Goal: Task Accomplishment & Management: Manage account settings

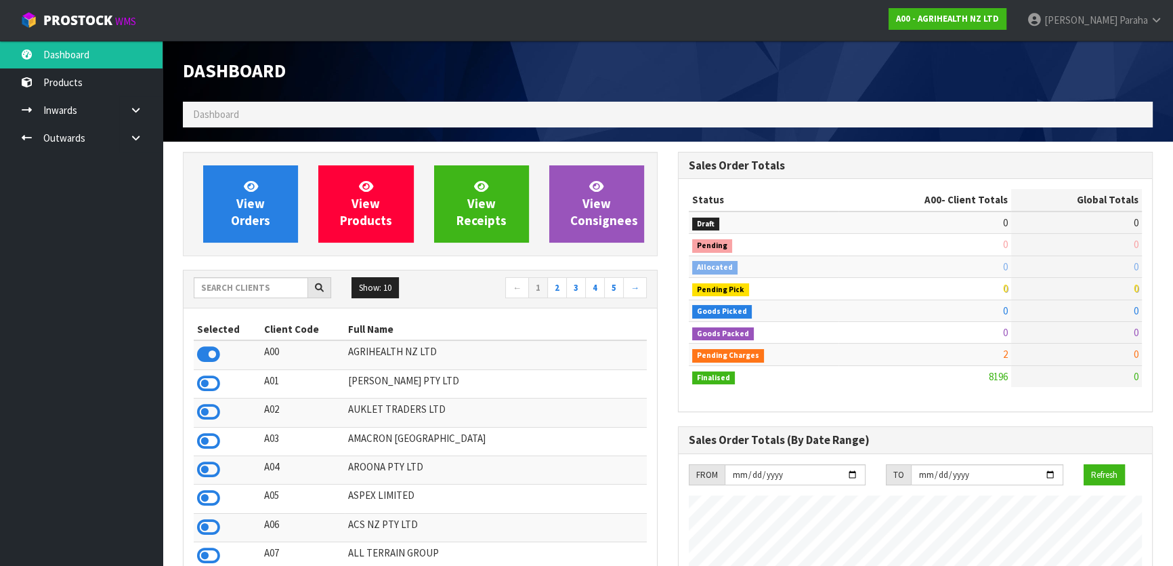
scroll to position [1024, 494]
click at [238, 289] on input "text" at bounding box center [251, 287] width 114 height 21
type input "J01"
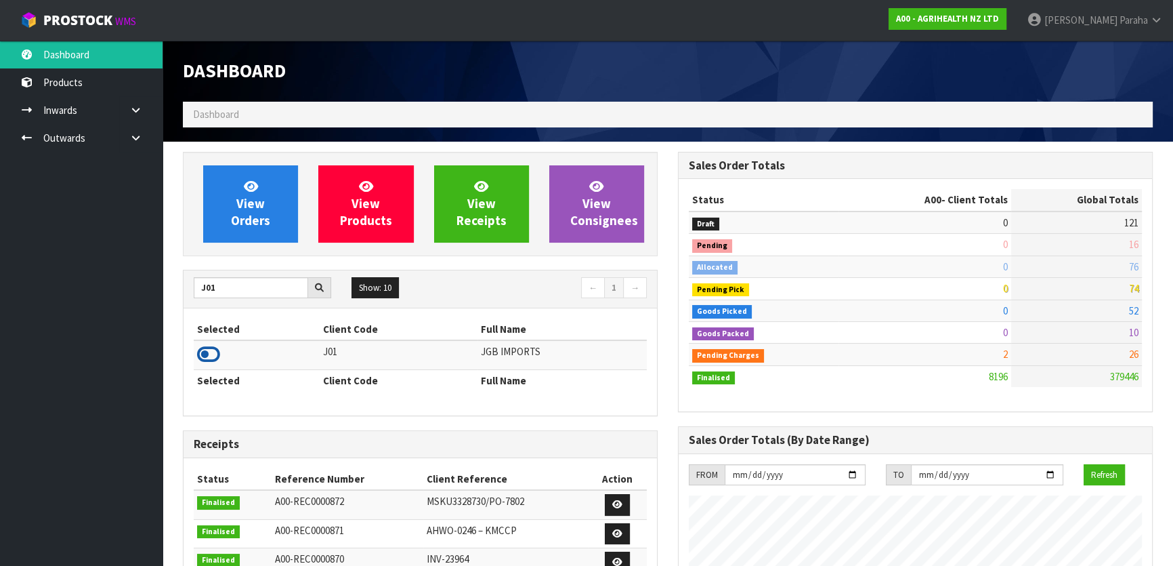
click at [212, 351] on icon at bounding box center [208, 354] width 23 height 20
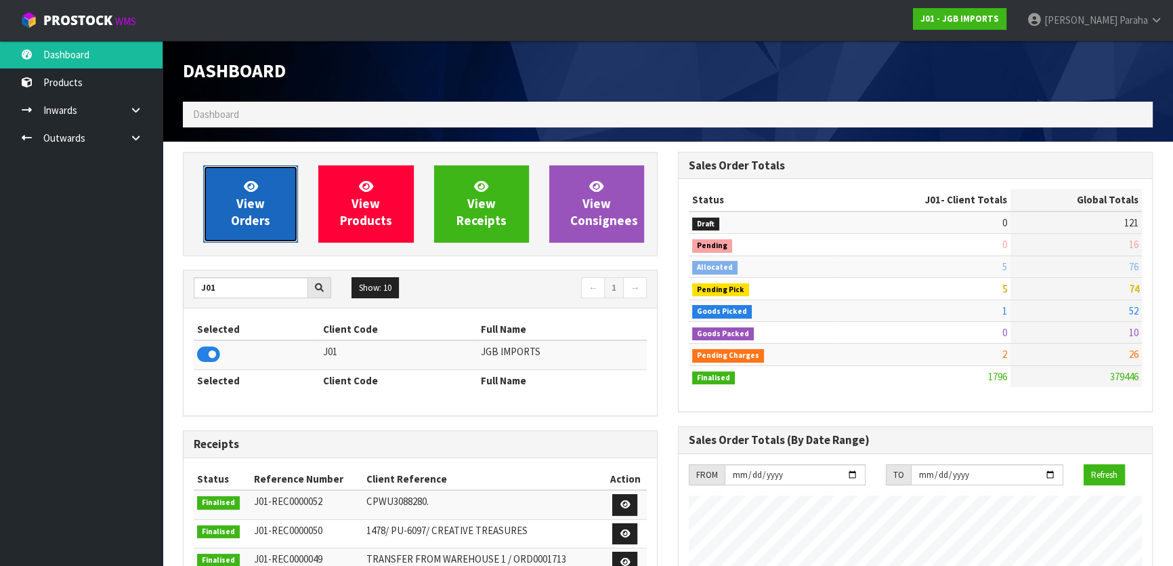
click at [289, 189] on link "View Orders" at bounding box center [250, 203] width 95 height 77
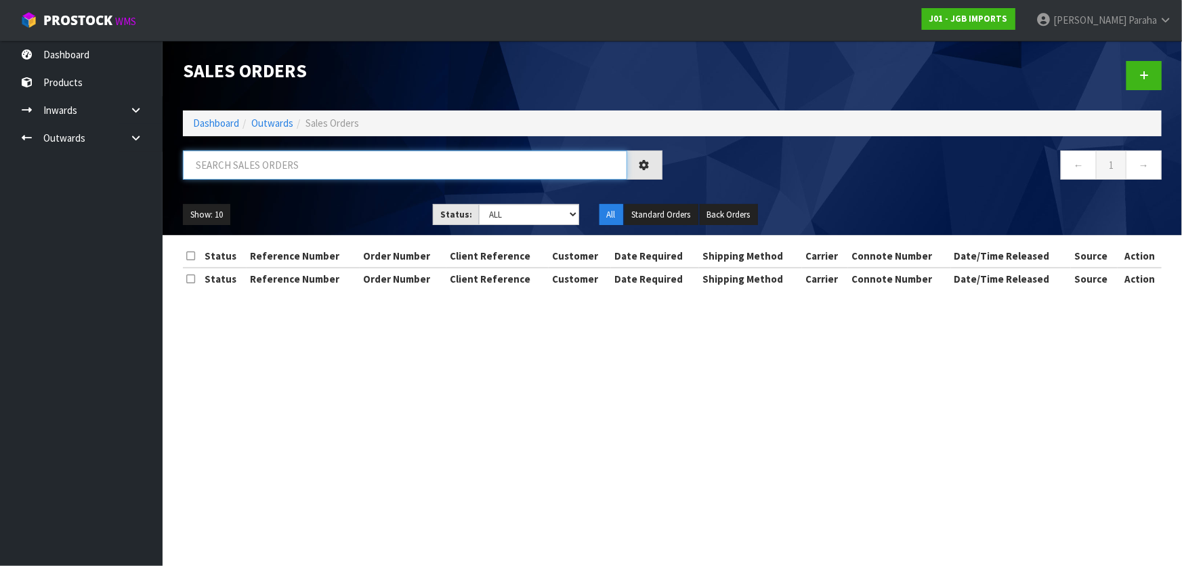
click at [299, 165] on input "text" at bounding box center [405, 164] width 444 height 29
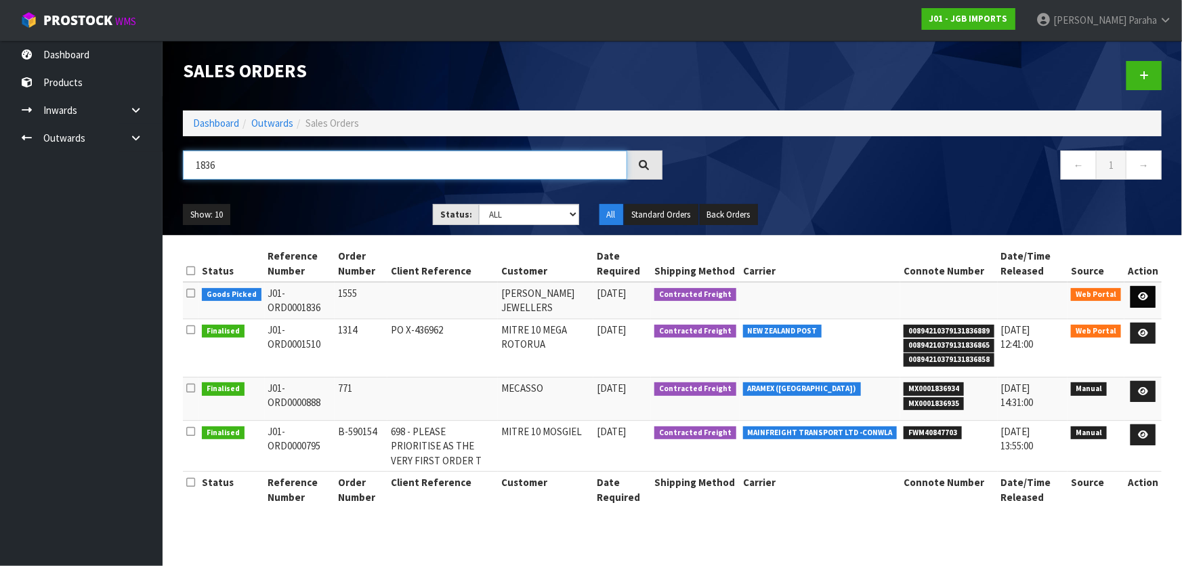
type input "1836"
click at [1151, 302] on link at bounding box center [1142, 297] width 25 height 22
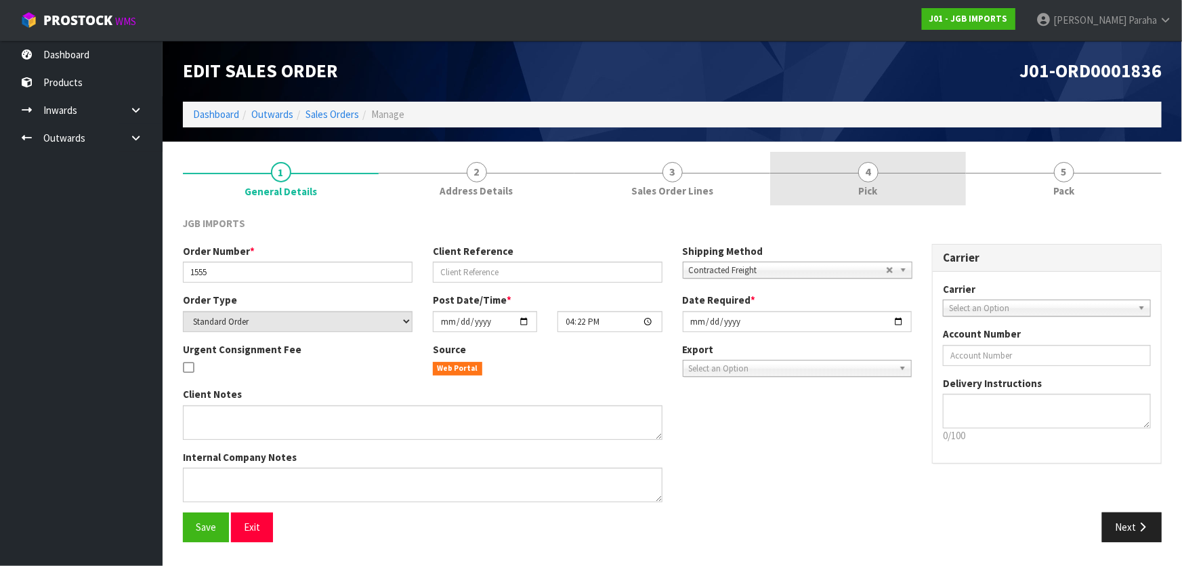
click at [863, 173] on span "4" at bounding box center [868, 172] width 20 height 20
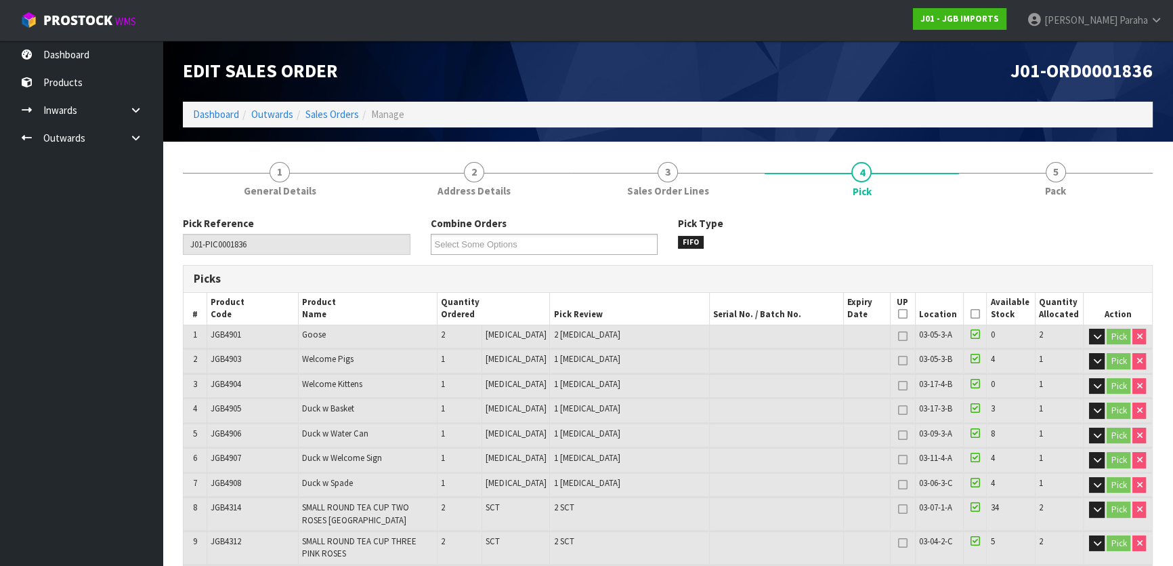
click at [971, 314] on icon at bounding box center [975, 314] width 9 height 1
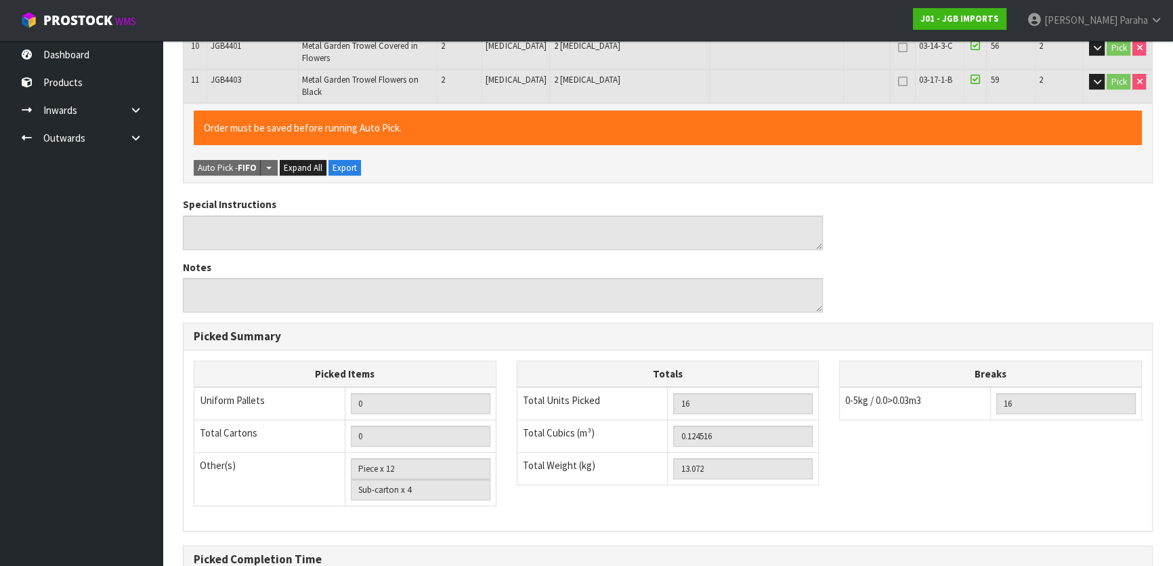
scroll to position [675, 0]
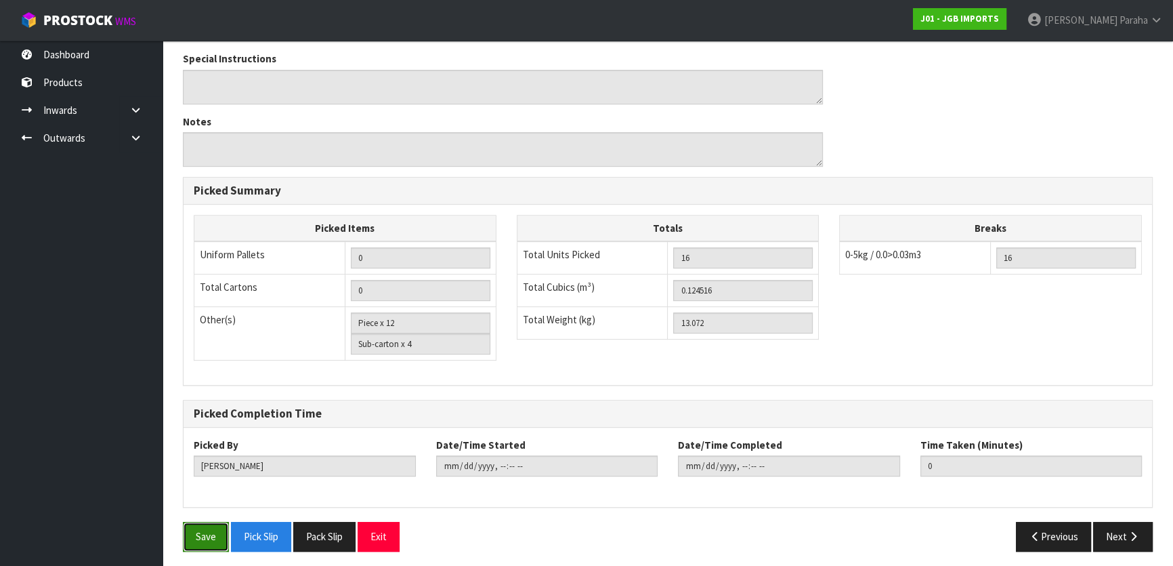
click at [208, 533] on button "Save" at bounding box center [206, 536] width 46 height 29
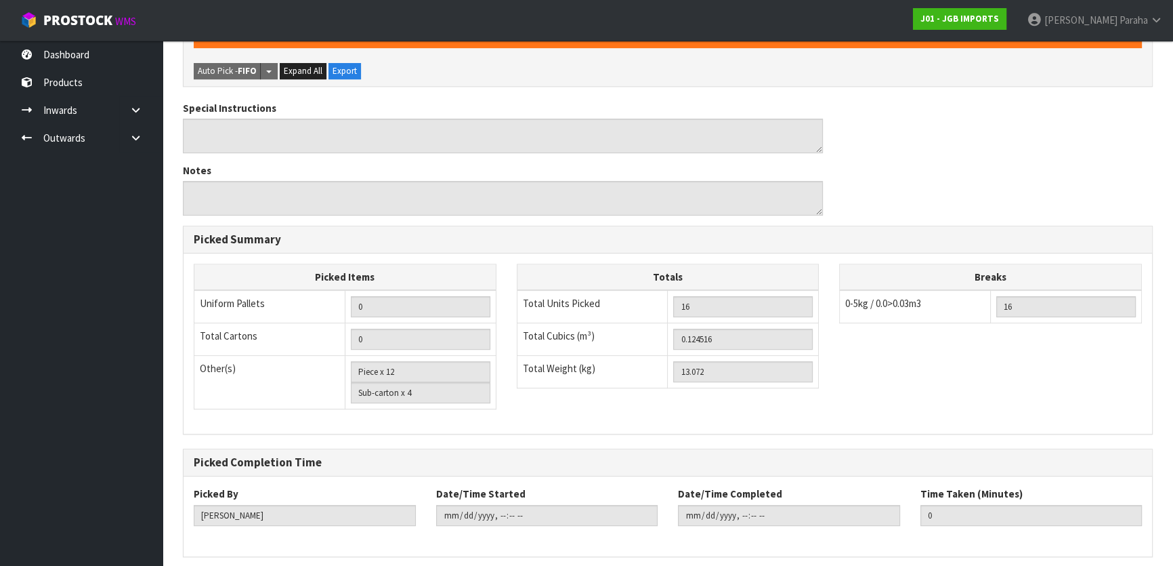
scroll to position [0, 0]
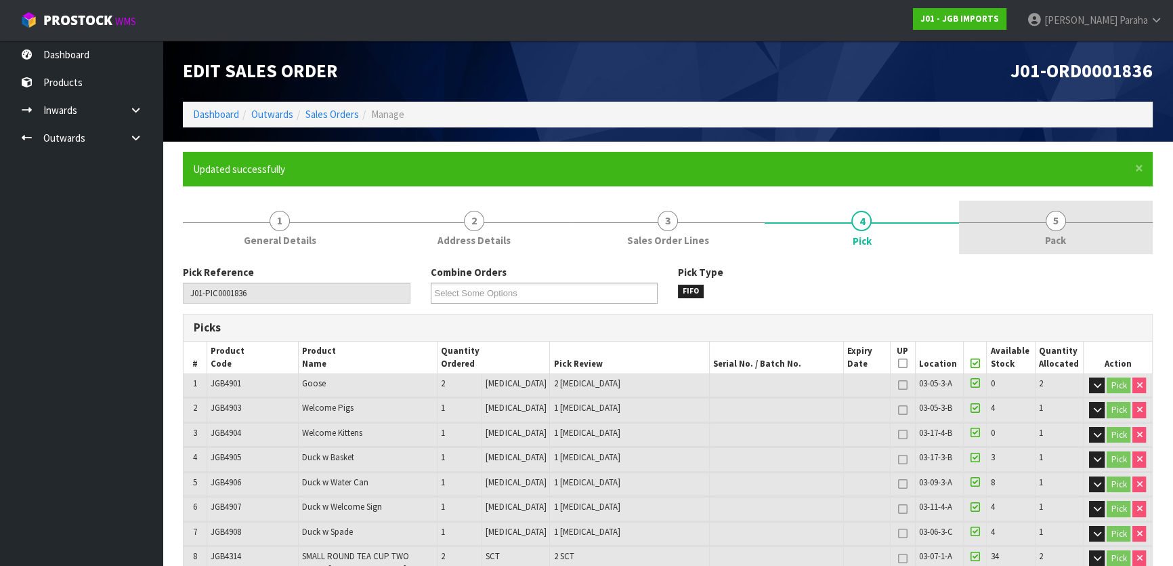
type input "[PERSON_NAME]"
type input "[DATE]T08:05:25"
click at [1059, 218] on span "5" at bounding box center [1056, 221] width 20 height 20
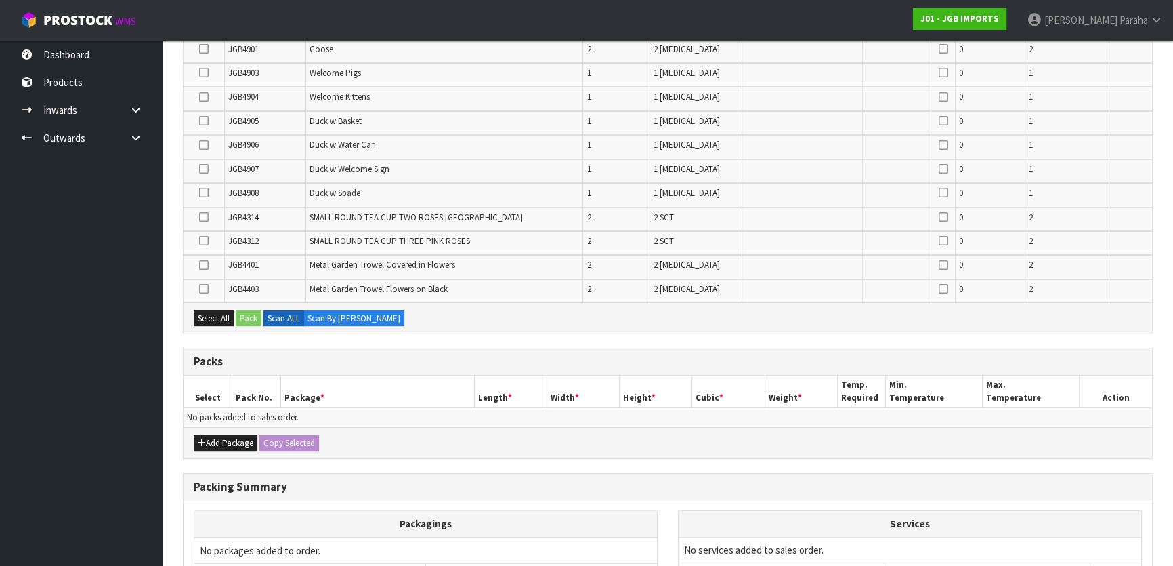
scroll to position [461, 0]
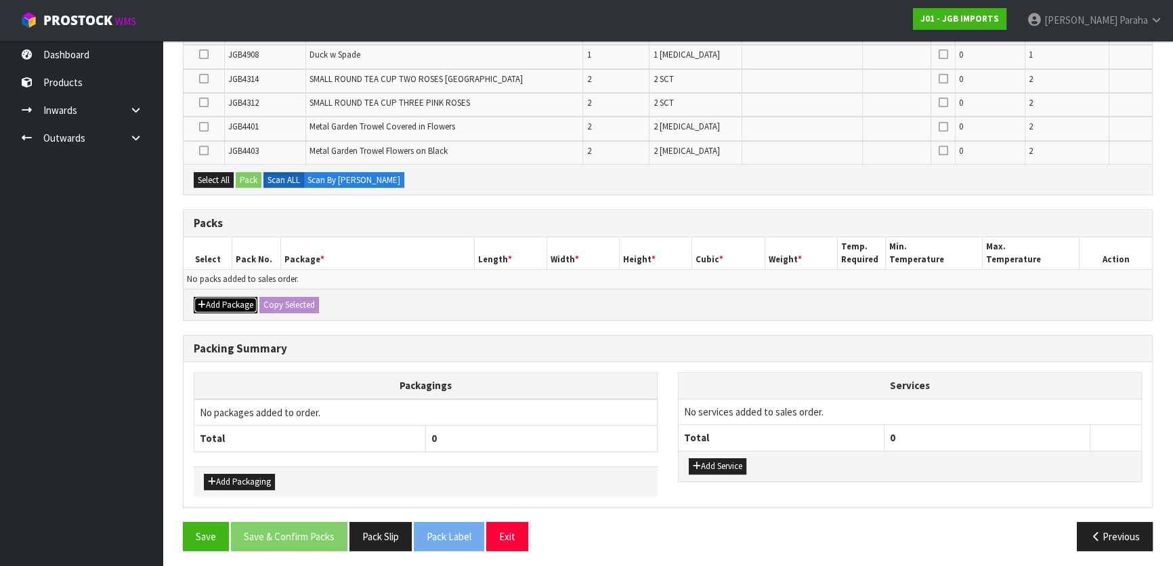
click at [217, 302] on button "Add Package" at bounding box center [226, 305] width 64 height 16
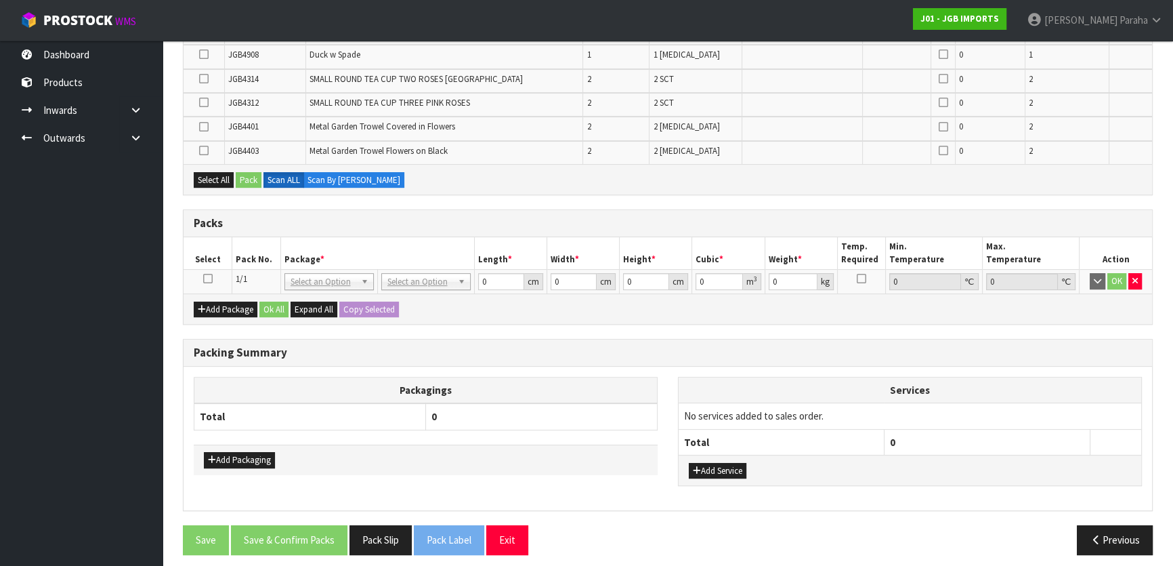
click at [209, 278] on icon at bounding box center [207, 278] width 9 height 1
drag, startPoint x: 198, startPoint y: 171, endPoint x: 247, endPoint y: 179, distance: 49.6
click at [203, 172] on button "Select All" at bounding box center [214, 180] width 40 height 16
click at [247, 179] on button "Pack" at bounding box center [249, 180] width 26 height 16
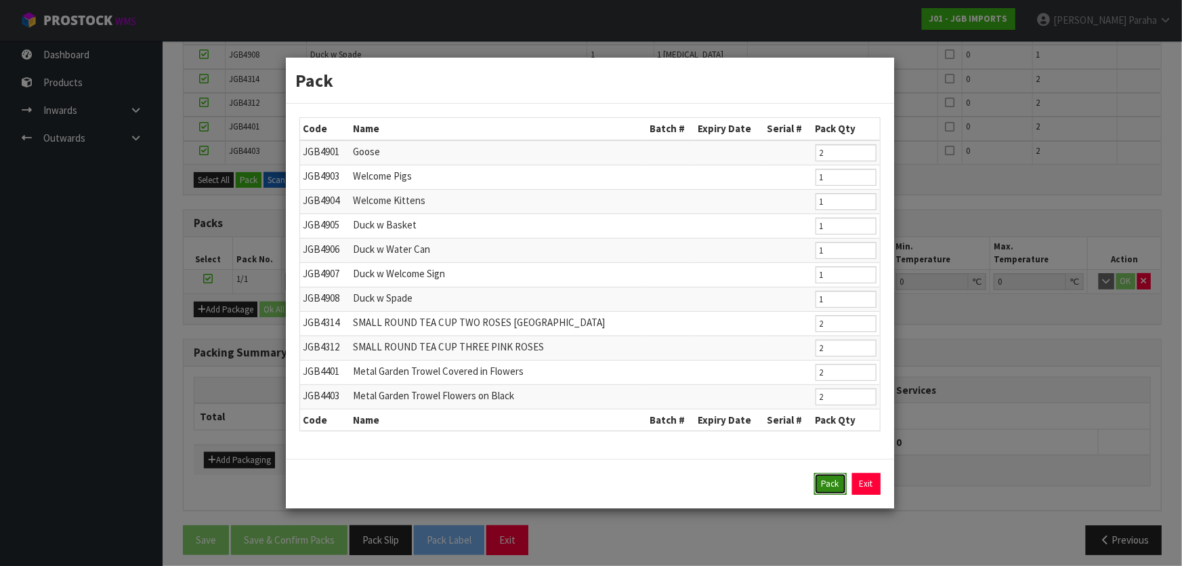
click at [844, 486] on button "Pack" at bounding box center [830, 484] width 33 height 22
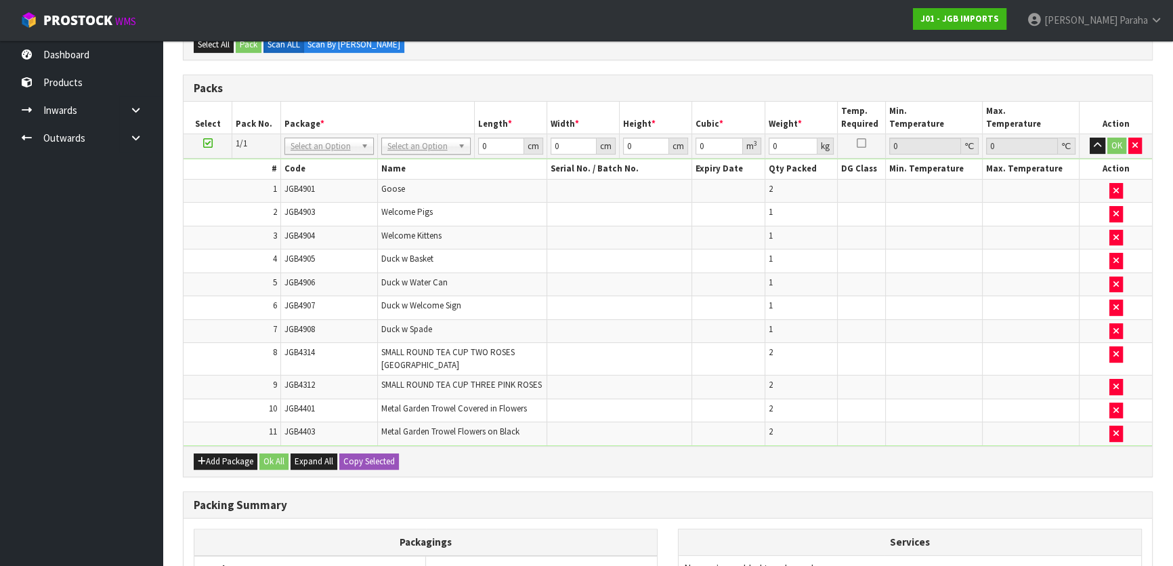
scroll to position [338, 0]
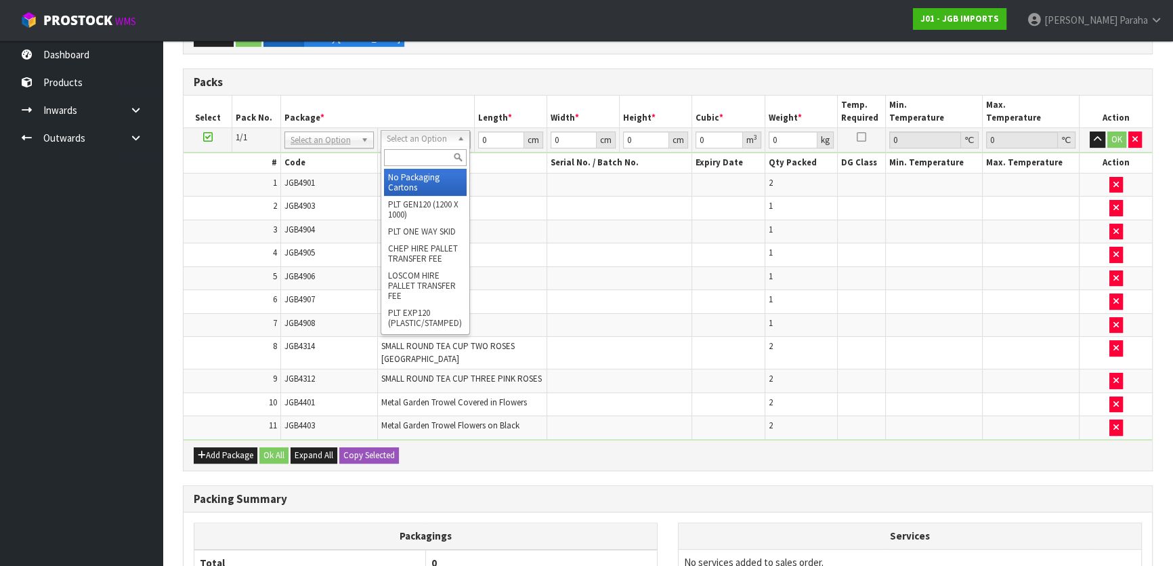
click at [445, 160] on input "text" at bounding box center [425, 157] width 83 height 17
type input "CTN9"
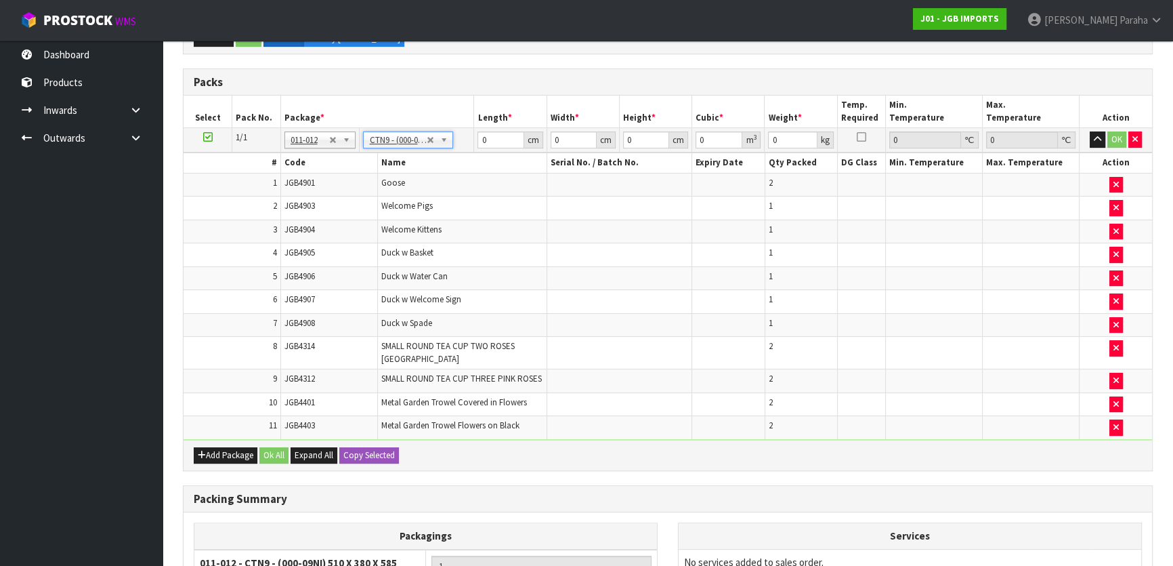
type input "51"
type input "38"
type input "58.5"
type input "0.113373"
type input "13.272"
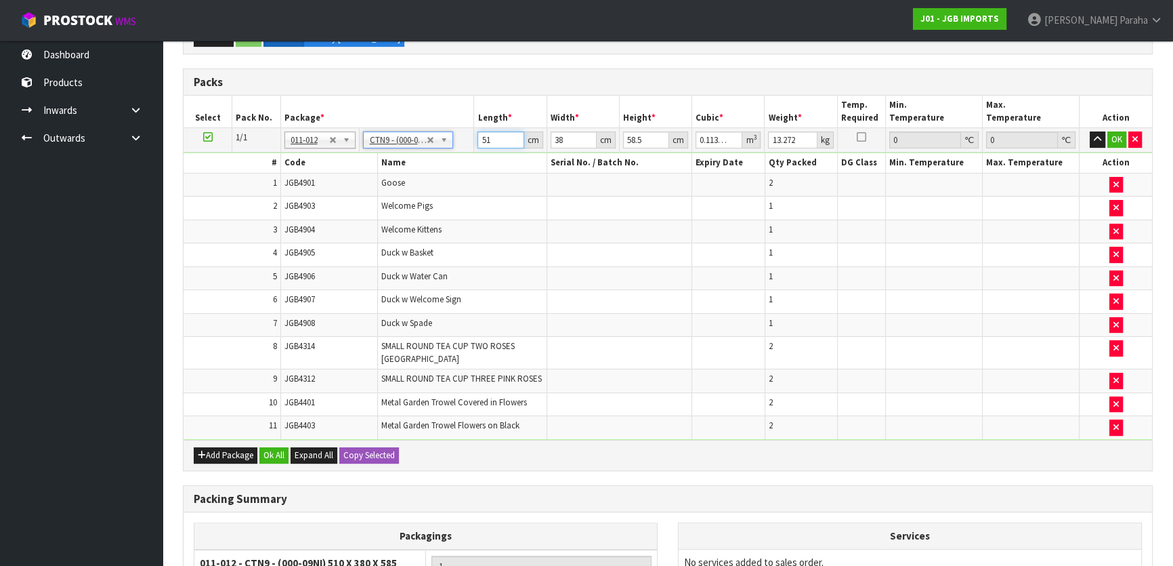
click at [507, 135] on input "51" at bounding box center [500, 139] width 46 height 17
type input "5"
type input "0.011115"
type input "52"
type input "0.115596"
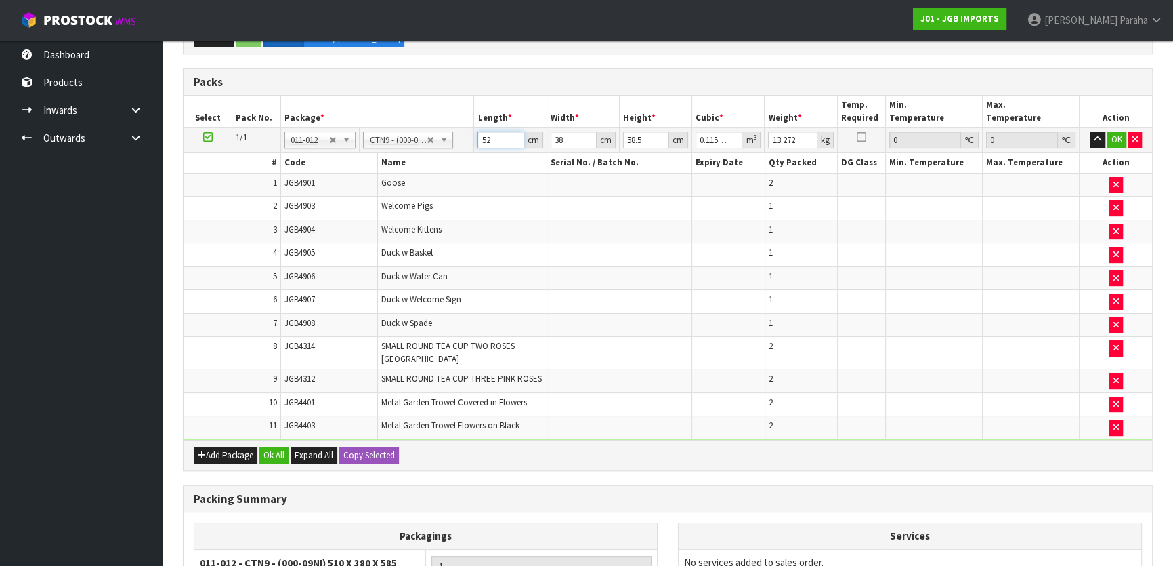
type input "52"
click at [565, 139] on input "38" at bounding box center [574, 139] width 46 height 17
type input "3"
type input "0.009126"
type input "39"
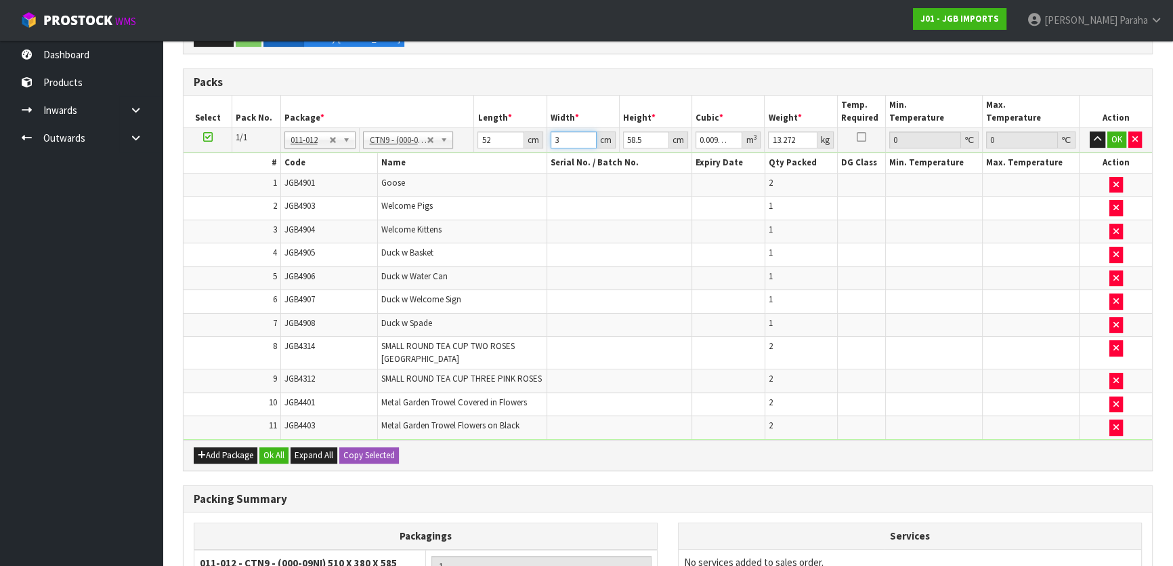
type input "0.118638"
type input "39"
click at [643, 144] on input "58.5" at bounding box center [646, 139] width 46 height 17
type input "58"
type input "0.117624"
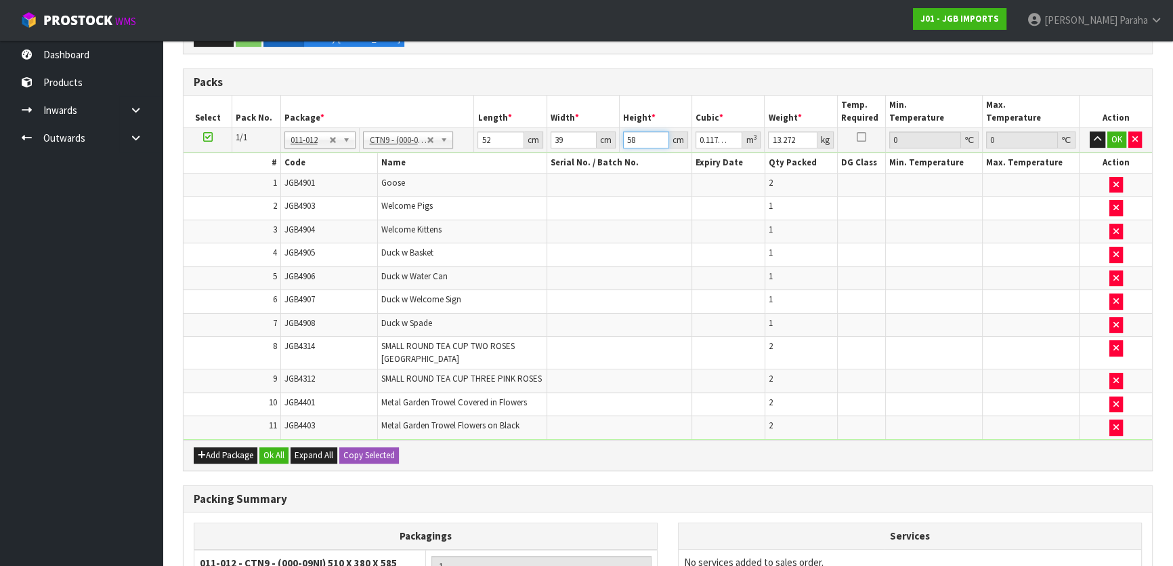
type input "5"
type input "0.01014"
type input "0"
type input "6"
type input "0.012168"
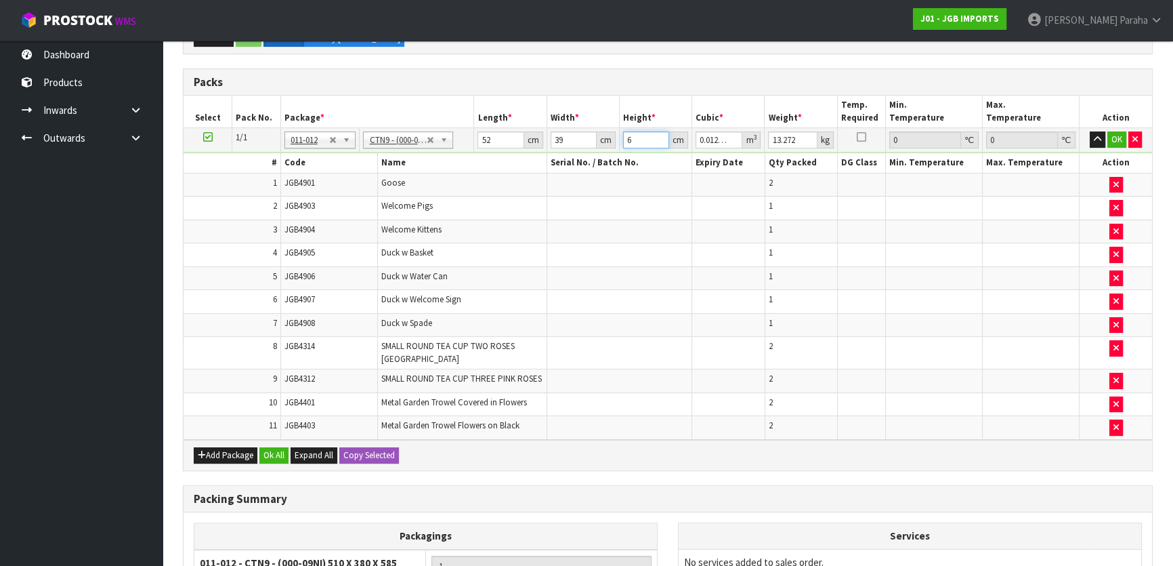
type input "60"
type input "0.12168"
type input "60"
type input "11"
click at [1090, 131] on button "button" at bounding box center [1098, 139] width 16 height 16
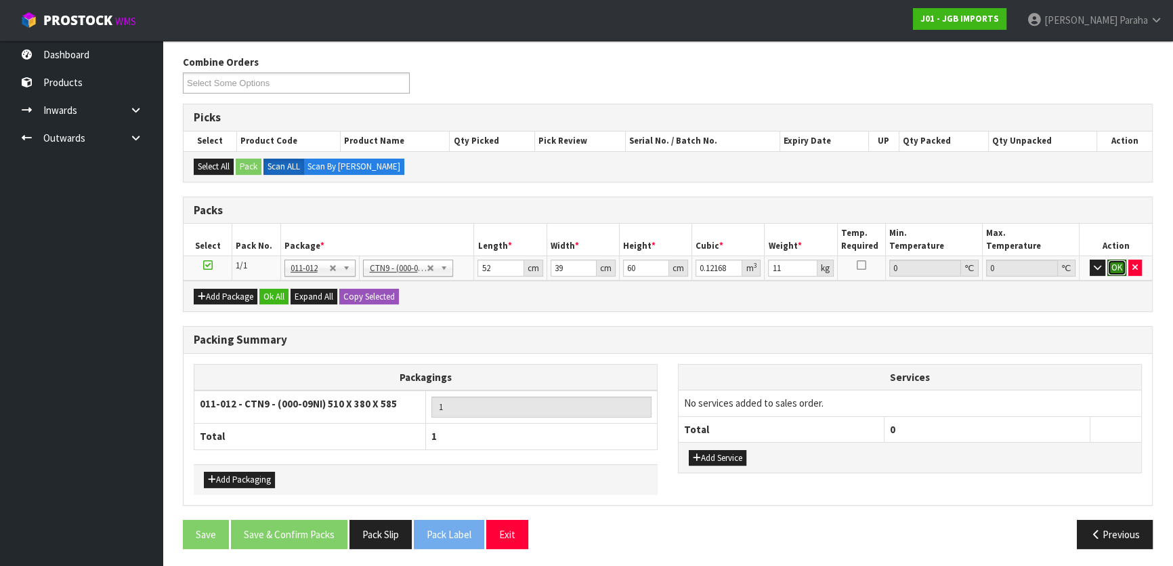
click button "OK" at bounding box center [1116, 267] width 19 height 16
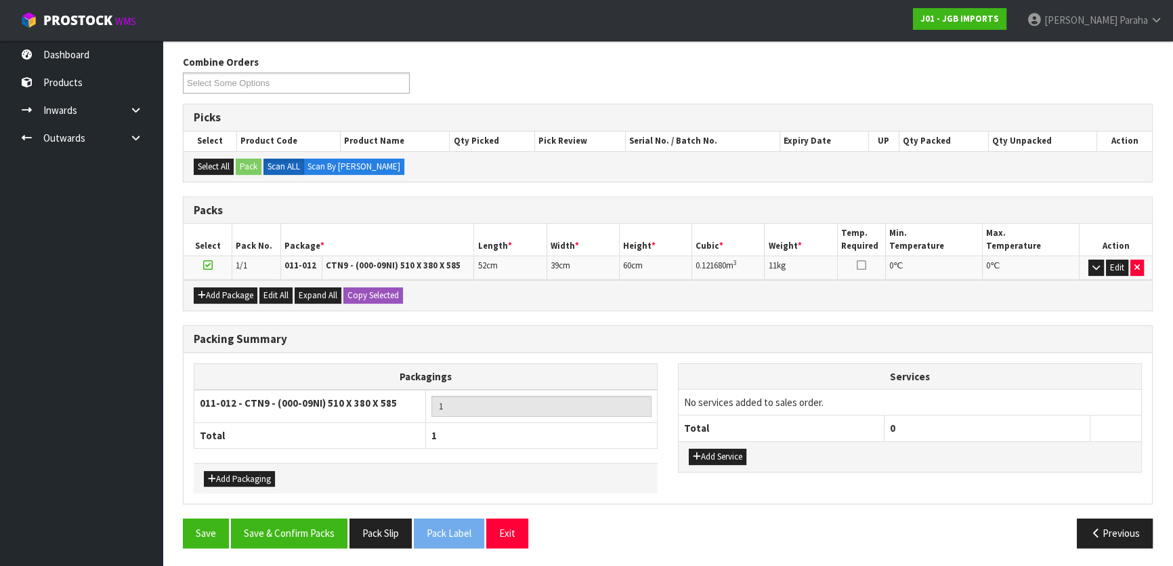
scroll to position [209, 0]
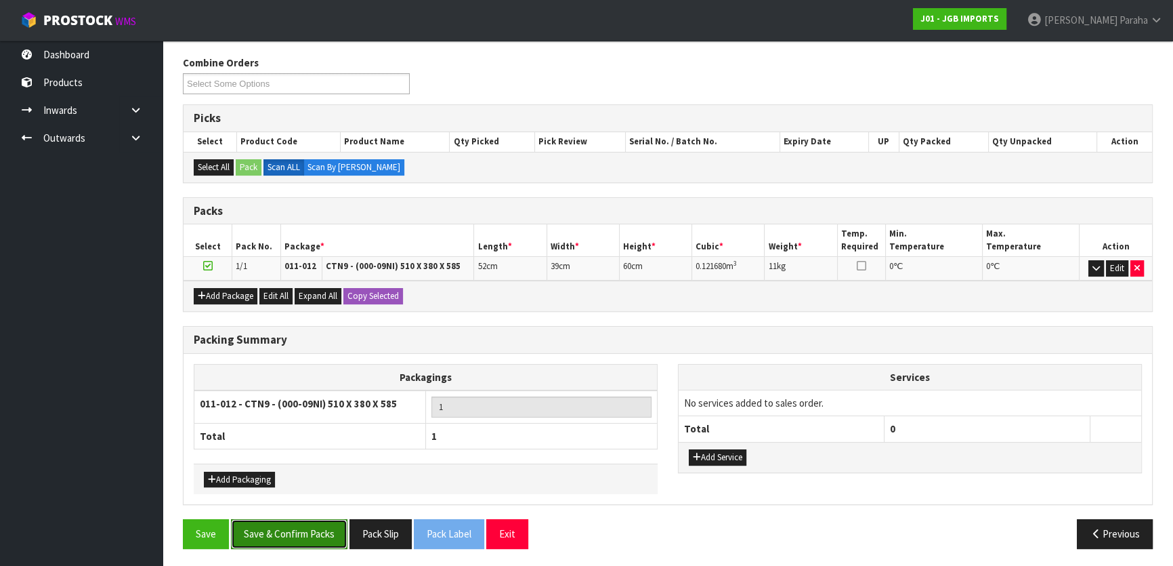
click at [310, 530] on button "Save & Confirm Packs" at bounding box center [289, 533] width 116 height 29
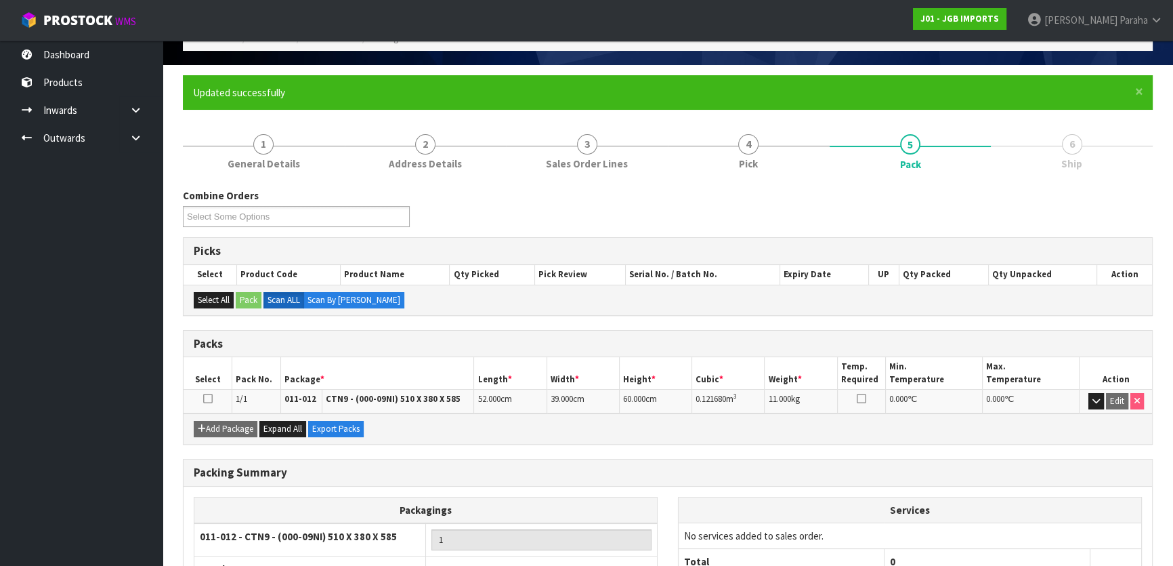
scroll to position [179, 0]
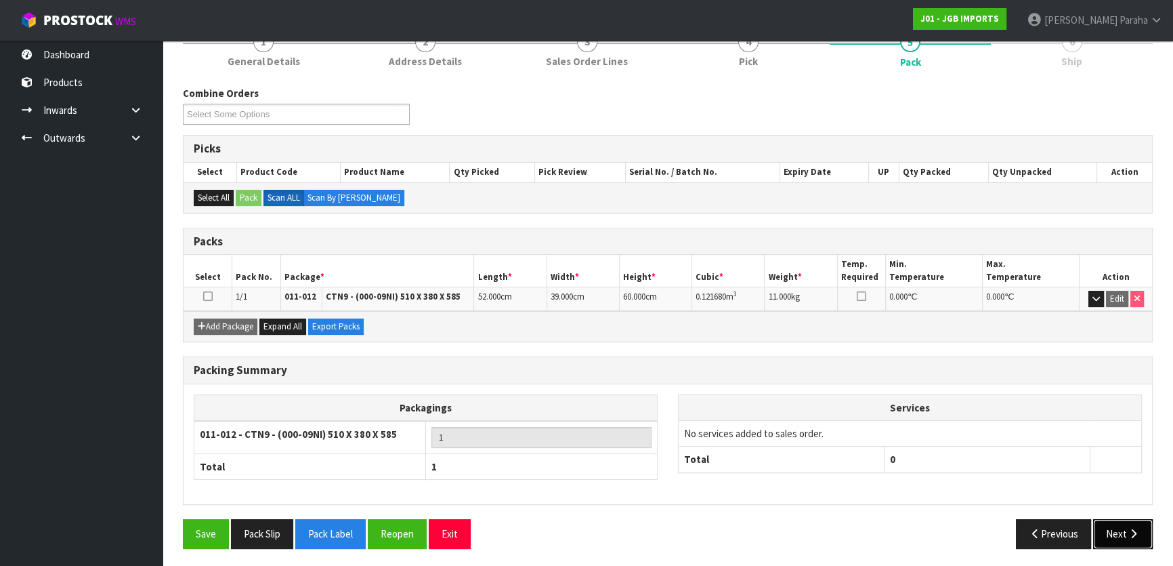
click at [1124, 522] on button "Next" at bounding box center [1123, 533] width 60 height 29
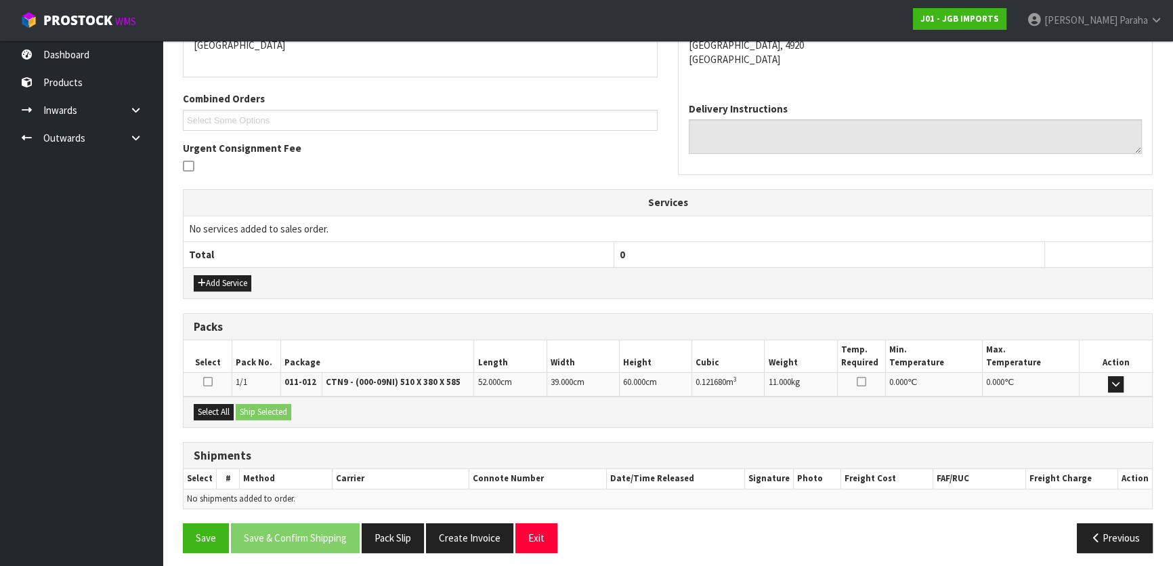
scroll to position [312, 0]
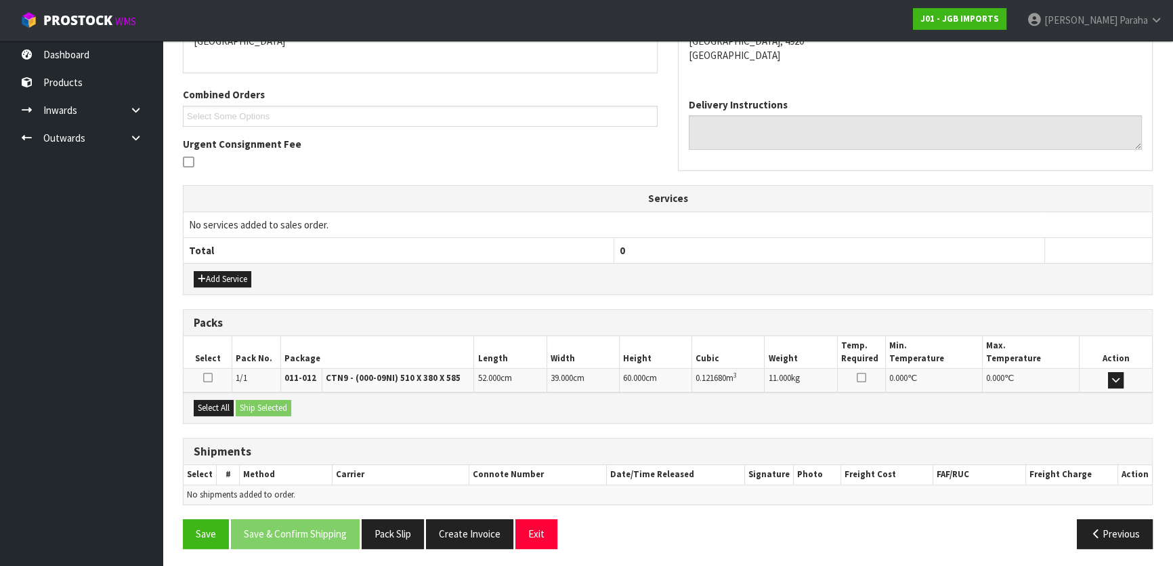
click at [215, 396] on div "Select All Ship Selected" at bounding box center [668, 407] width 969 height 30
click at [215, 400] on button "Select All" at bounding box center [214, 408] width 40 height 16
click at [261, 404] on button "Ship Selected" at bounding box center [264, 408] width 56 height 16
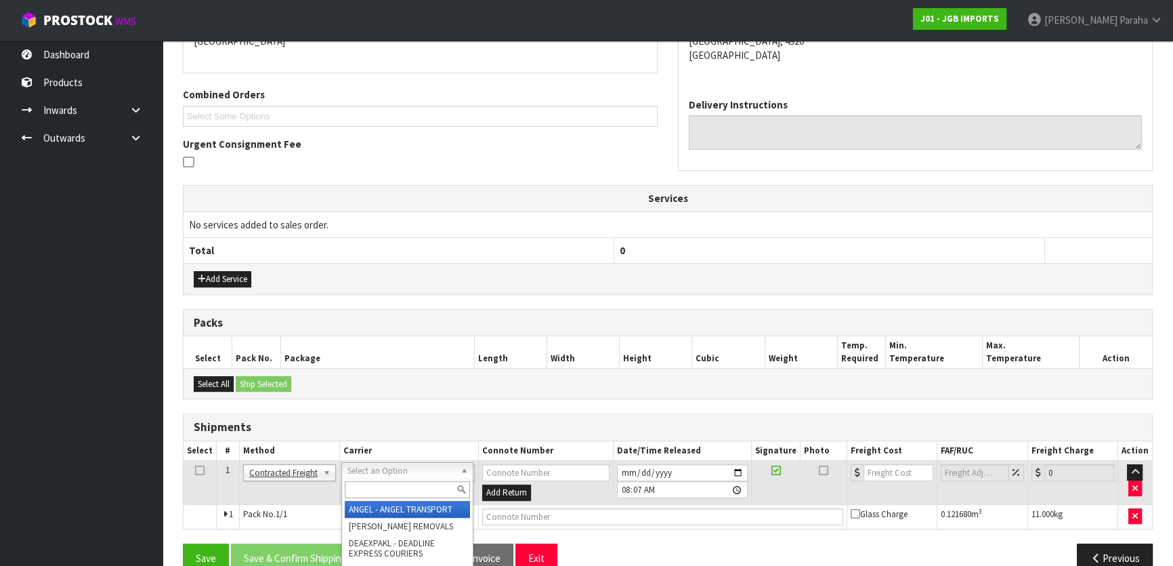
click at [425, 488] on input "text" at bounding box center [407, 489] width 125 height 17
type input "NZP"
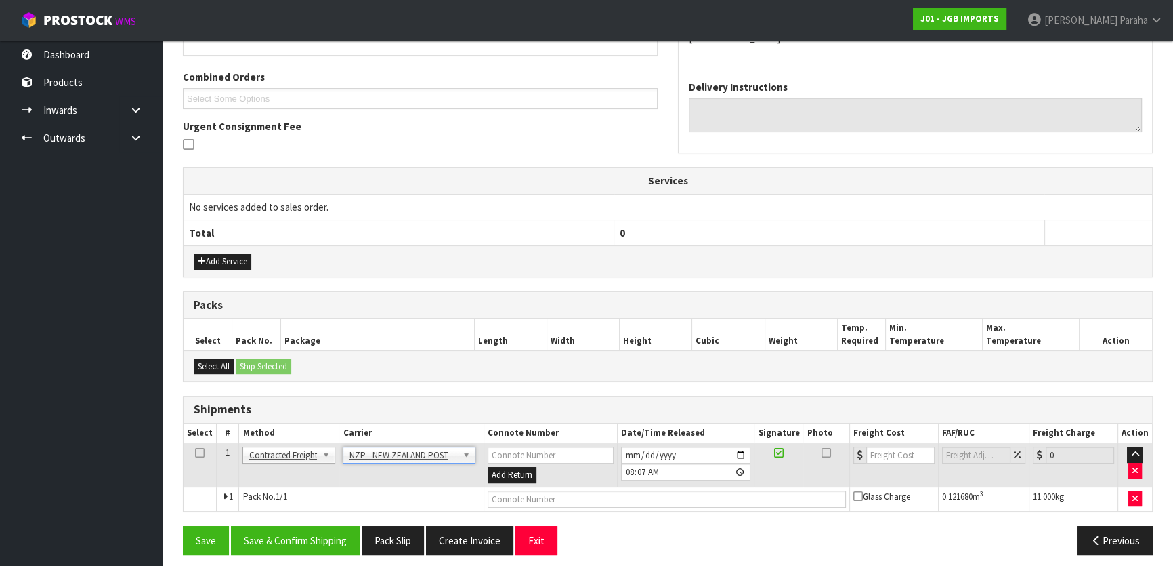
scroll to position [337, 0]
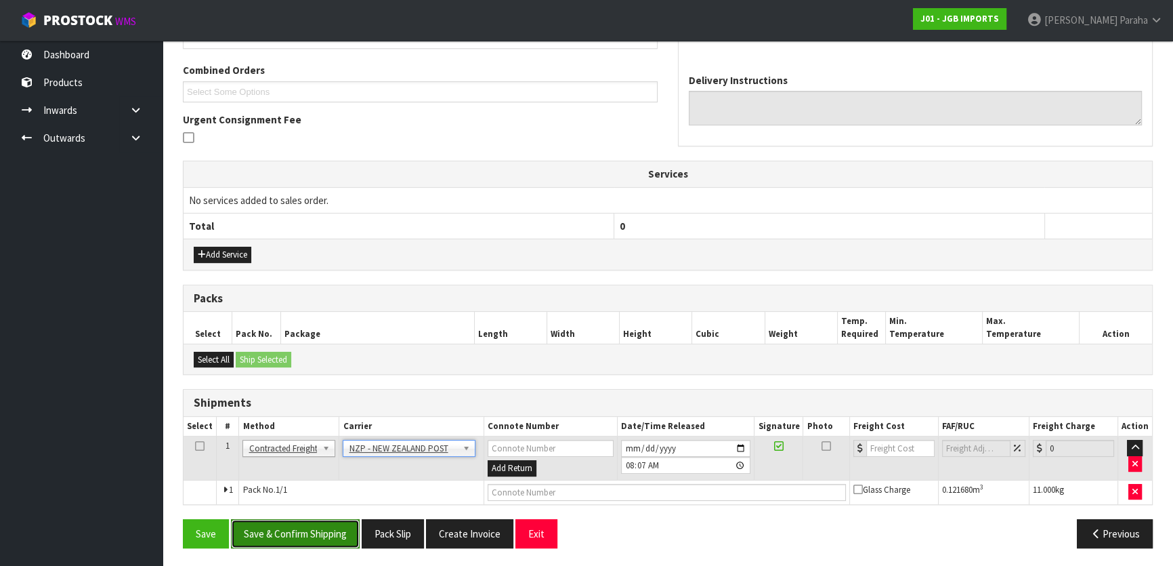
click at [305, 526] on button "Save & Confirm Shipping" at bounding box center [295, 533] width 129 height 29
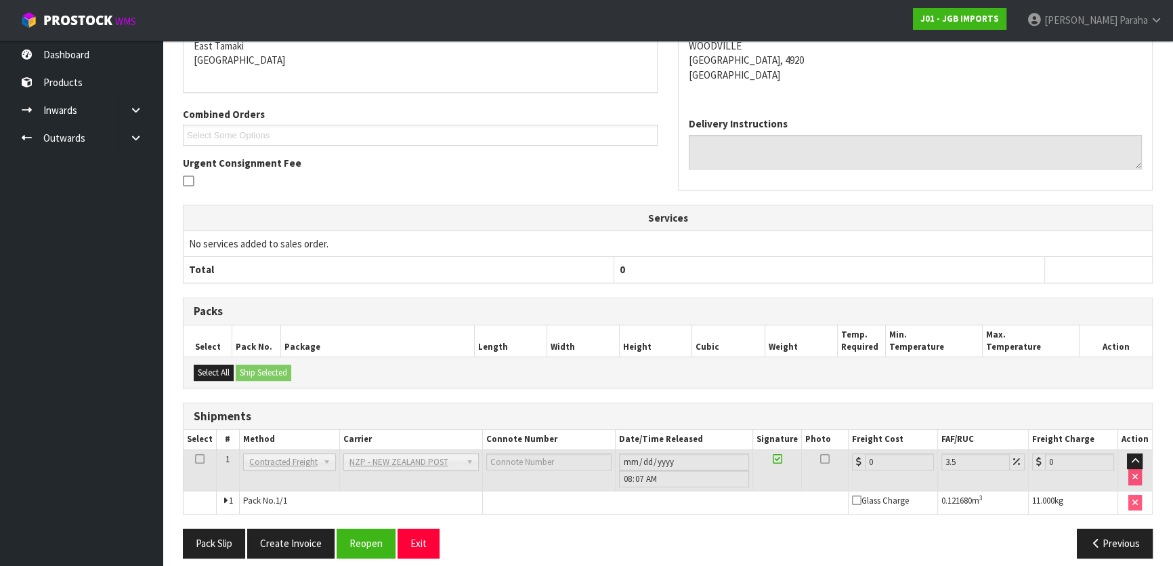
scroll to position [318, 0]
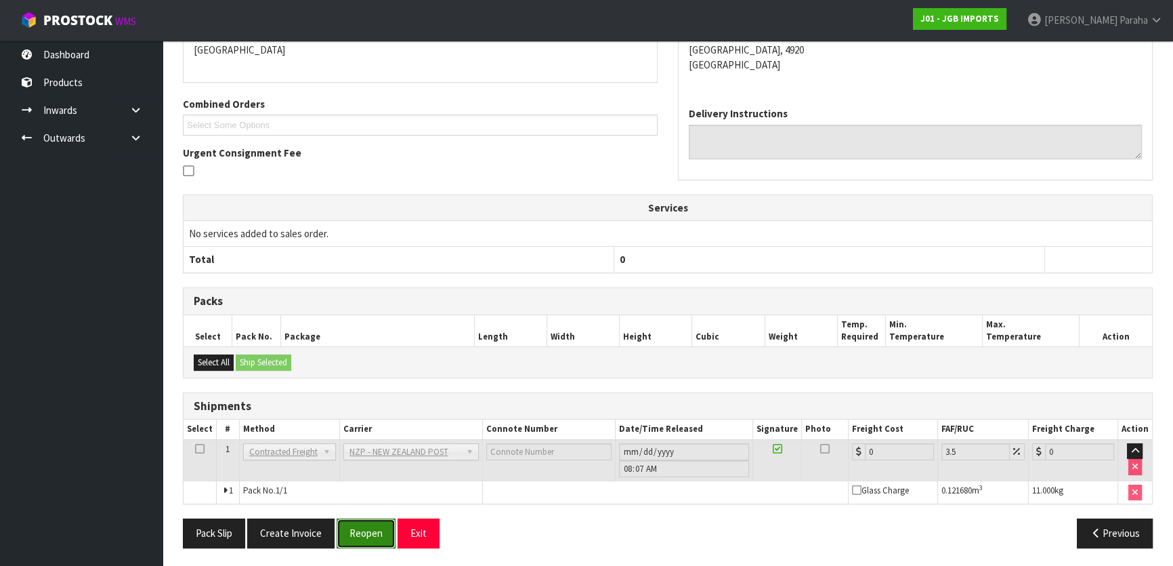
click at [353, 532] on button "Reopen" at bounding box center [366, 532] width 59 height 29
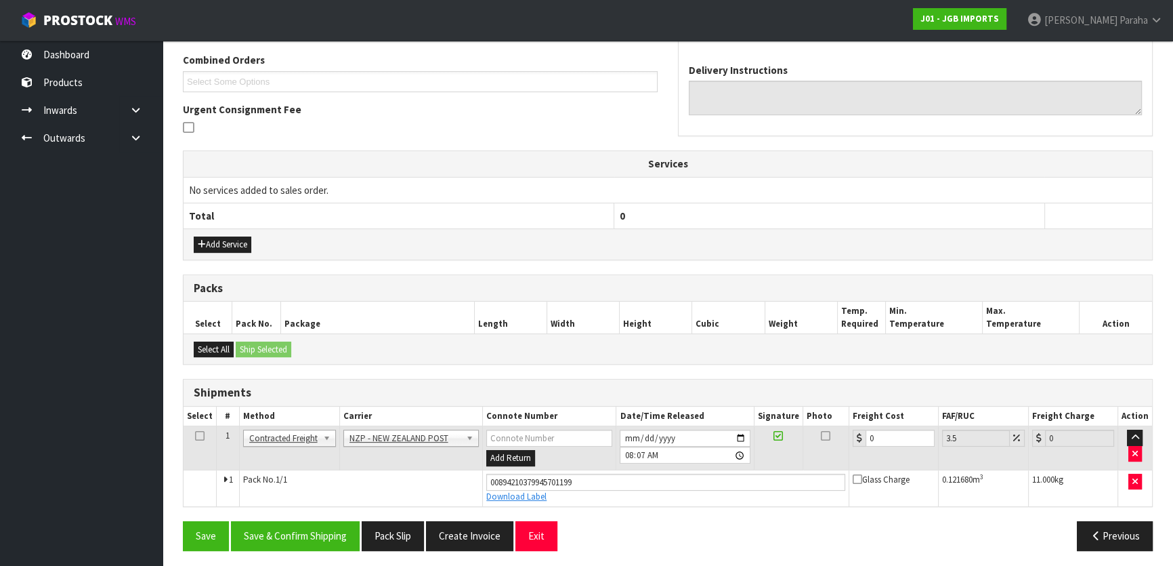
scroll to position [349, 0]
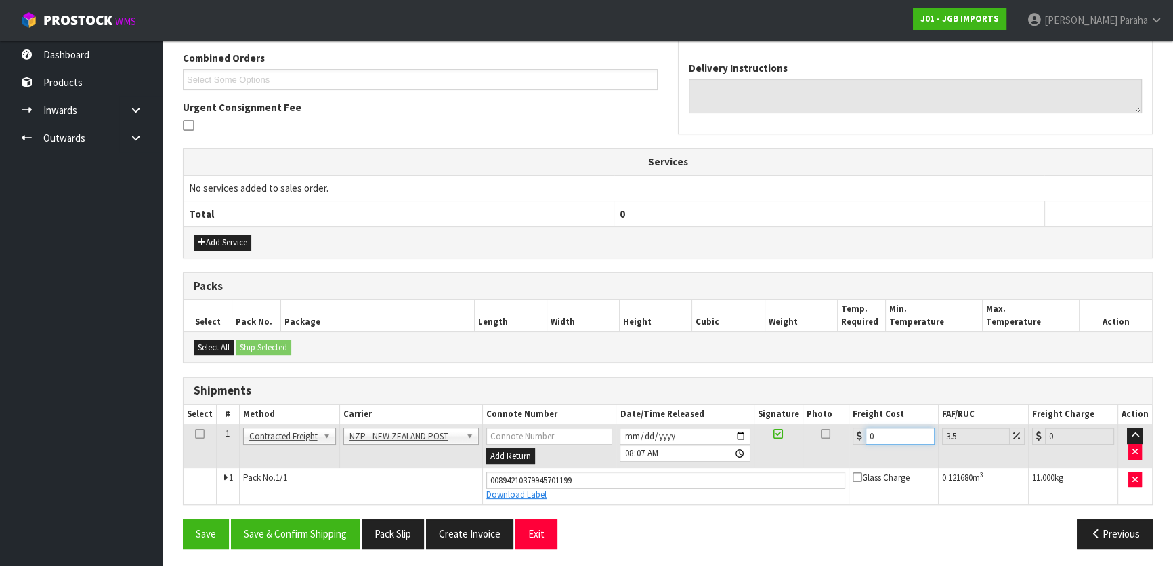
click at [902, 436] on input "0" at bounding box center [900, 435] width 69 height 17
type input "2"
type input "2.07"
type input "20"
type input "20.7"
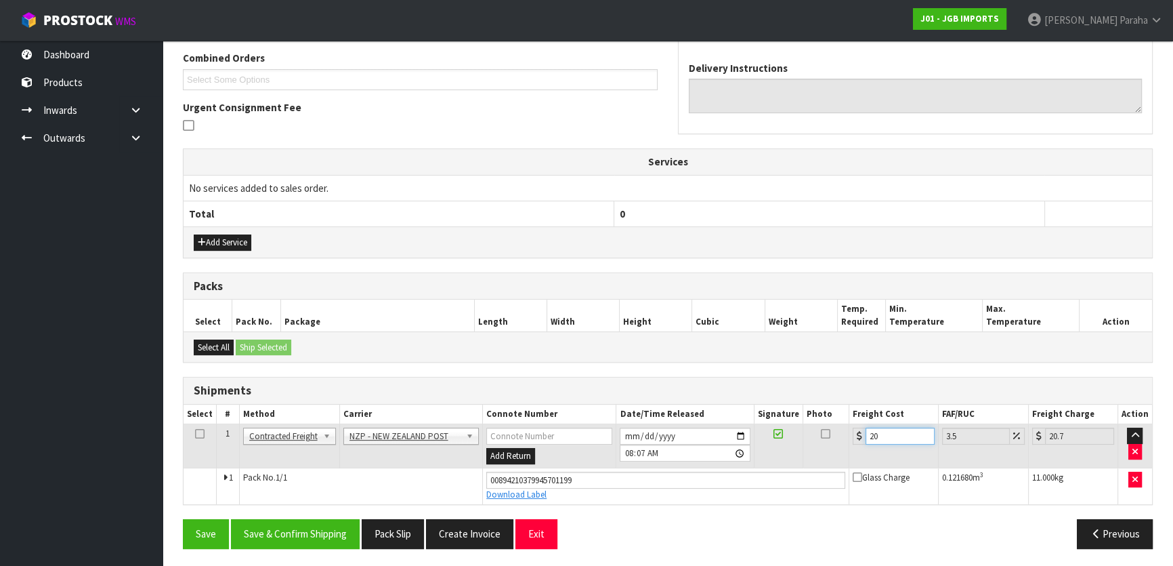
type input "20.6"
type input "21.32"
type input "20.64"
type input "21.36"
type input "20.64"
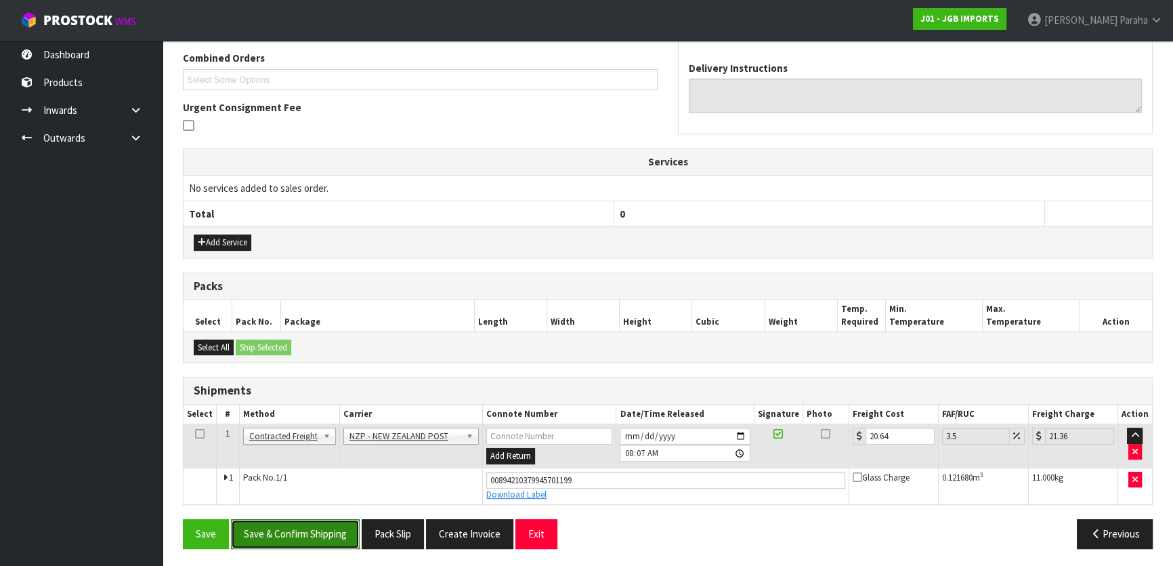
click at [331, 524] on button "Save & Confirm Shipping" at bounding box center [295, 533] width 129 height 29
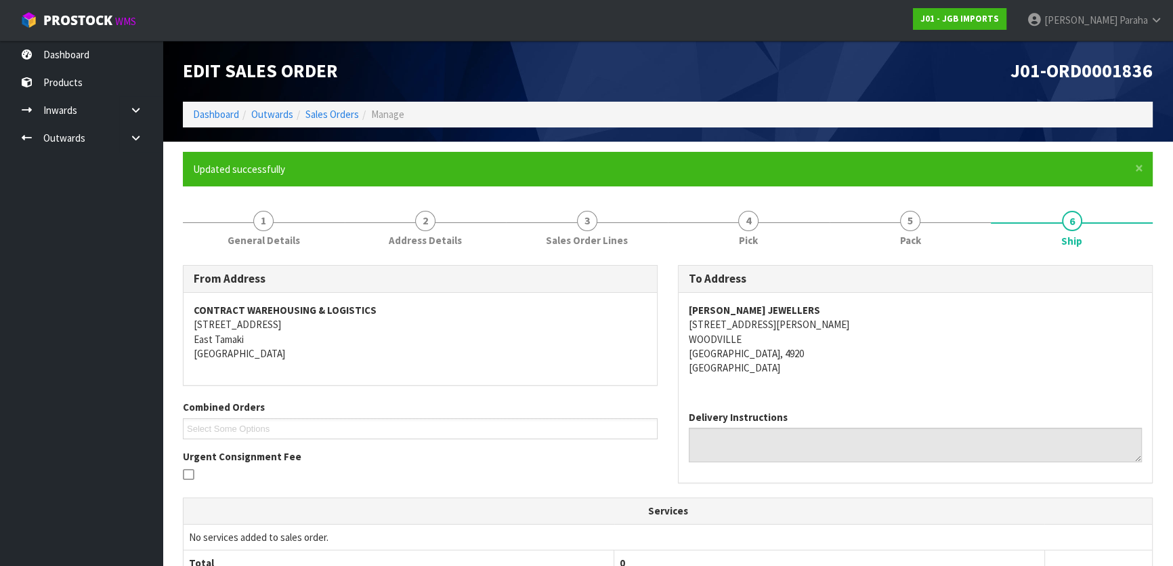
scroll to position [0, 0]
click at [339, 113] on link "Sales Orders" at bounding box center [332, 114] width 54 height 13
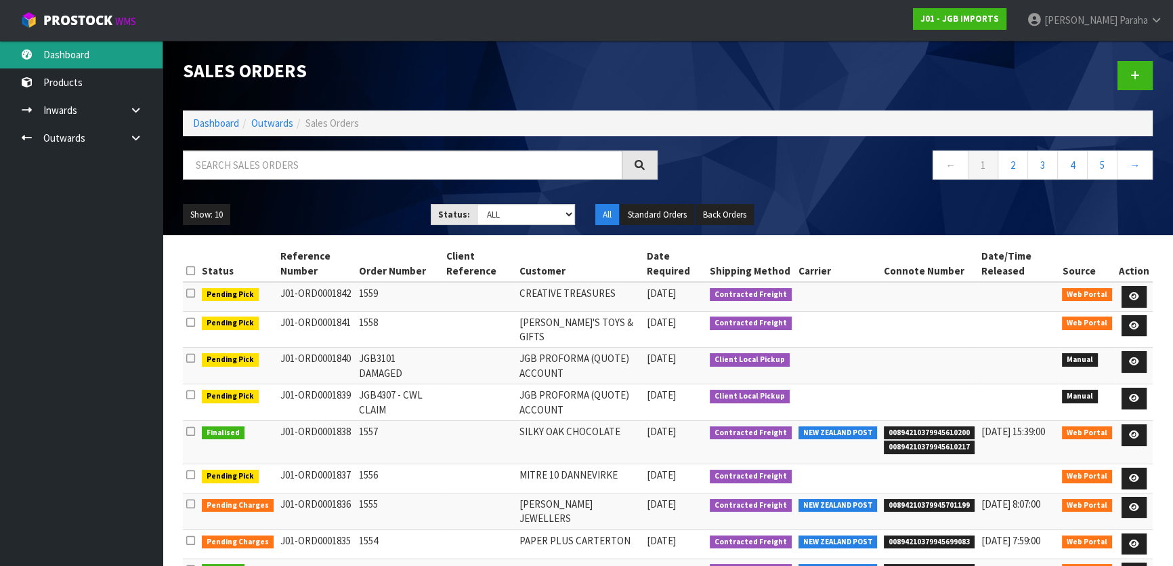
click at [77, 56] on link "Dashboard" at bounding box center [81, 55] width 163 height 28
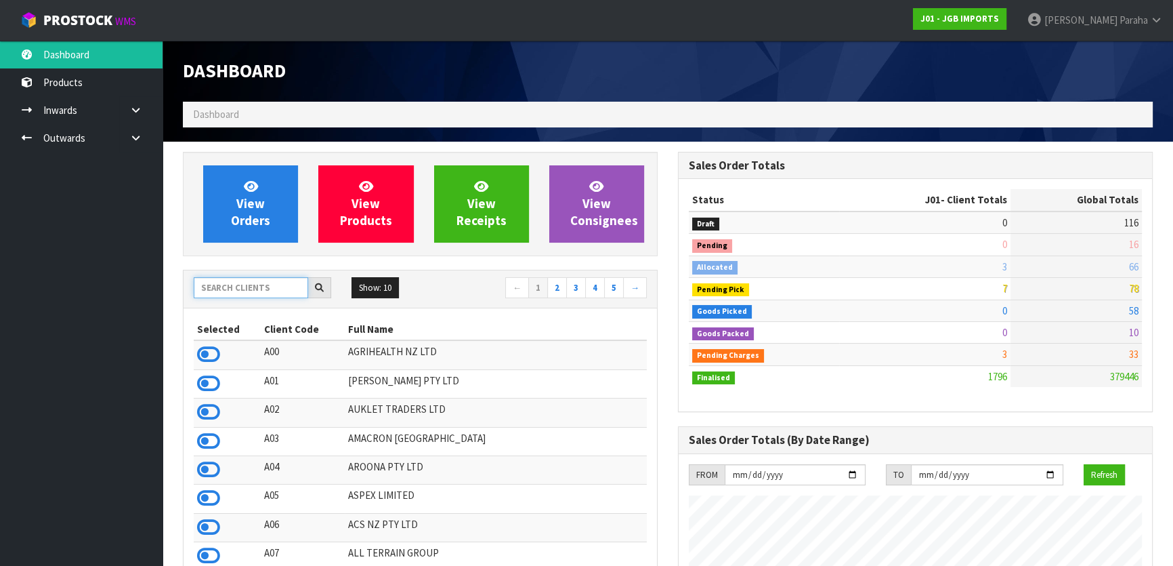
click at [286, 289] on input "text" at bounding box center [251, 287] width 114 height 21
click at [234, 287] on input "text" at bounding box center [251, 287] width 114 height 21
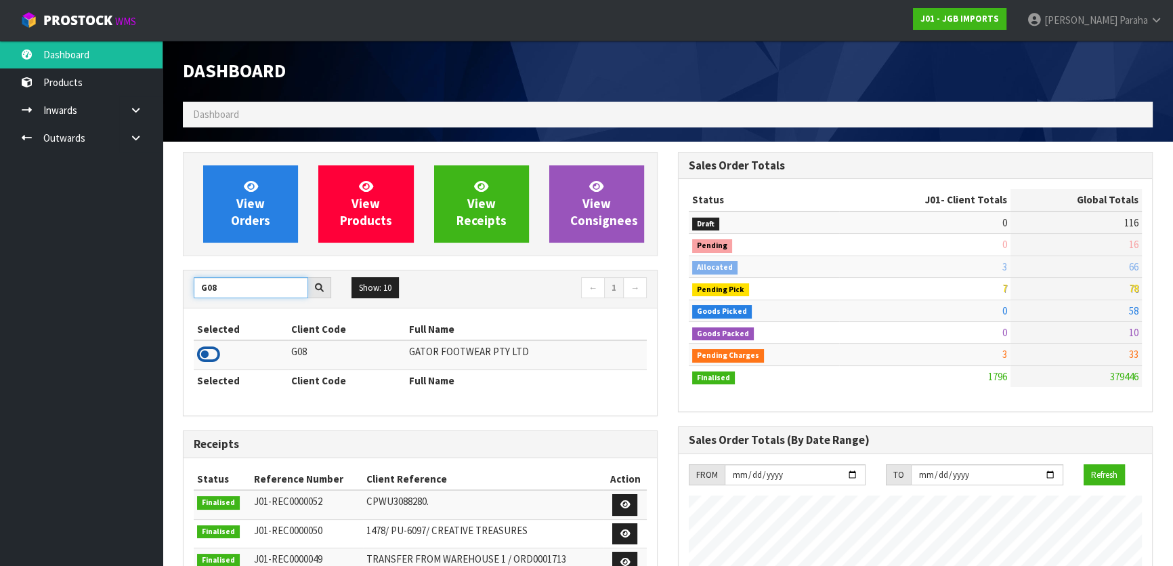
type input "G08"
click at [214, 353] on icon at bounding box center [208, 354] width 23 height 20
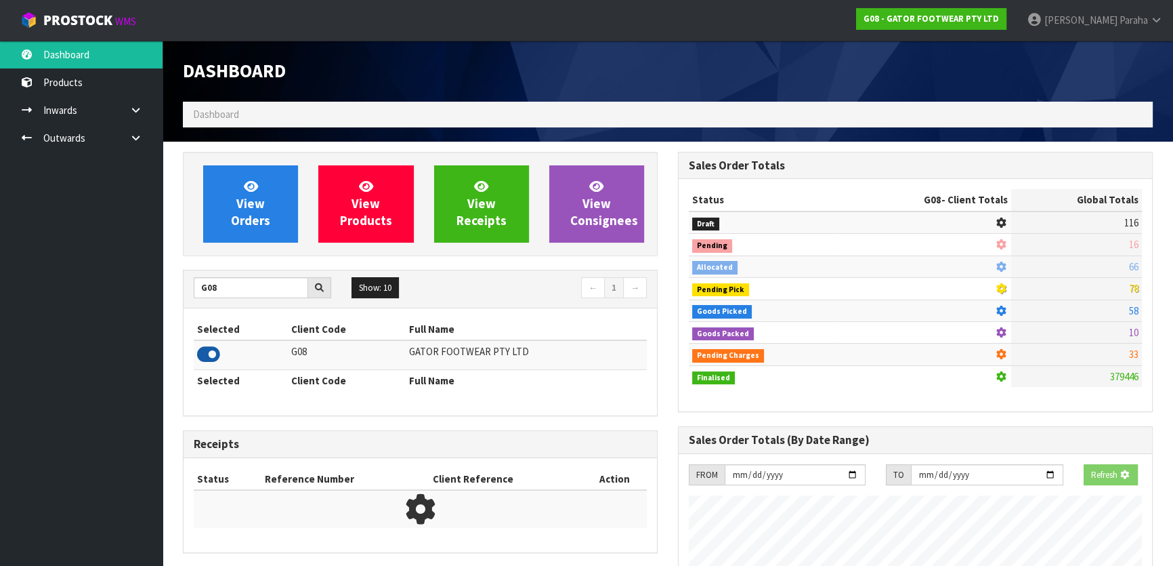
scroll to position [843, 494]
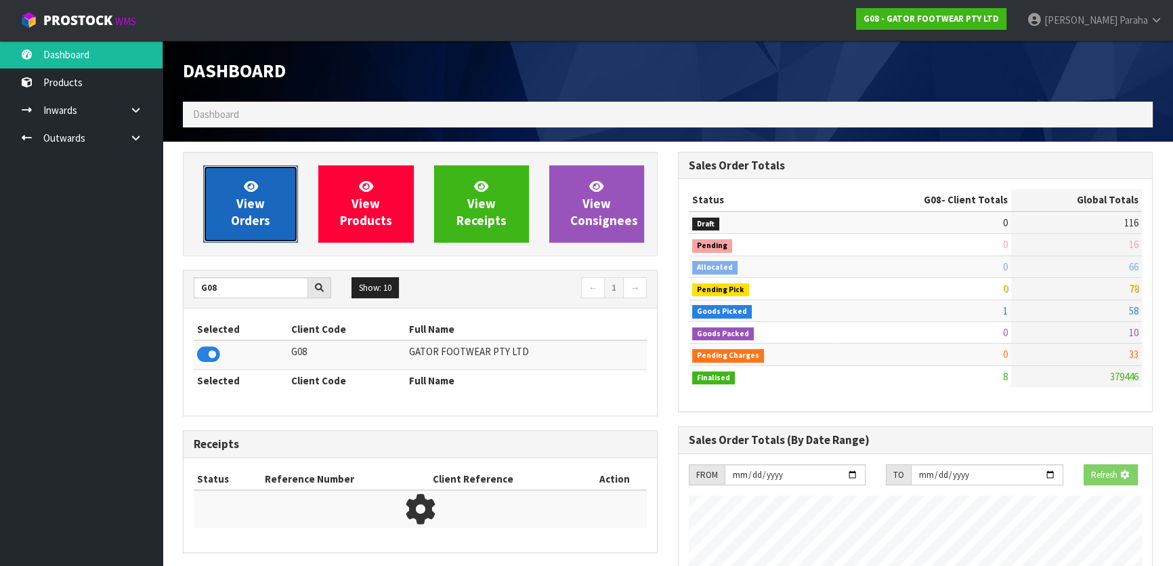
click at [245, 186] on icon at bounding box center [251, 185] width 14 height 13
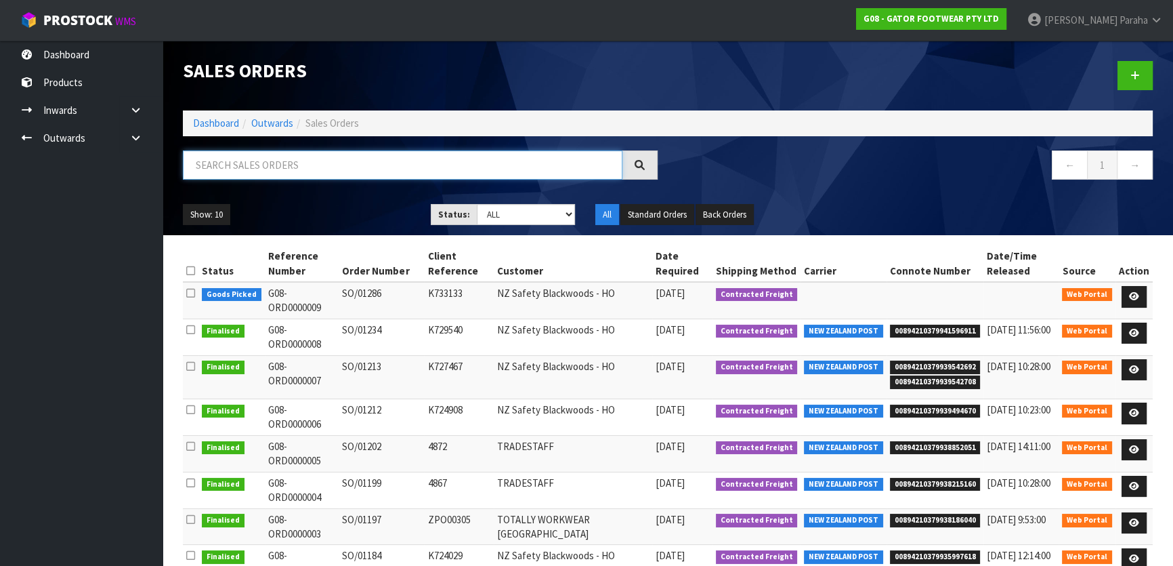
click at [259, 167] on input "text" at bounding box center [403, 164] width 440 height 29
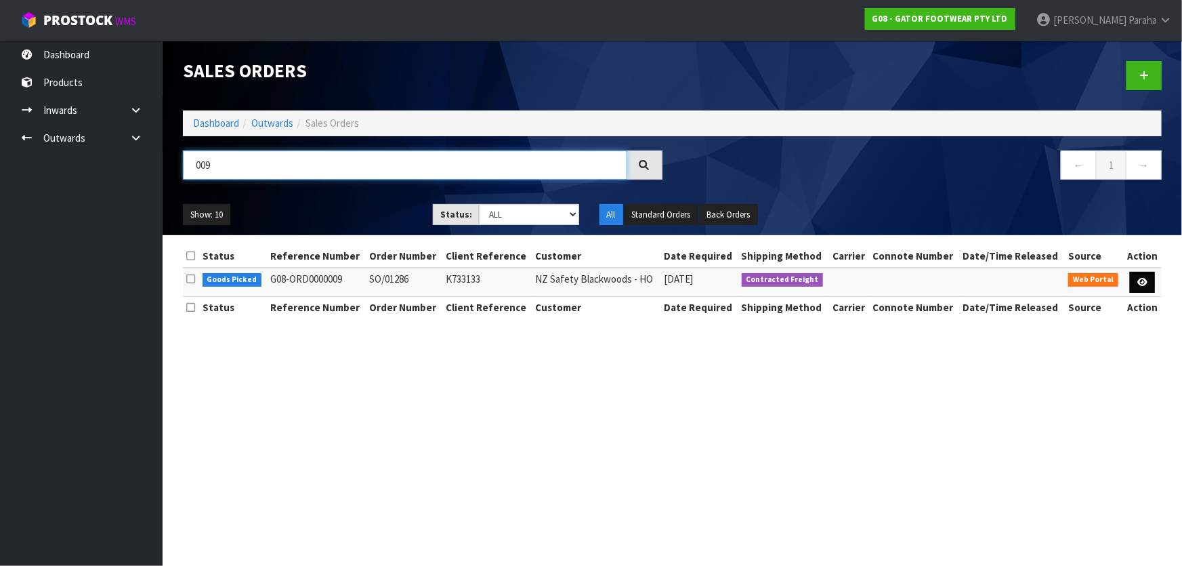
type input "009"
click at [1142, 278] on icon at bounding box center [1142, 282] width 10 height 9
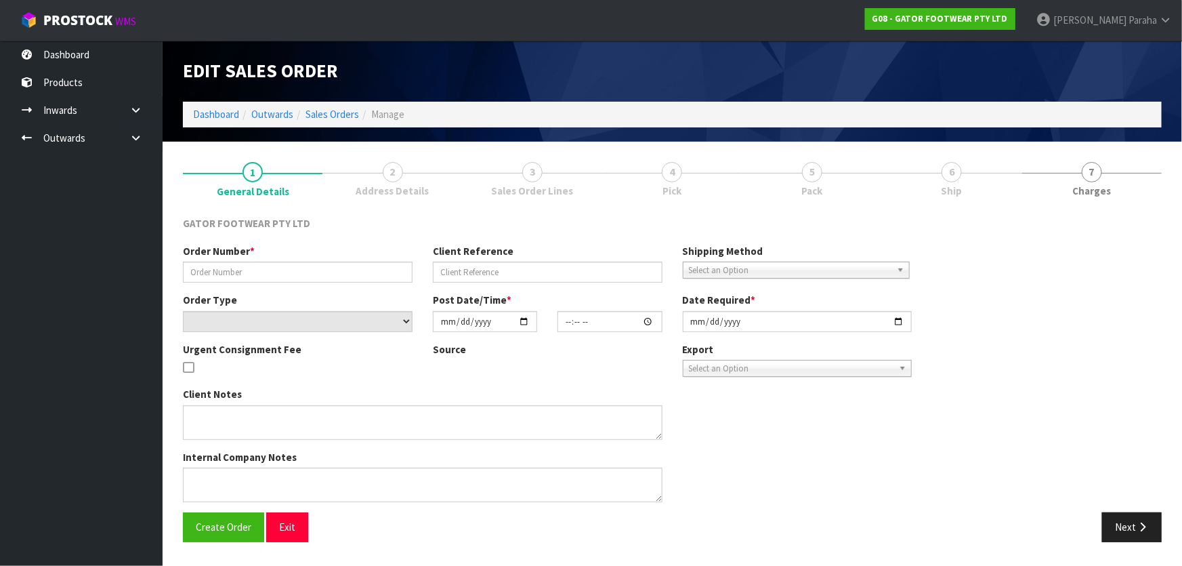
type input "SO/01286"
type input "K733133"
select select "number:0"
type input "[DATE]"
type input "18:13:00.000"
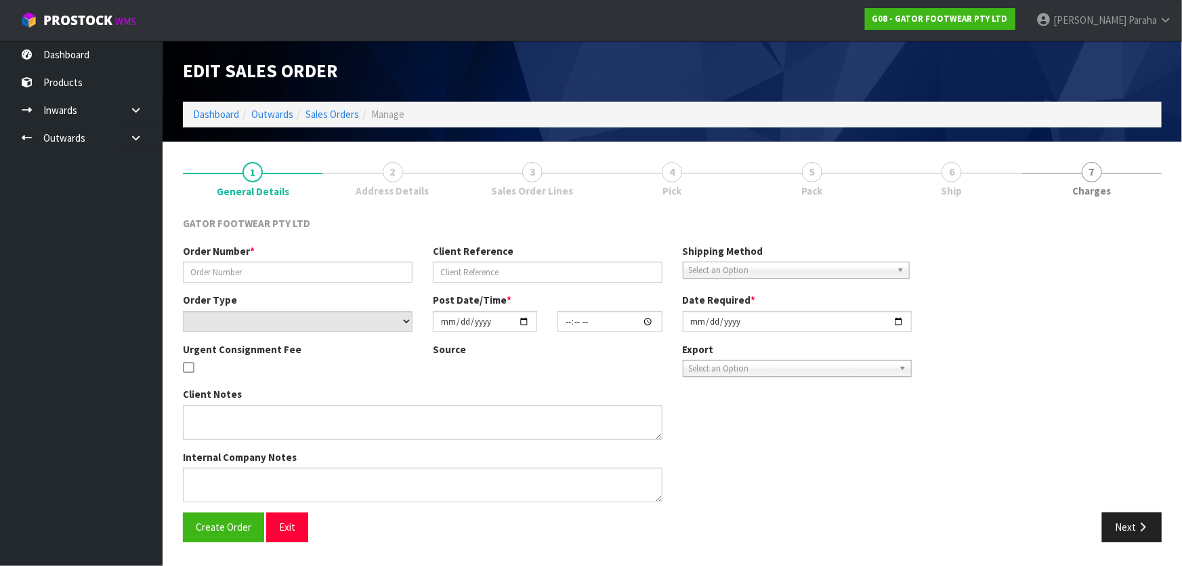
type input "[DATE]"
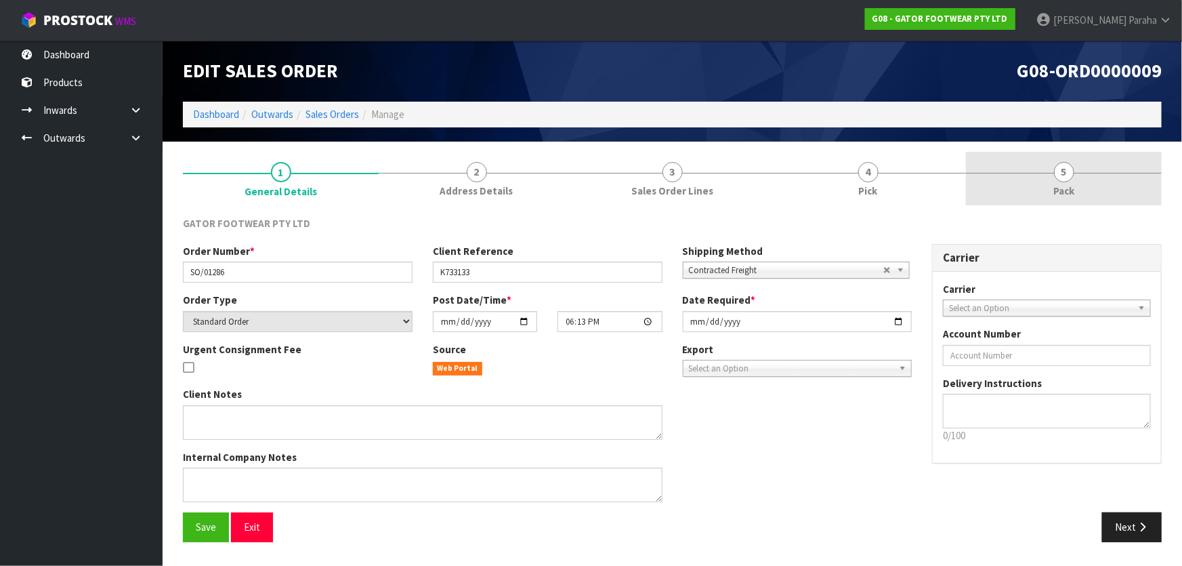
click at [1070, 174] on span "5" at bounding box center [1064, 172] width 20 height 20
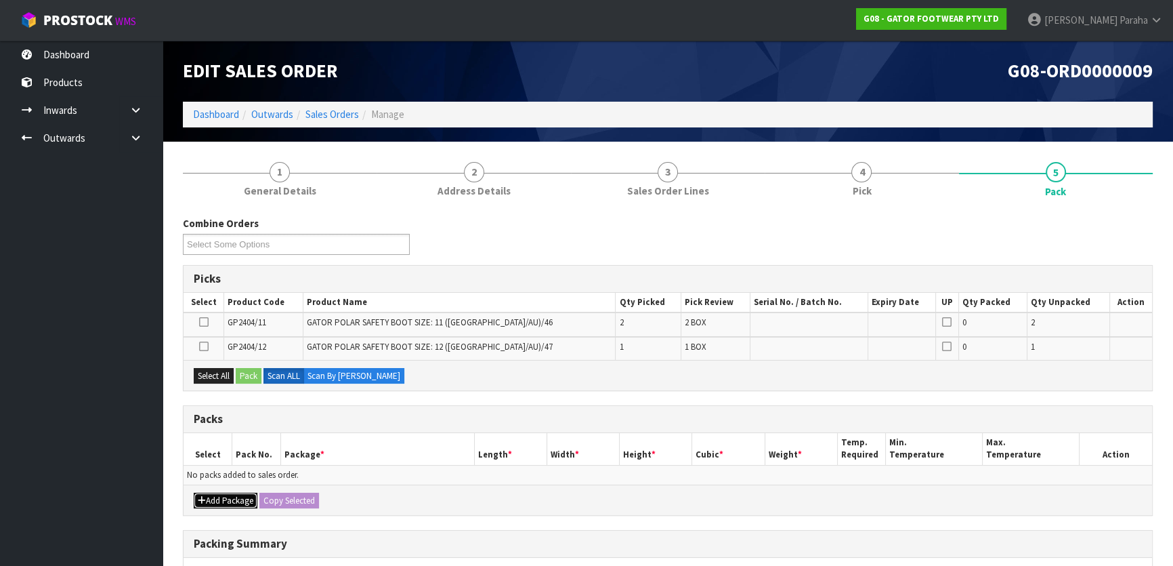
click at [219, 496] on button "Add Package" at bounding box center [226, 500] width 64 height 16
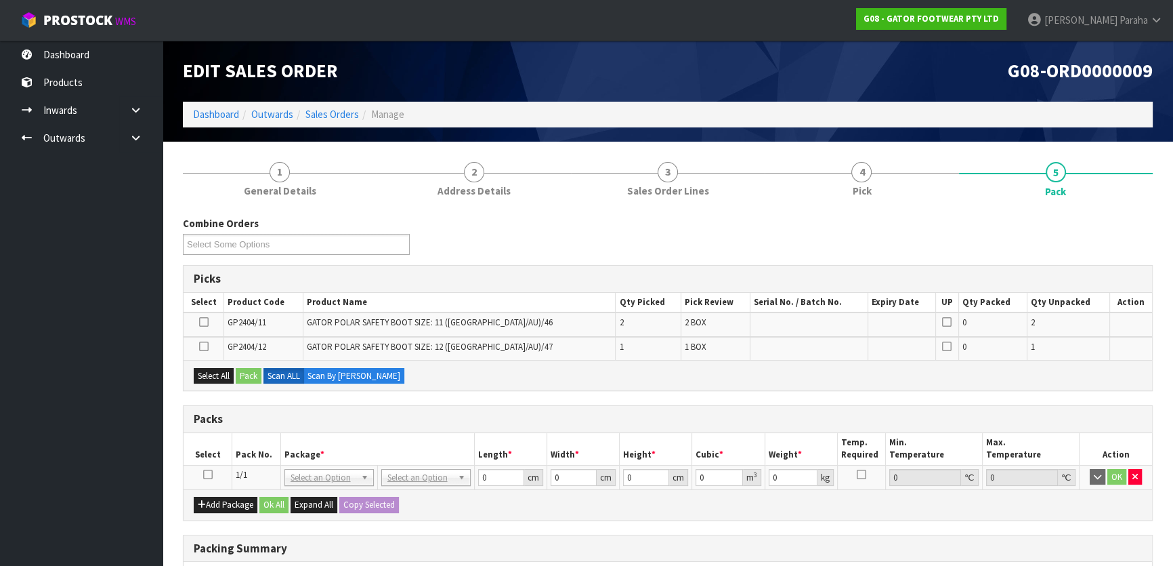
click at [208, 474] on icon at bounding box center [207, 474] width 9 height 1
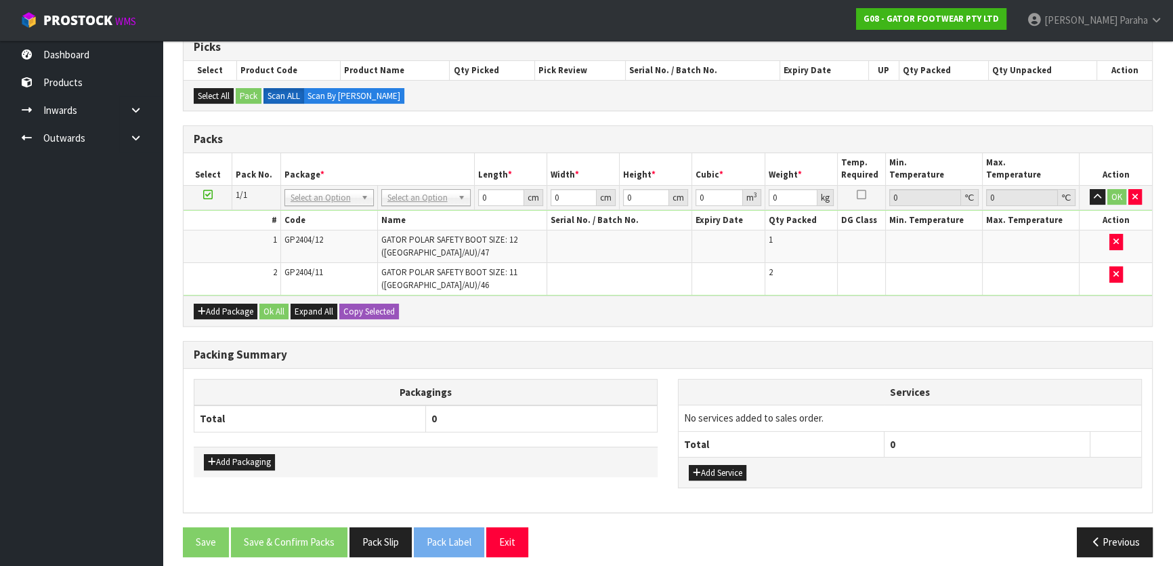
scroll to position [239, 0]
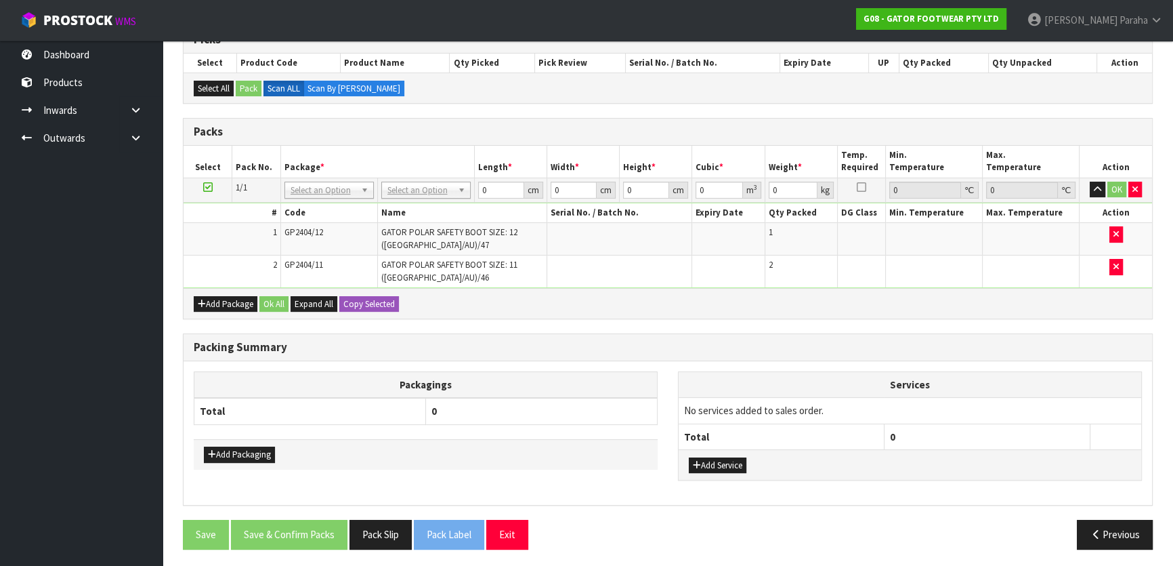
drag, startPoint x: 668, startPoint y: 368, endPoint x: 642, endPoint y: 393, distance: 35.5
drag, startPoint x: 642, startPoint y: 393, endPoint x: 440, endPoint y: 126, distance: 334.6
click at [440, 126] on h3 "Packs" at bounding box center [668, 131] width 948 height 13
click at [437, 177] on td "No Packaging Cartons PLT GEN120 (1200 X 1000) PLT ONE WAY SKID CHEP HIRE PALLET…" at bounding box center [425, 189] width 97 height 24
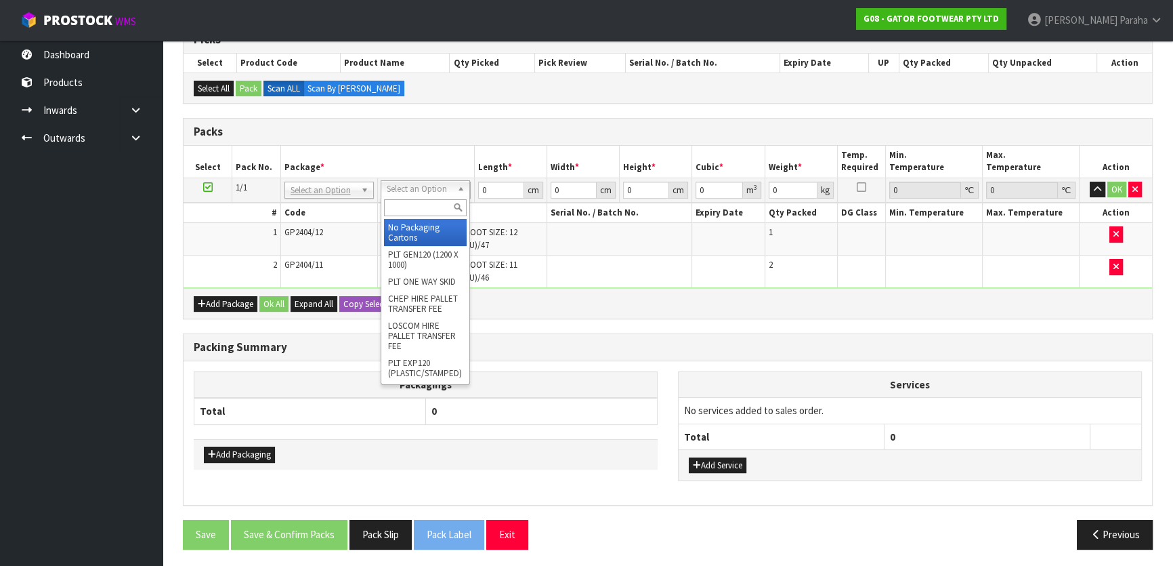
click at [429, 208] on input "text" at bounding box center [425, 207] width 83 height 17
type input "oc"
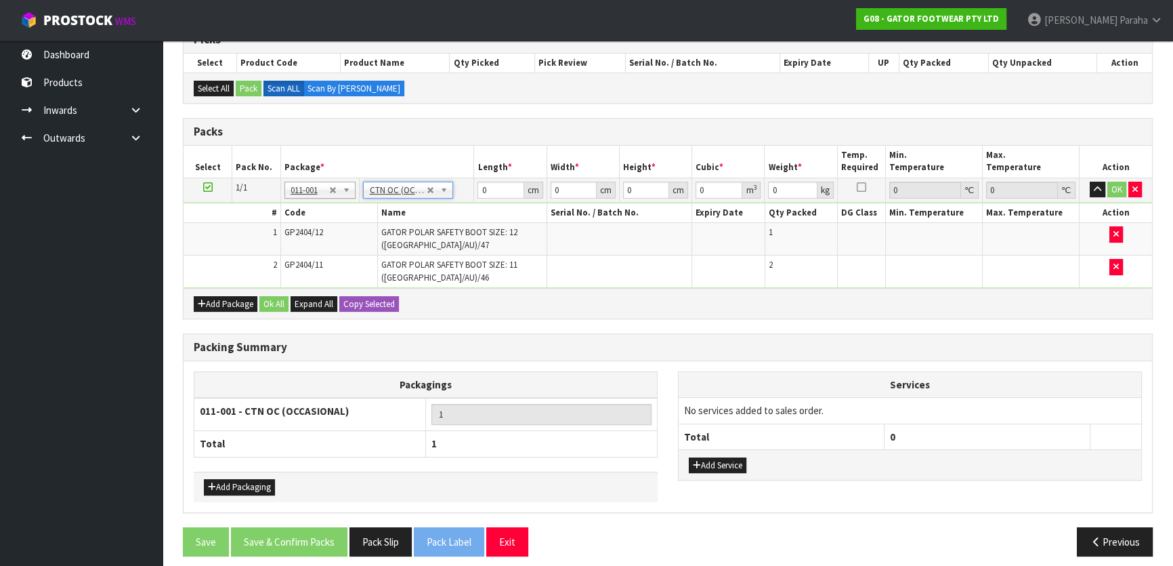
type input "7.25"
click at [498, 183] on input "0" at bounding box center [500, 190] width 46 height 17
type input "40"
type input "4"
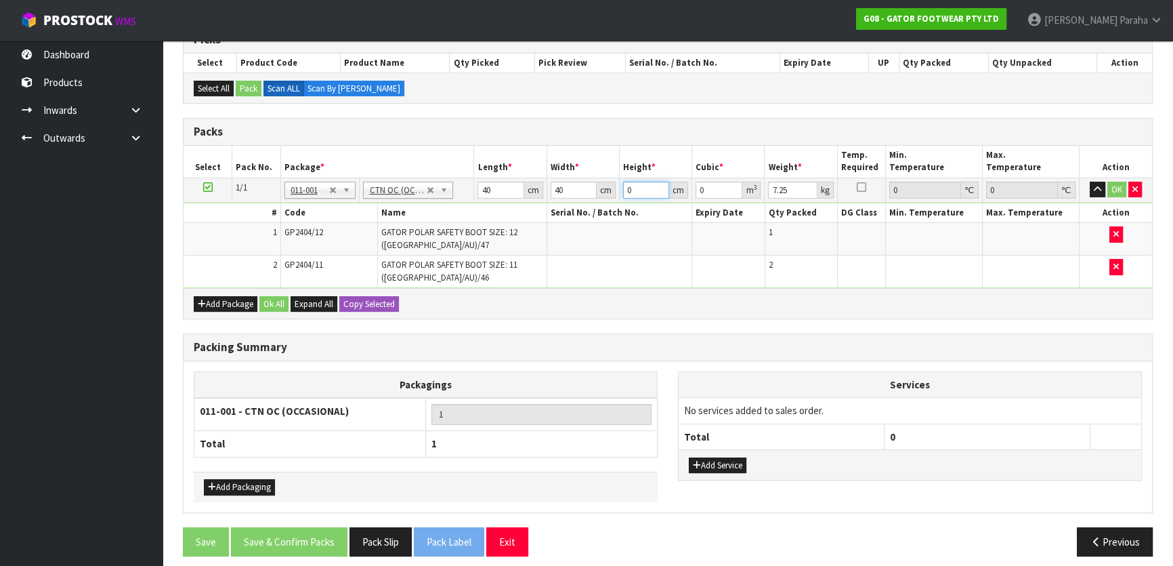
type input "0.0064"
type input "42"
type input "0.0672"
type input "42"
type input "8"
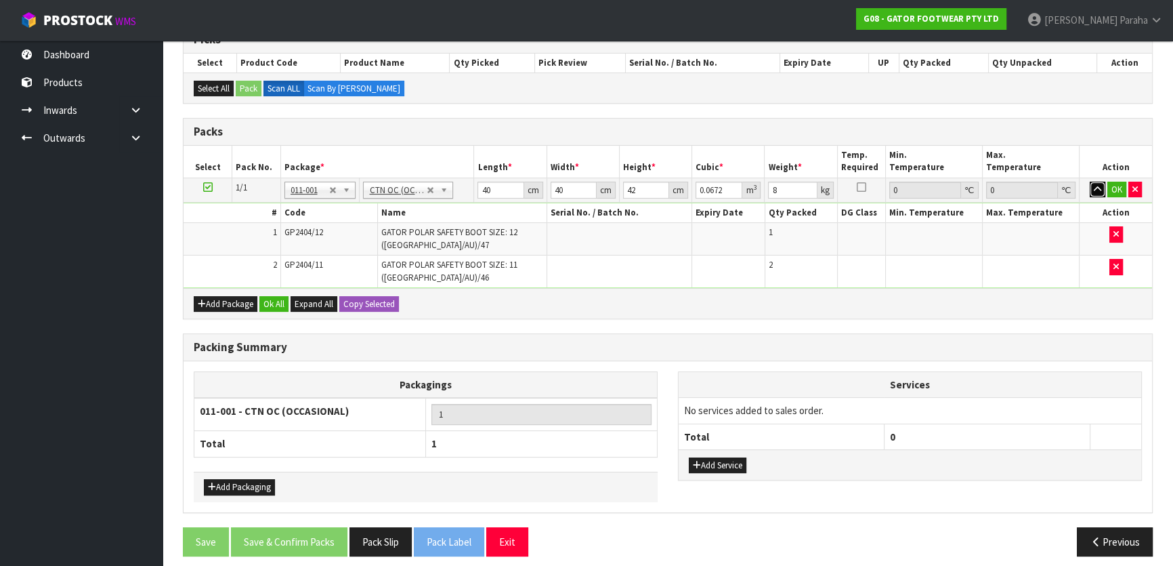
click at [1090, 182] on button "button" at bounding box center [1098, 190] width 16 height 16
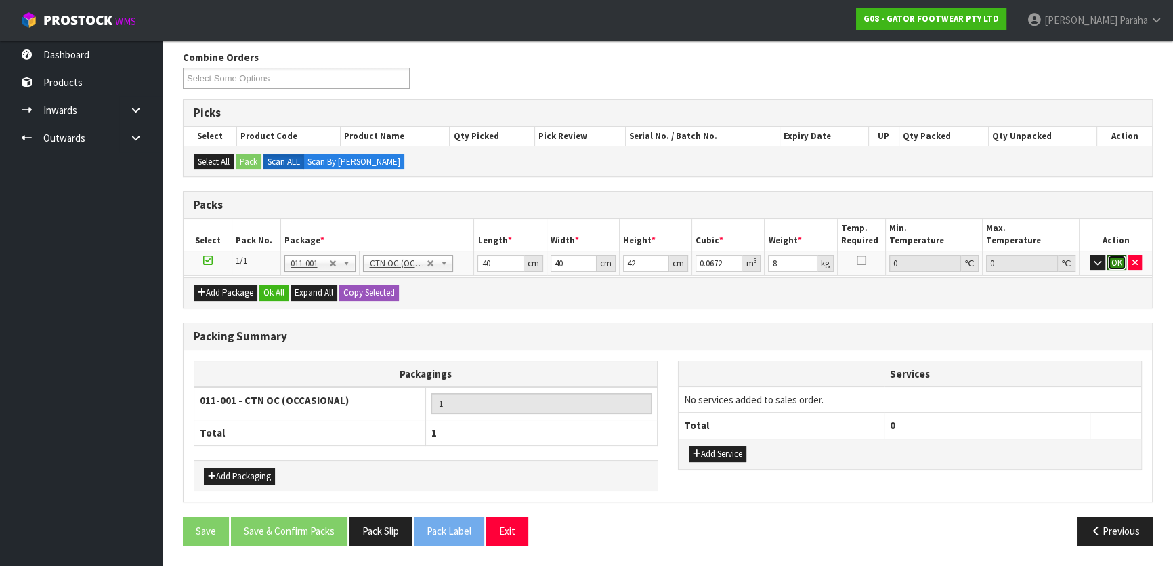
click button "OK" at bounding box center [1116, 263] width 19 height 16
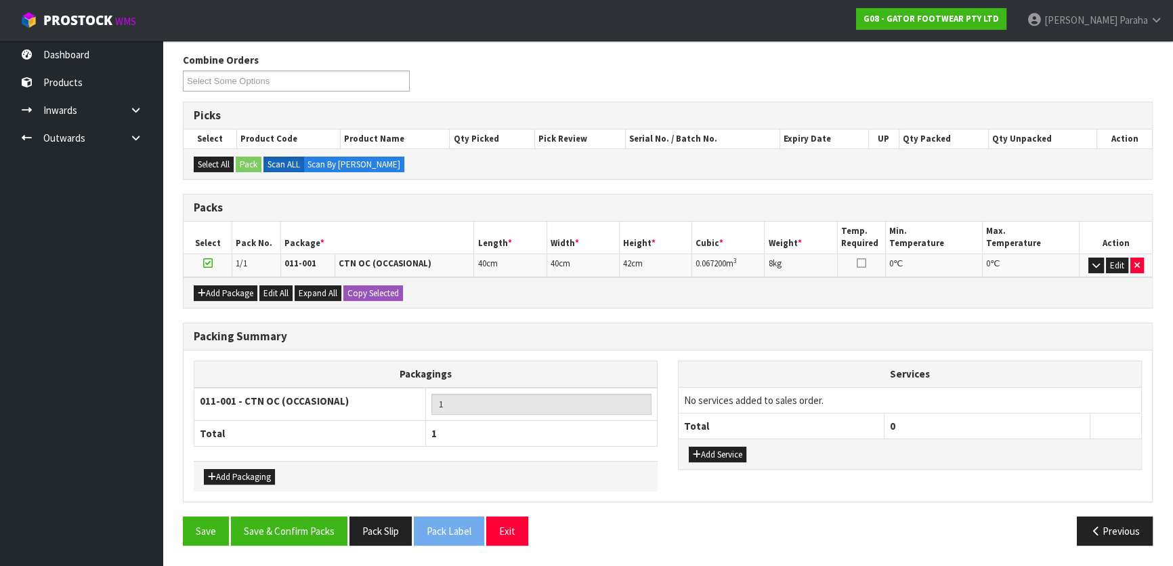
scroll to position [160, 0]
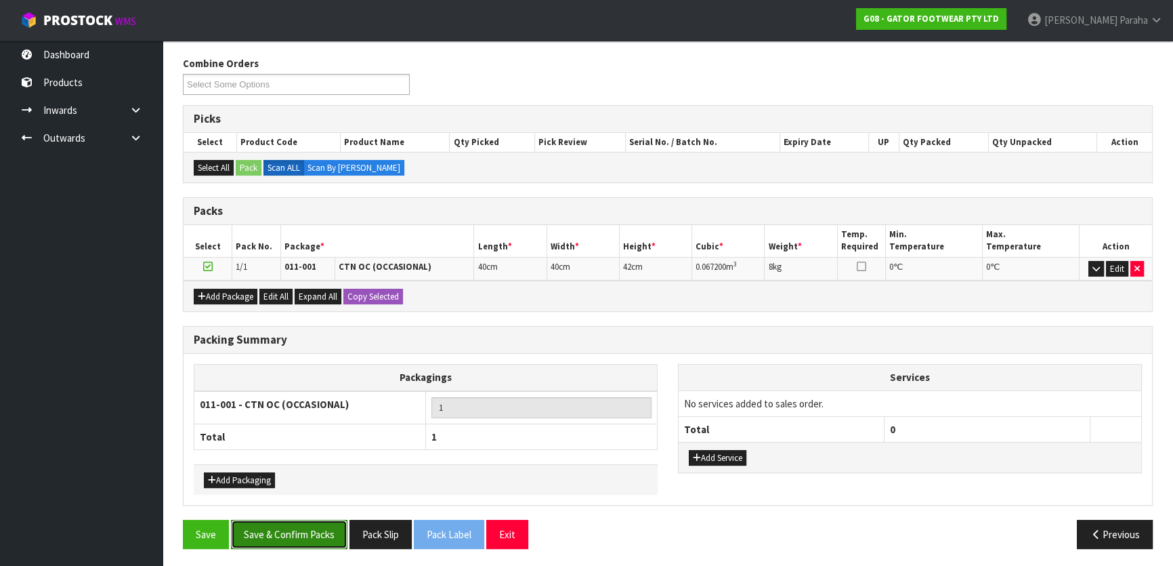
click at [320, 522] on button "Save & Confirm Packs" at bounding box center [289, 533] width 116 height 29
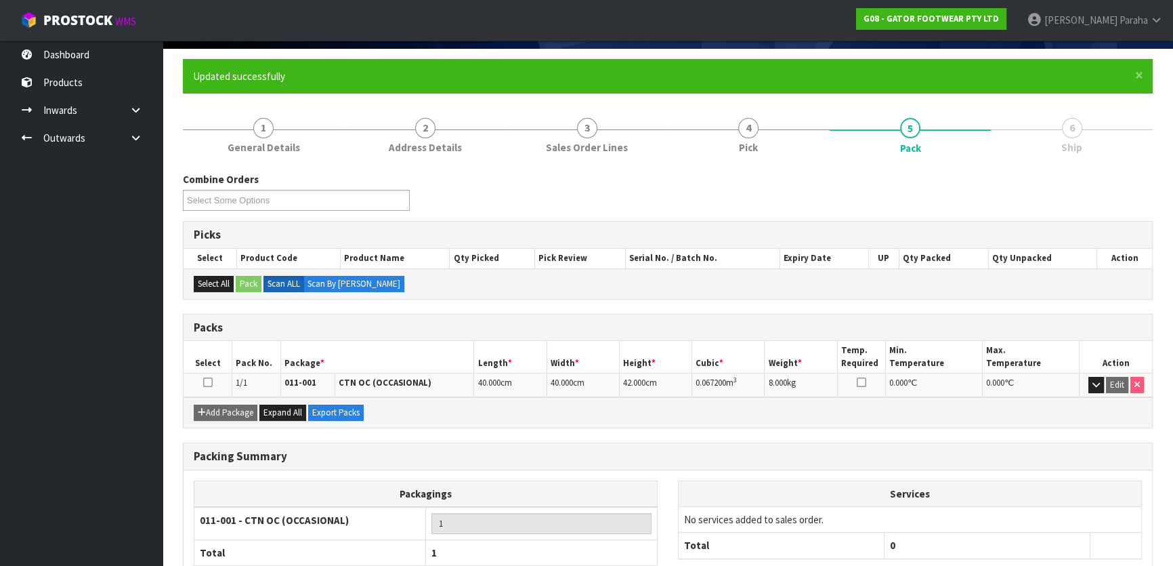
scroll to position [179, 0]
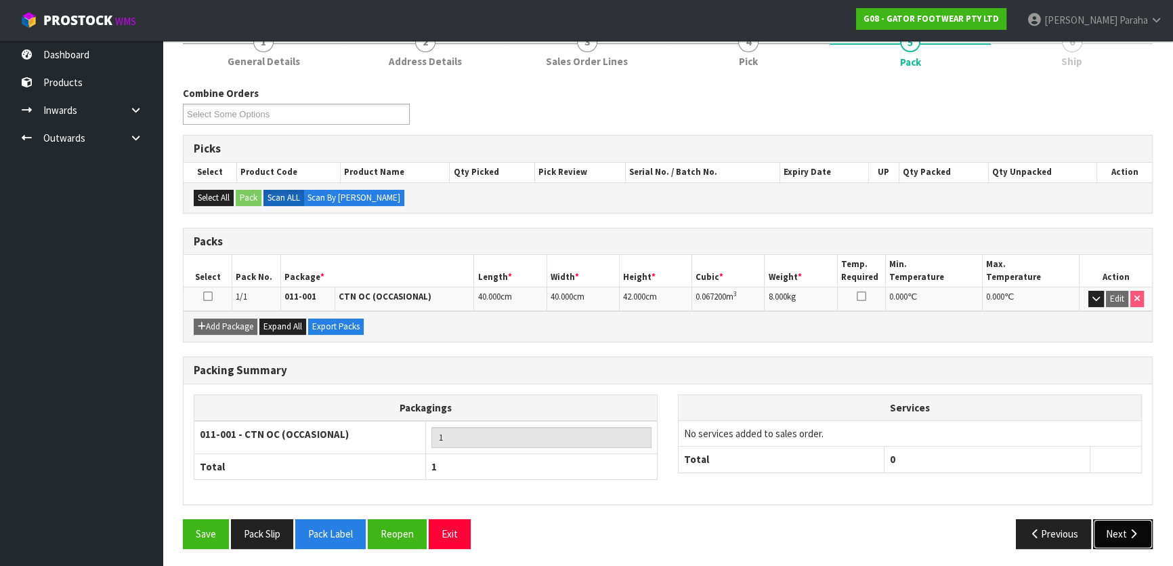
click at [1131, 532] on icon "button" at bounding box center [1133, 533] width 13 height 10
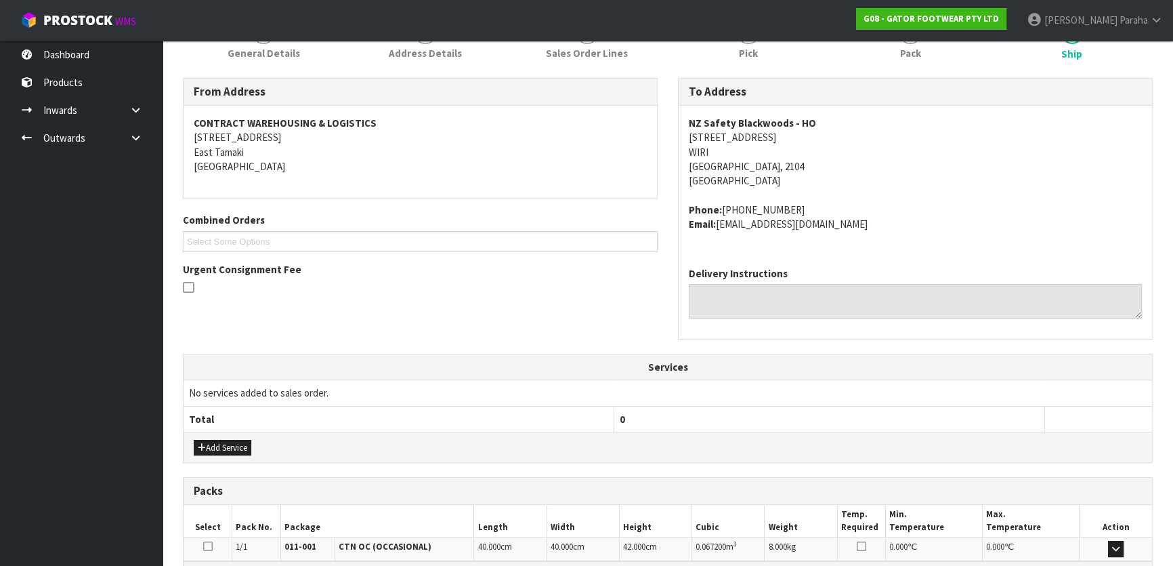
scroll to position [356, 0]
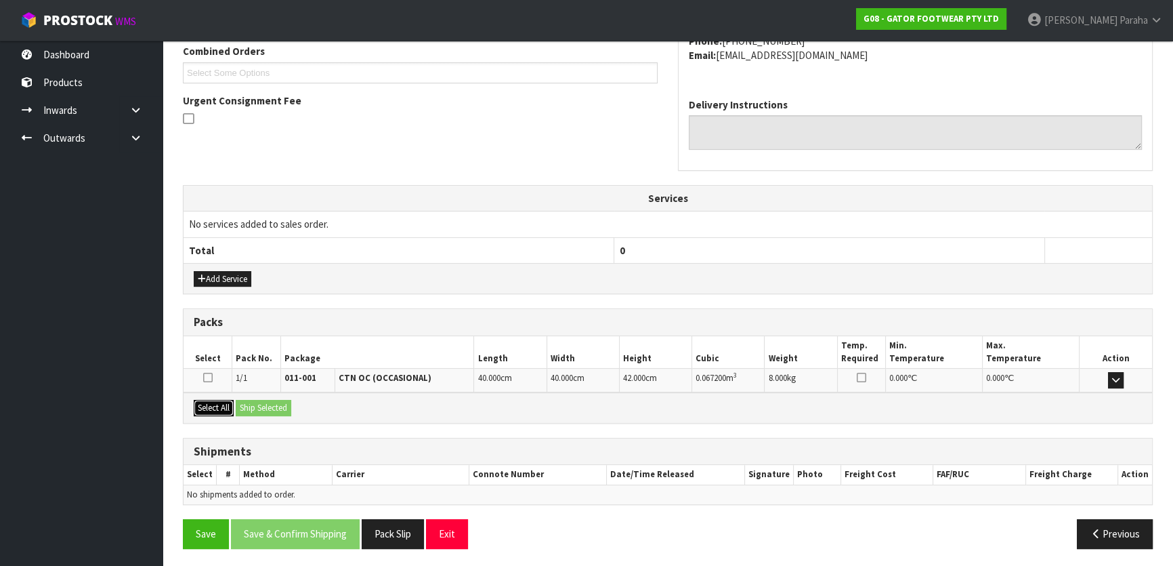
drag, startPoint x: 208, startPoint y: 402, endPoint x: 253, endPoint y: 406, distance: 45.6
click at [207, 400] on button "Select All" at bounding box center [214, 408] width 40 height 16
click at [255, 406] on button "Ship Selected" at bounding box center [264, 408] width 56 height 16
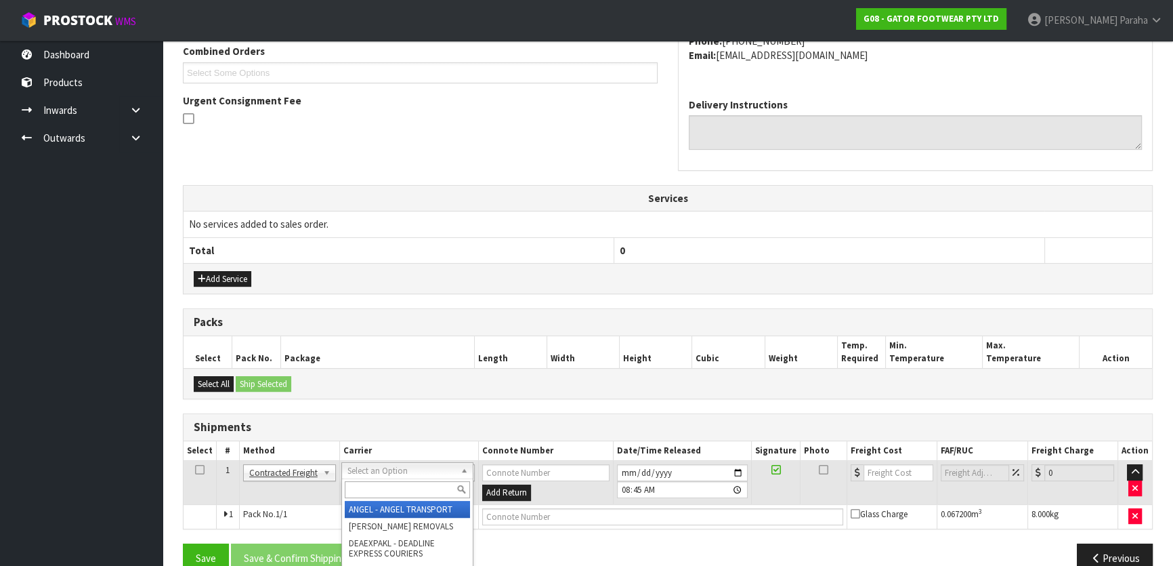
click at [394, 481] on input "text" at bounding box center [407, 489] width 125 height 17
type input "nzp"
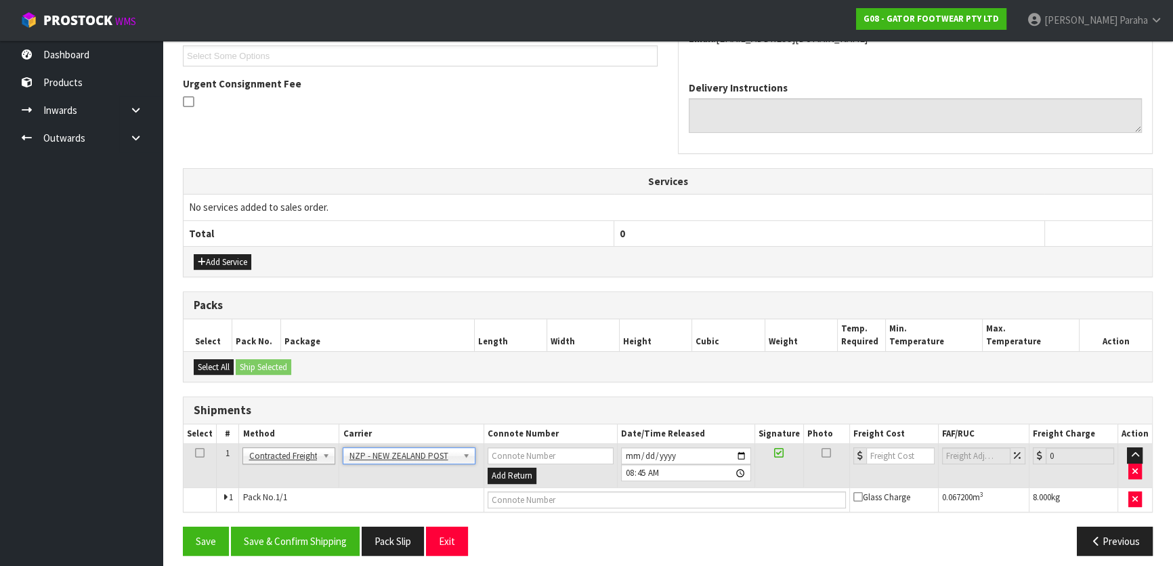
scroll to position [379, 0]
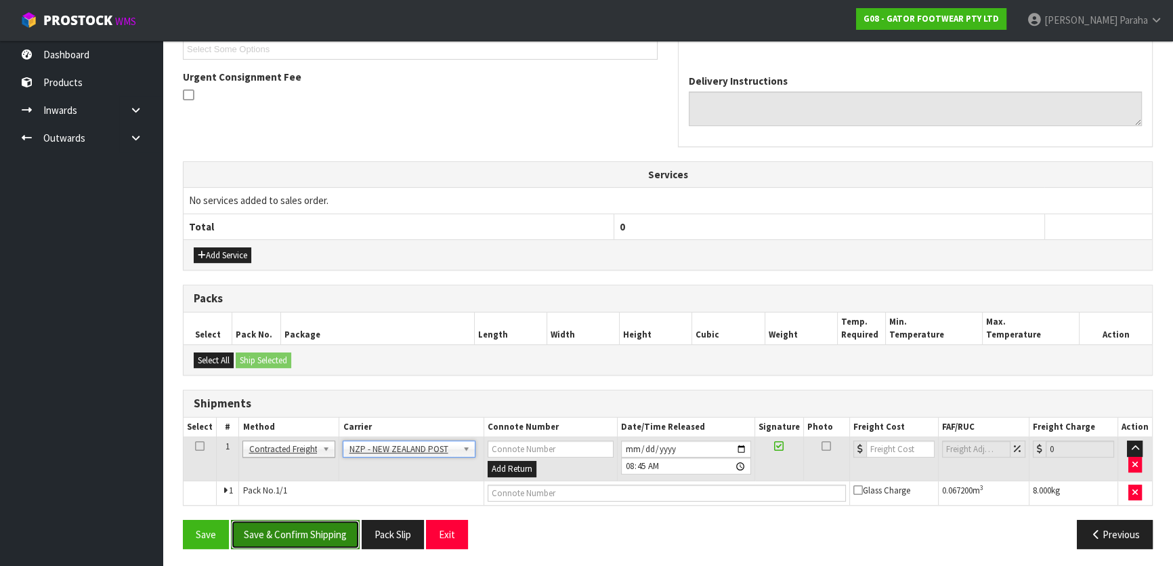
click at [292, 537] on button "Save & Confirm Shipping" at bounding box center [295, 533] width 129 height 29
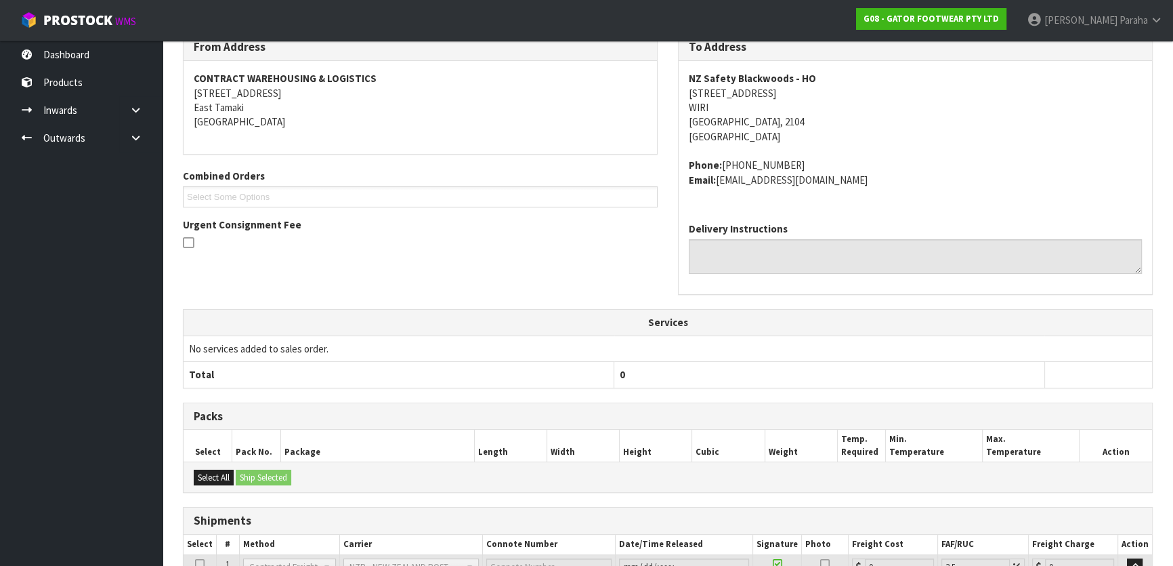
scroll to position [360, 0]
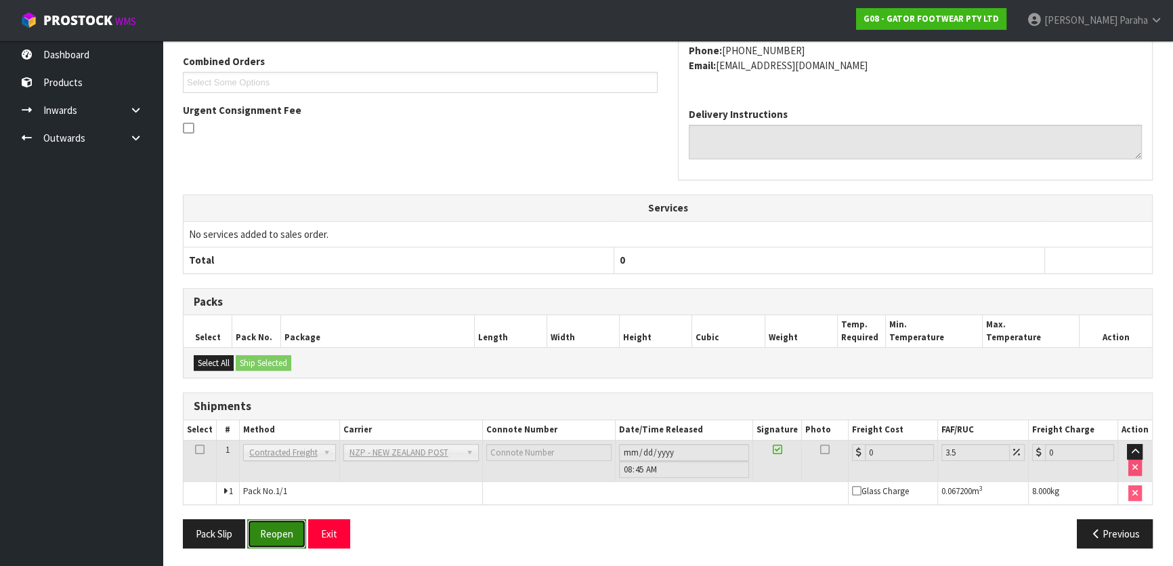
click at [284, 535] on button "Reopen" at bounding box center [276, 533] width 59 height 29
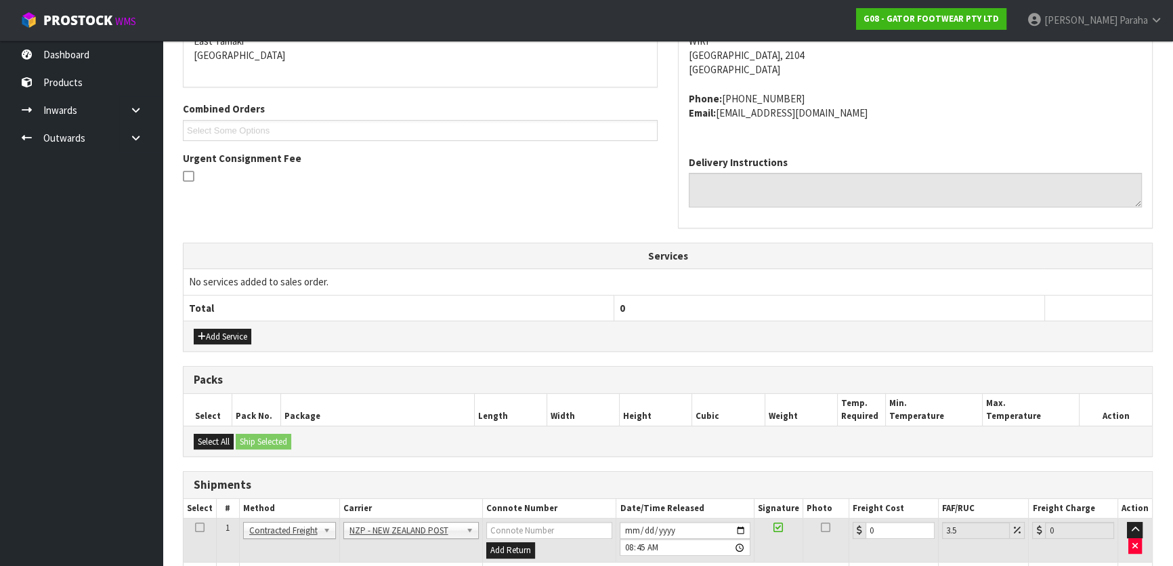
scroll to position [392, 0]
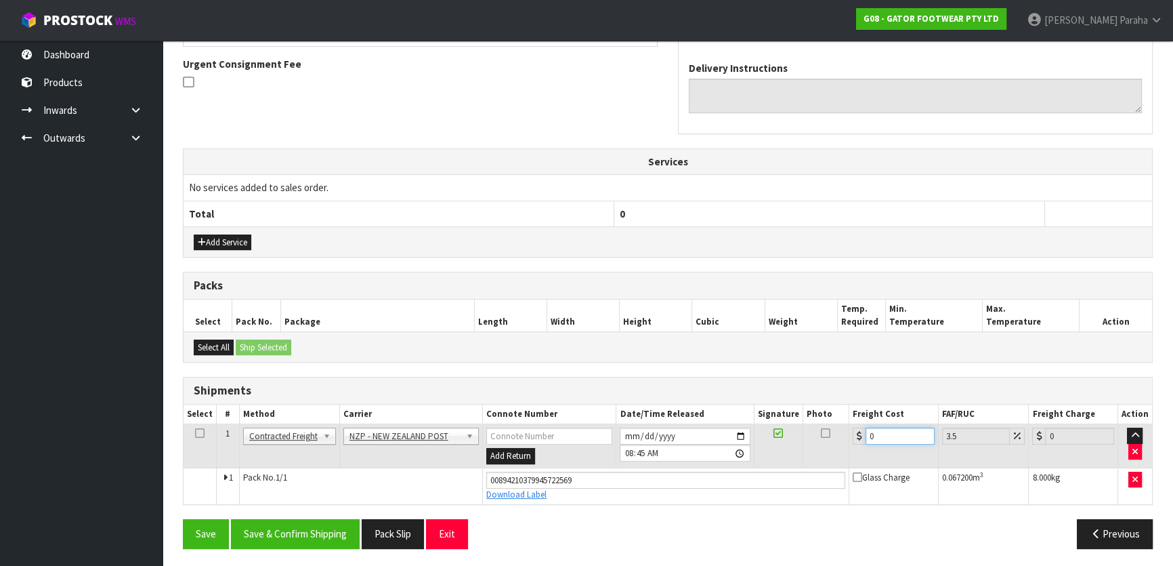
click at [880, 433] on input "0" at bounding box center [900, 435] width 69 height 17
type input "4"
type input "4.14"
type input "4.3"
type input "4.45"
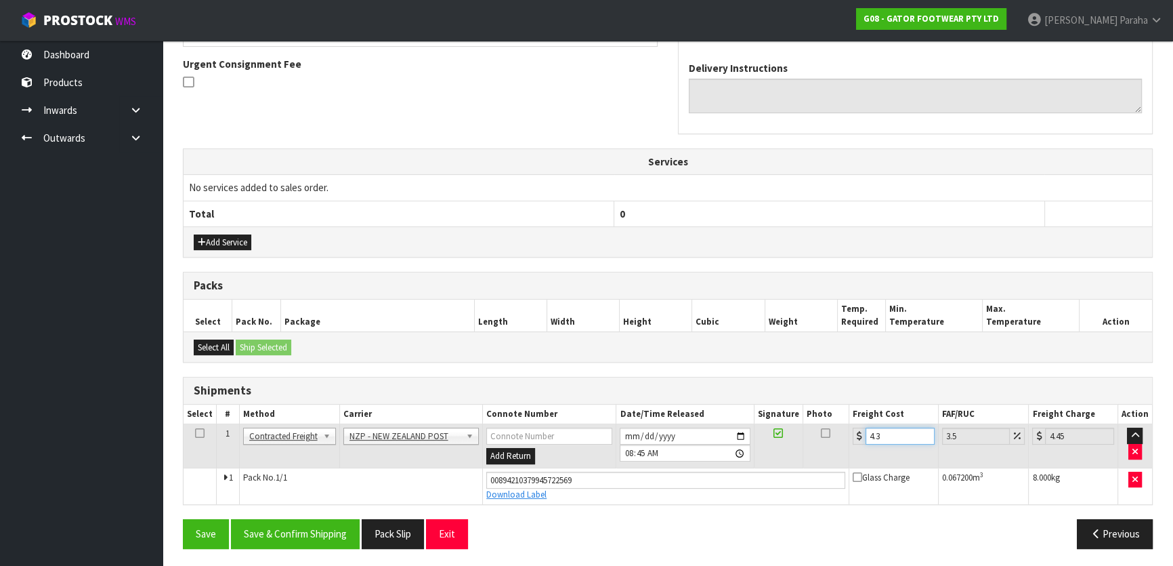
type input "4.33"
type input "4.48"
type input "4.33"
drag, startPoint x: 598, startPoint y: 477, endPoint x: 454, endPoint y: 477, distance: 144.3
click at [454, 477] on tr "1 Pack No. 1/1 00894210379945722569 Download Label Glass Charge 0.067200 m 3 8.…" at bounding box center [668, 485] width 969 height 37
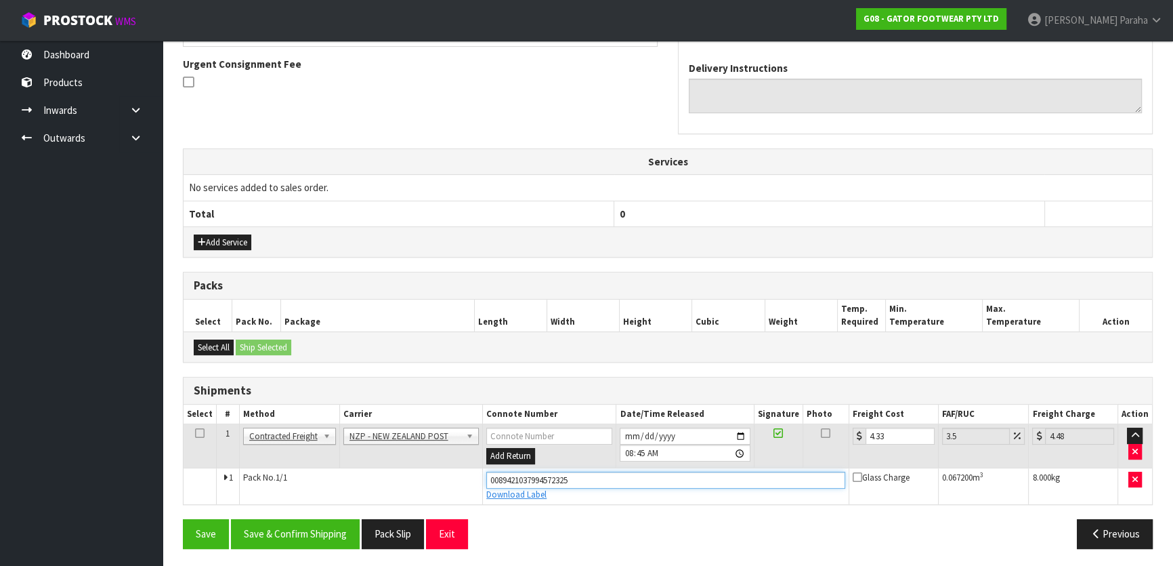
type input "00894210379945723252"
click at [183, 519] on button "Save" at bounding box center [206, 533] width 46 height 29
click at [323, 530] on button "Save & Confirm Shipping" at bounding box center [295, 533] width 129 height 29
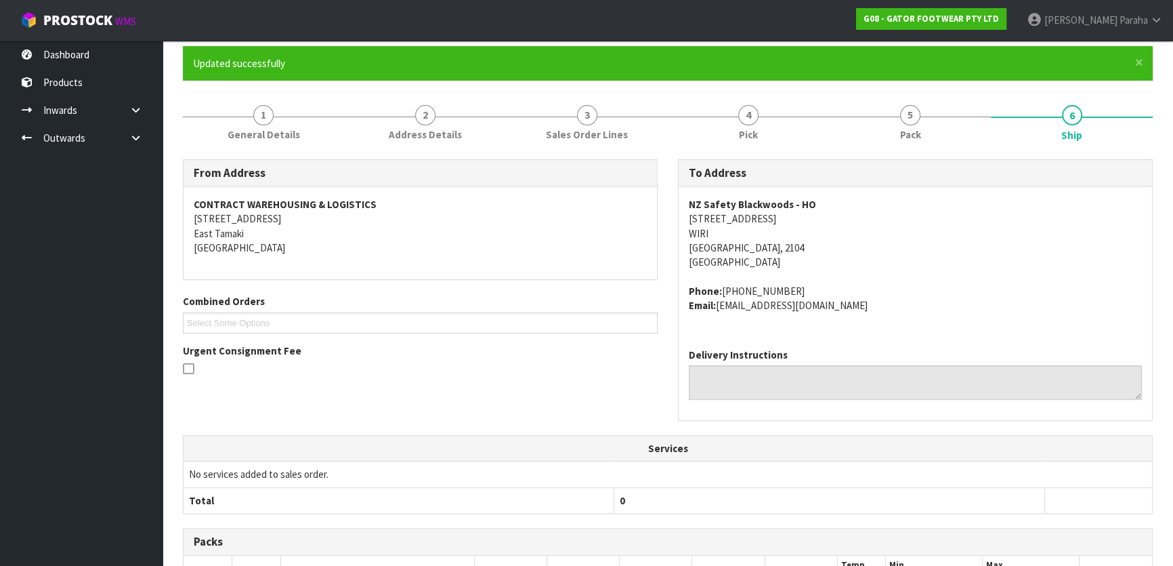
scroll to position [0, 0]
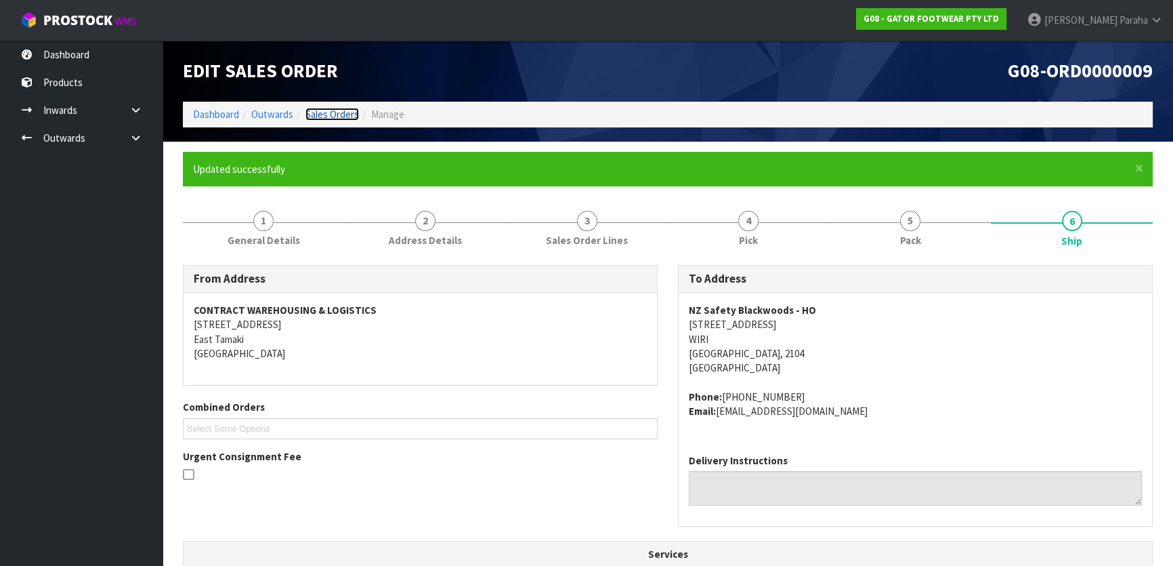
click at [350, 112] on link "Sales Orders" at bounding box center [332, 114] width 54 height 13
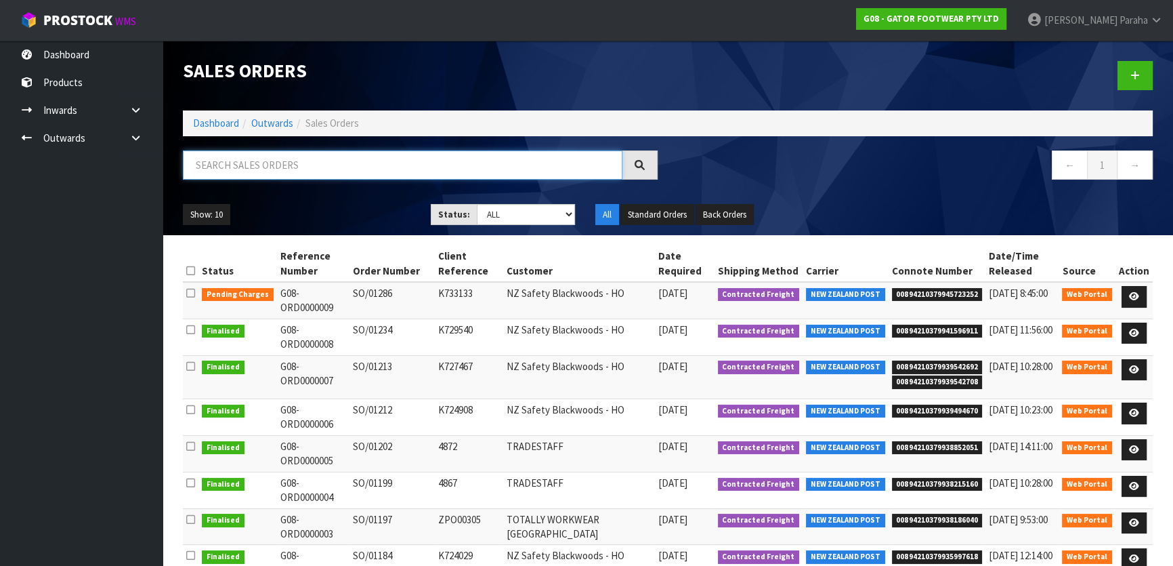
click at [239, 164] on input "text" at bounding box center [403, 164] width 440 height 29
click at [204, 119] on link "Dashboard" at bounding box center [216, 122] width 46 height 13
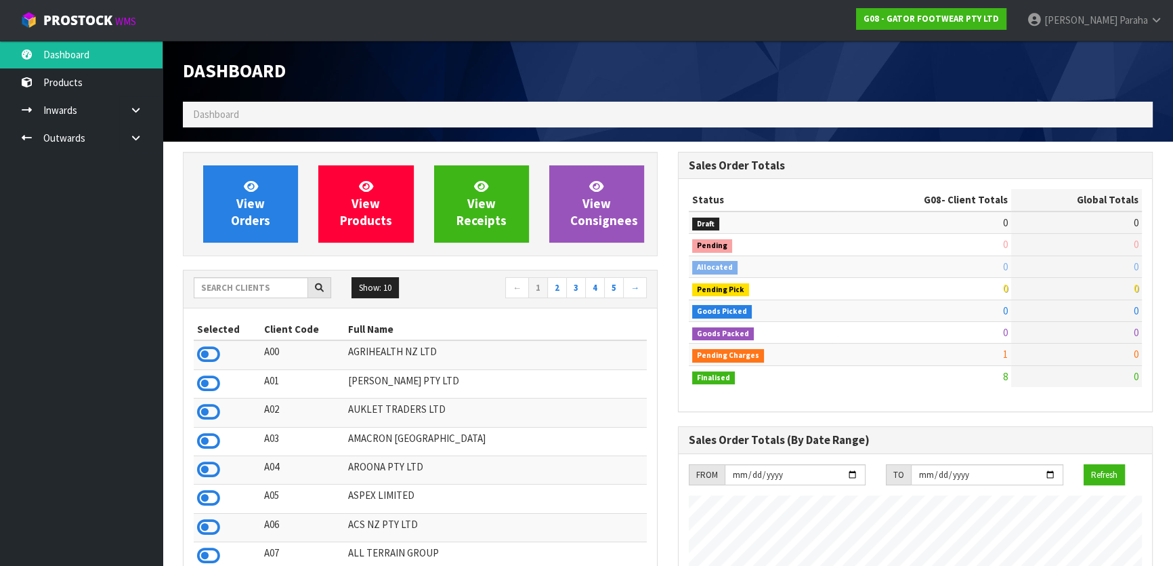
scroll to position [849, 494]
click at [259, 292] on input "text" at bounding box center [251, 287] width 114 height 21
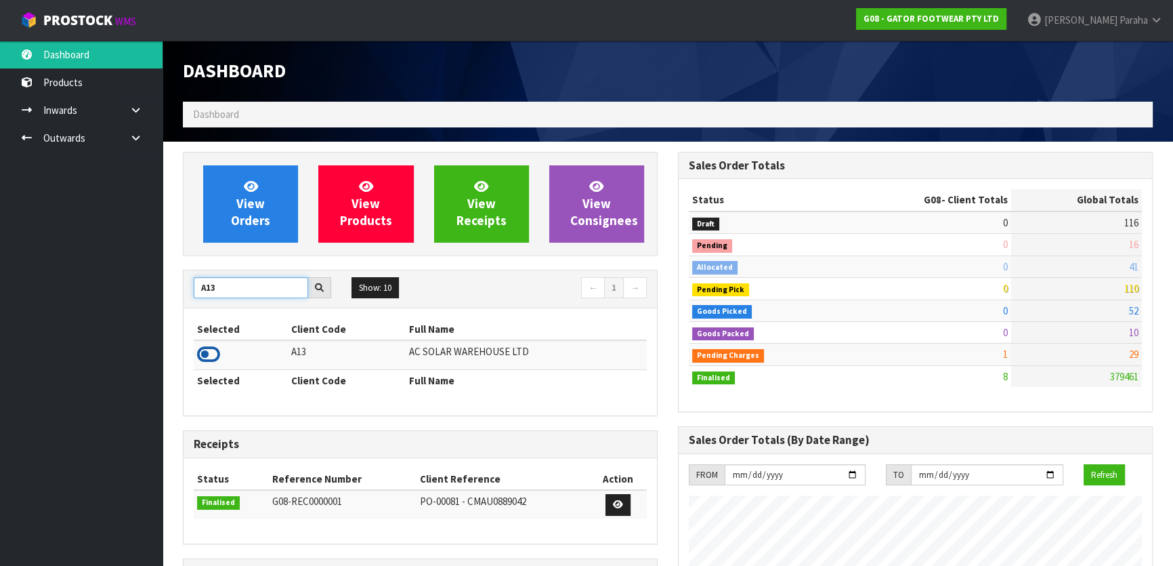
type input "A13"
click at [214, 358] on icon at bounding box center [208, 354] width 23 height 20
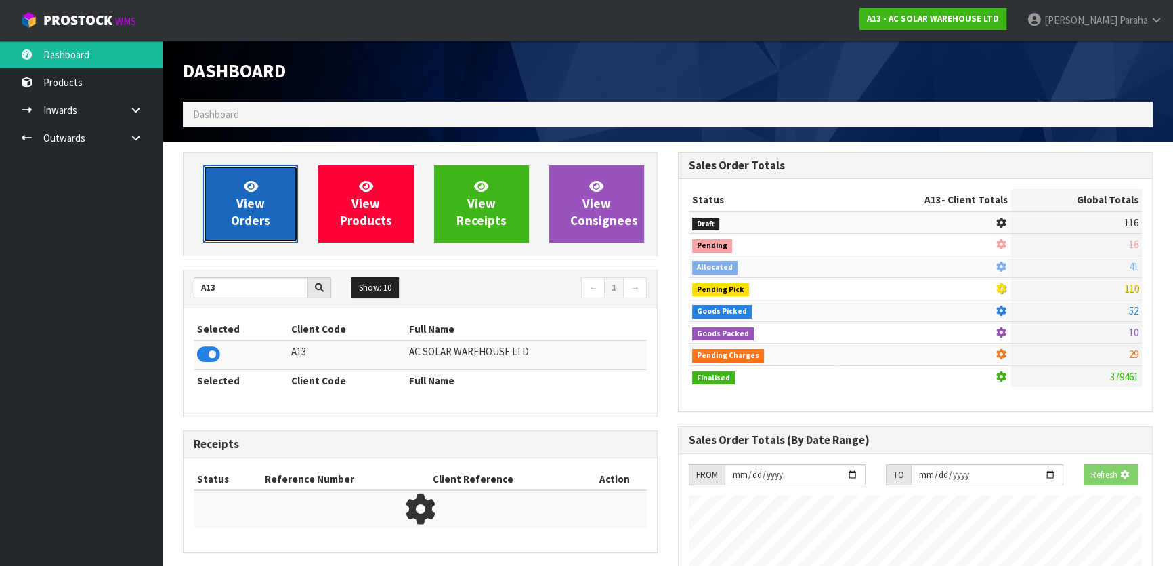
click at [230, 223] on link "View Orders" at bounding box center [250, 203] width 95 height 77
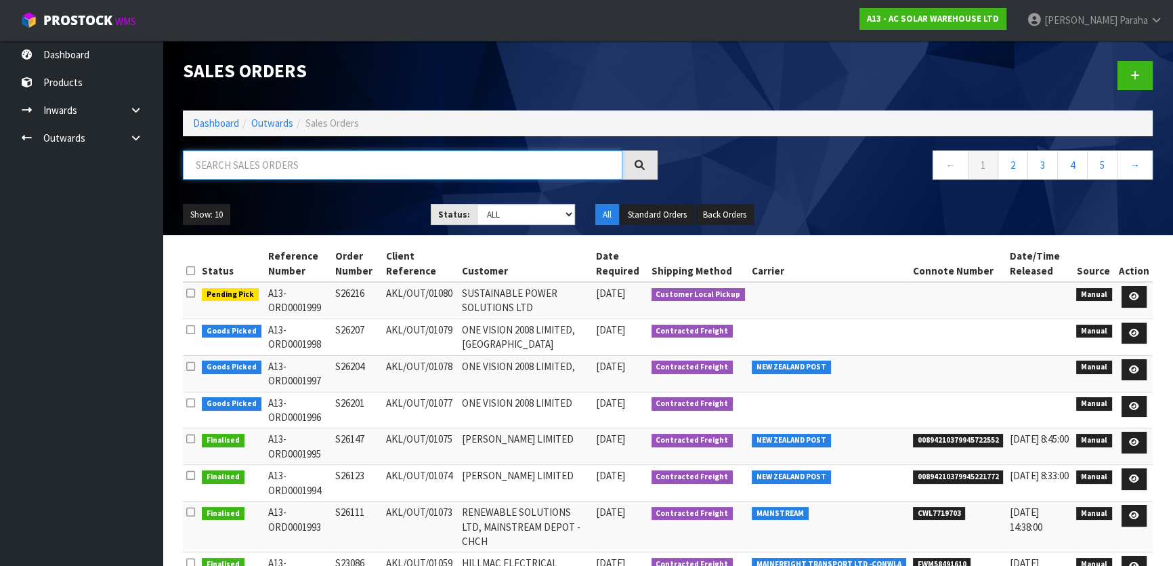
click at [240, 161] on input "text" at bounding box center [403, 164] width 440 height 29
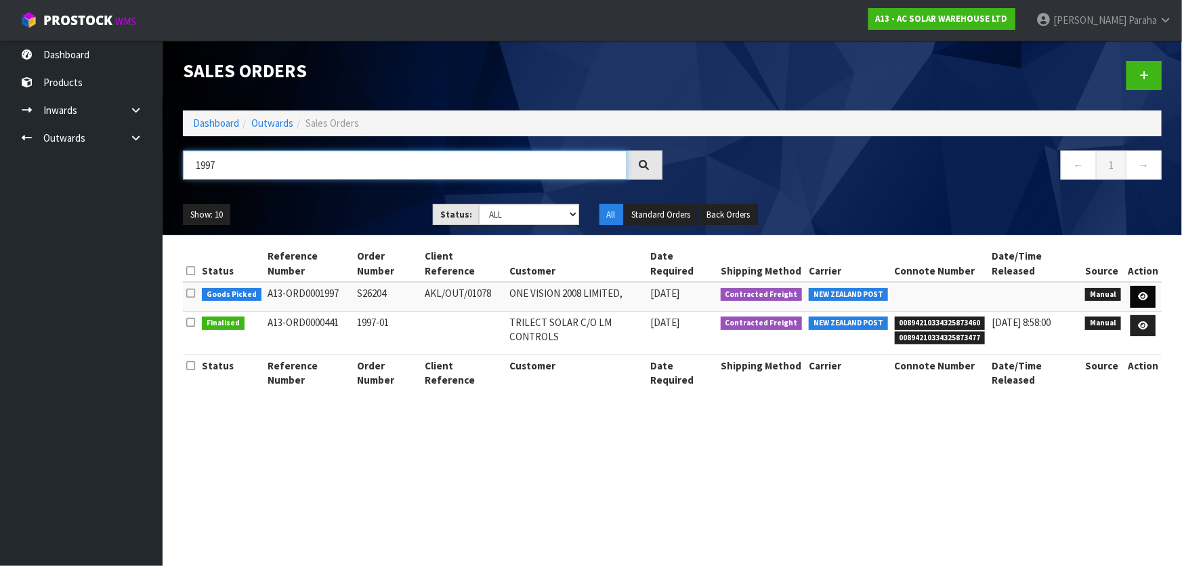
type input "1997"
click at [1151, 286] on link at bounding box center [1142, 297] width 25 height 22
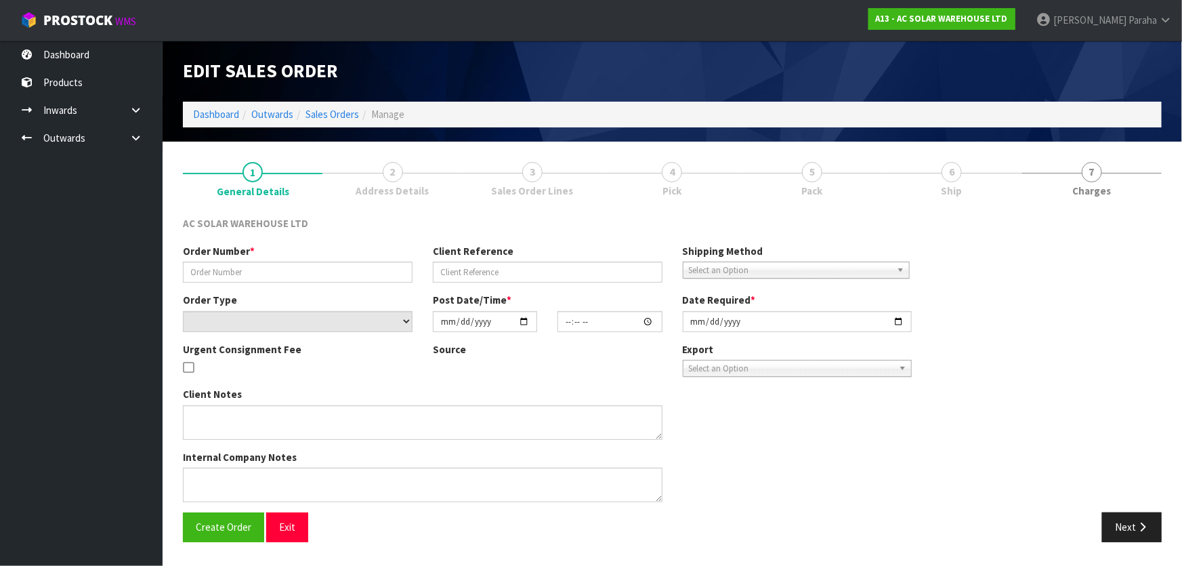
type input "S26204"
type input "AKL/OUT/01078"
select select "number:0"
type input "[DATE]"
type input "15:37:00.000"
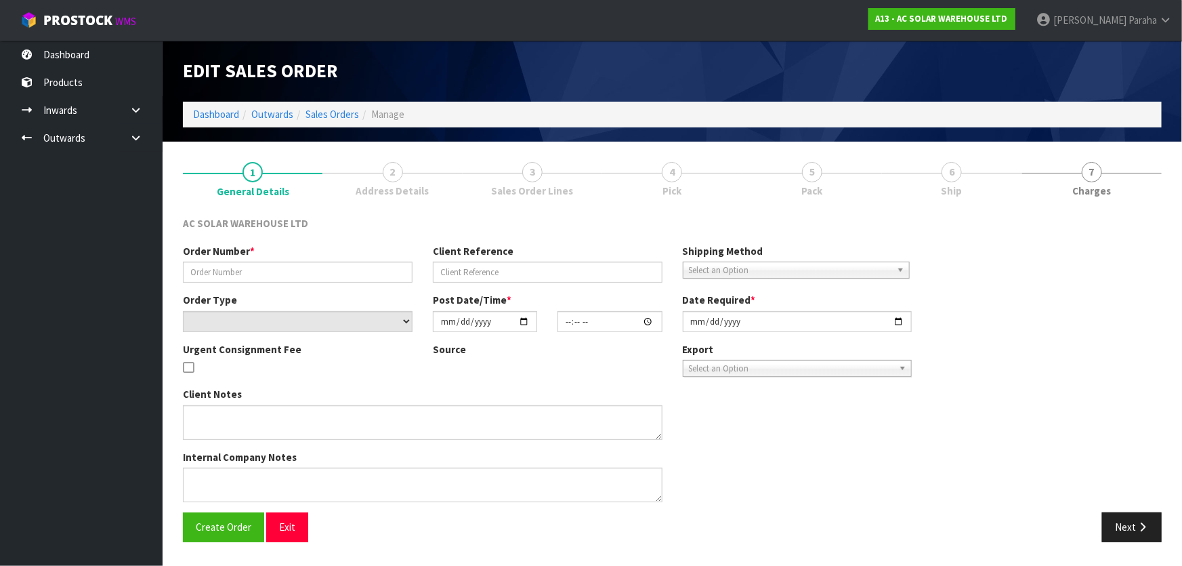
type input "[DATE]"
type textarea "SEND WITH NZ POST"
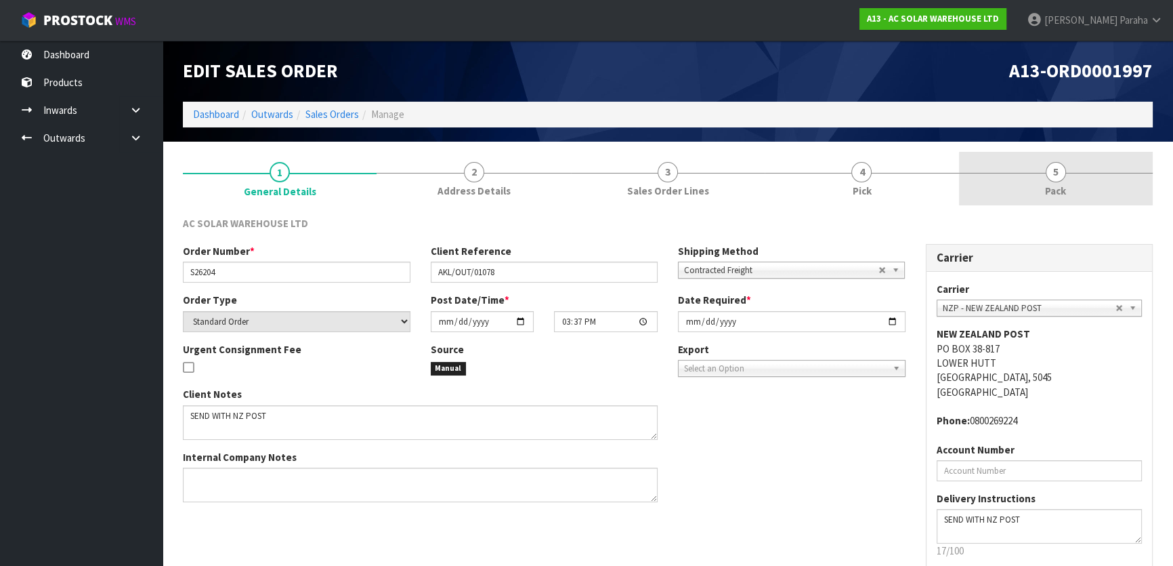
click at [1048, 181] on link "5 Pack" at bounding box center [1056, 179] width 194 height 54
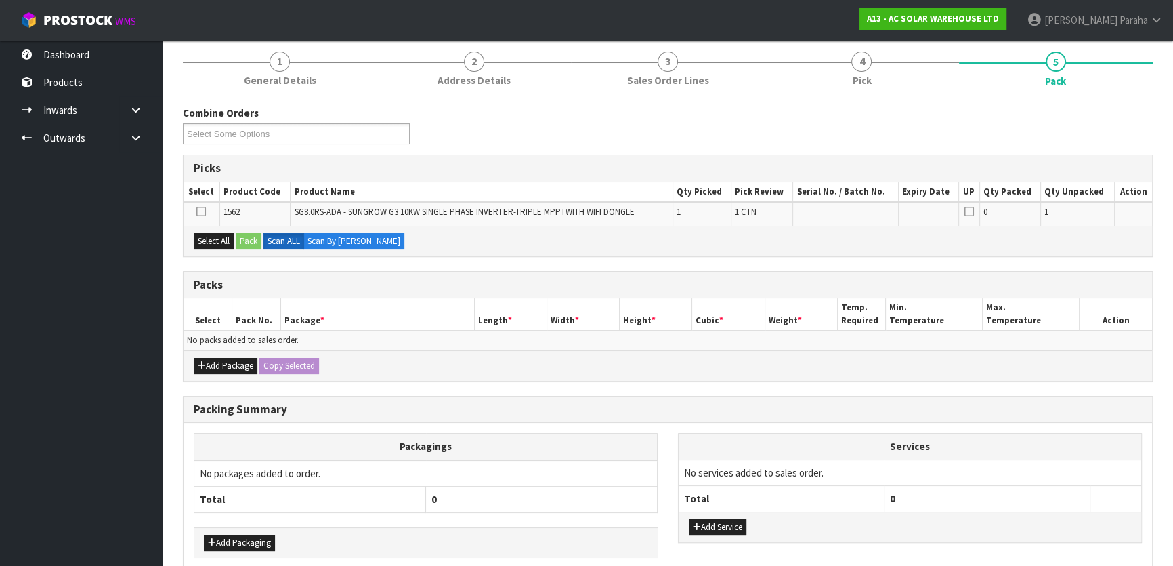
scroll to position [123, 0]
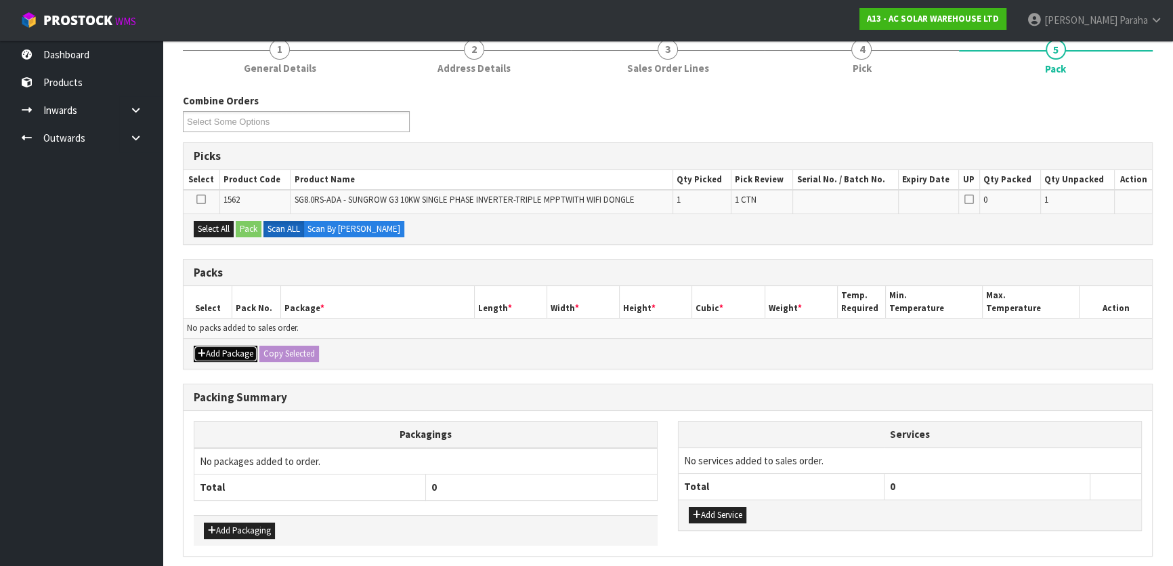
click at [238, 349] on button "Add Package" at bounding box center [226, 353] width 64 height 16
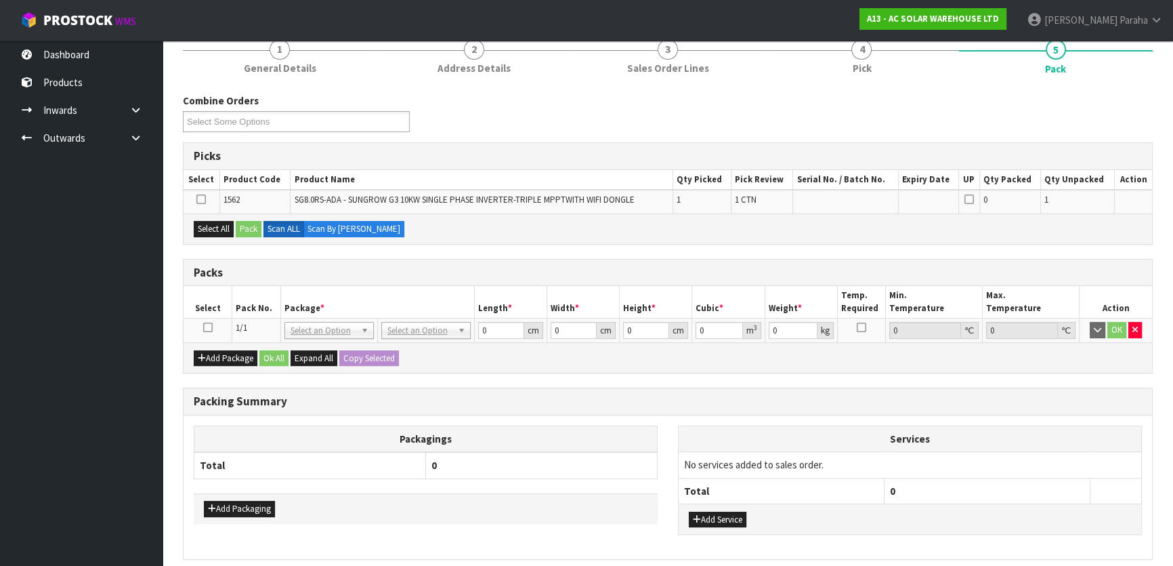
click at [205, 327] on icon at bounding box center [207, 327] width 9 height 1
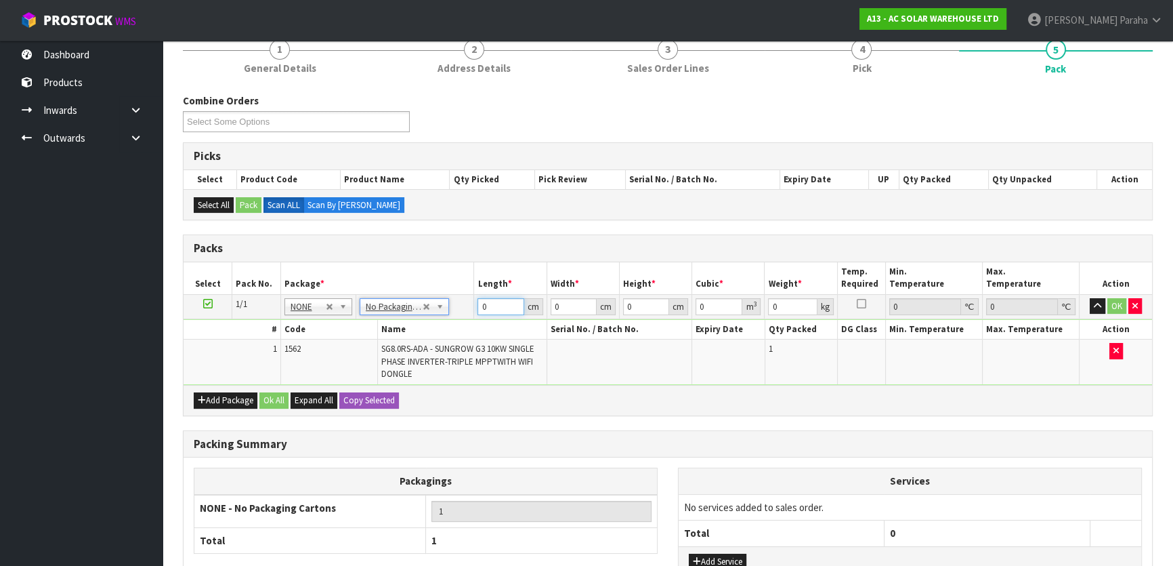
click at [496, 302] on input "0" at bounding box center [500, 306] width 46 height 17
type input "60"
type input "49"
type input "3"
type input "0.00882"
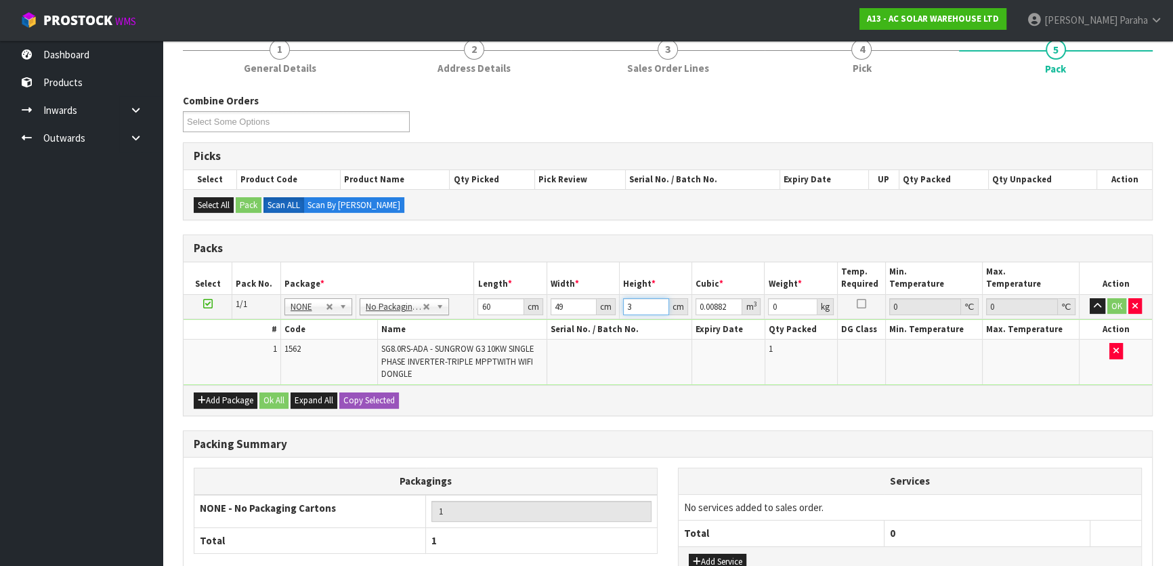
type input "33"
type input "0.09702"
type input "33"
type input "24"
click at [1090, 298] on button "button" at bounding box center [1098, 306] width 16 height 16
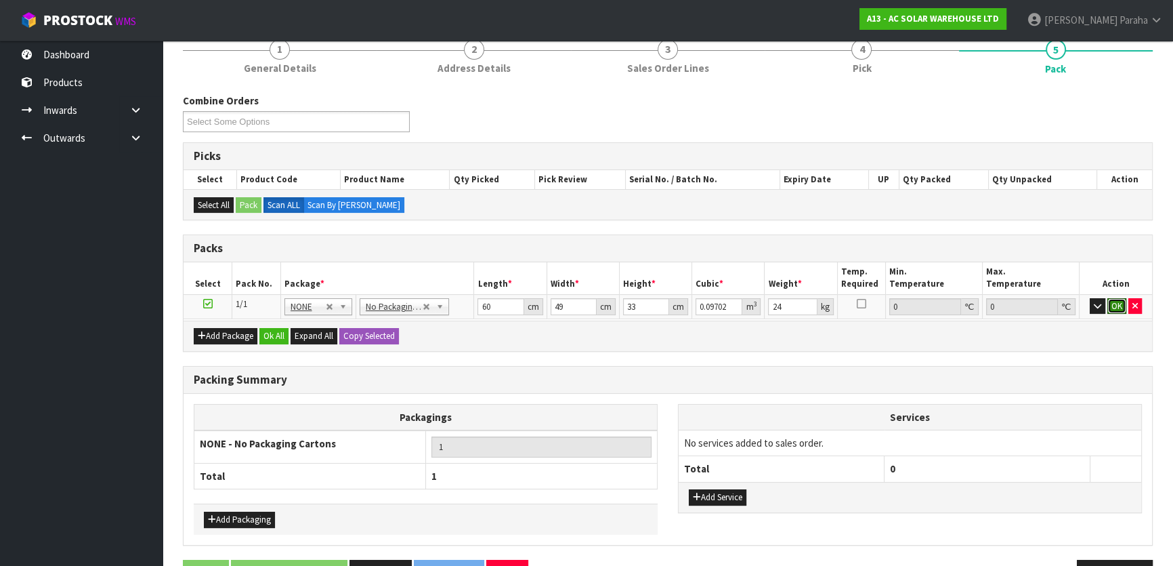
click button "OK" at bounding box center [1116, 306] width 19 height 16
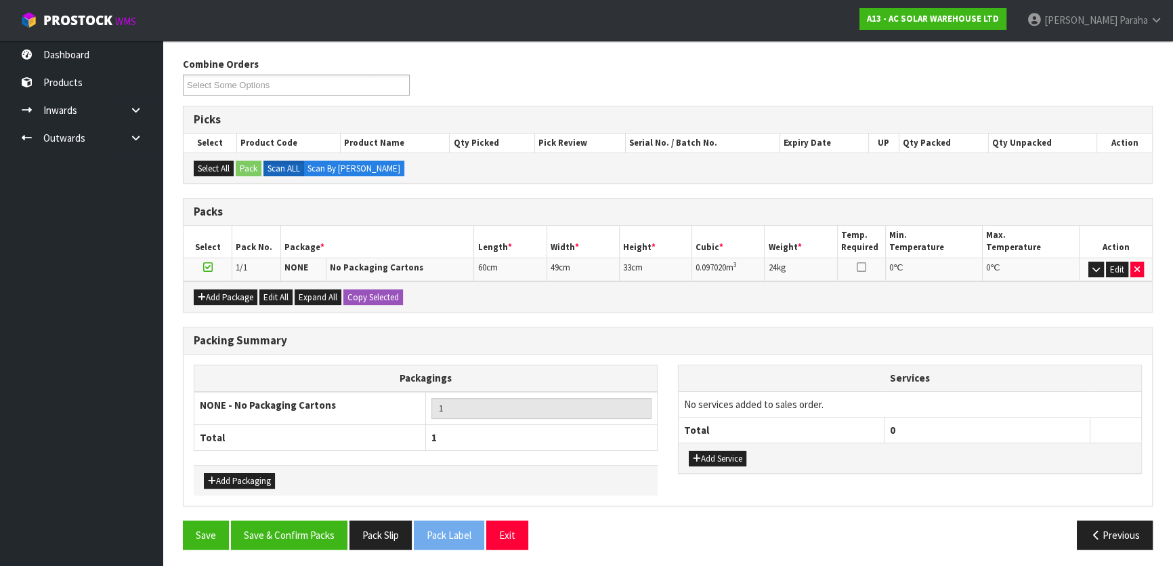
scroll to position [160, 0]
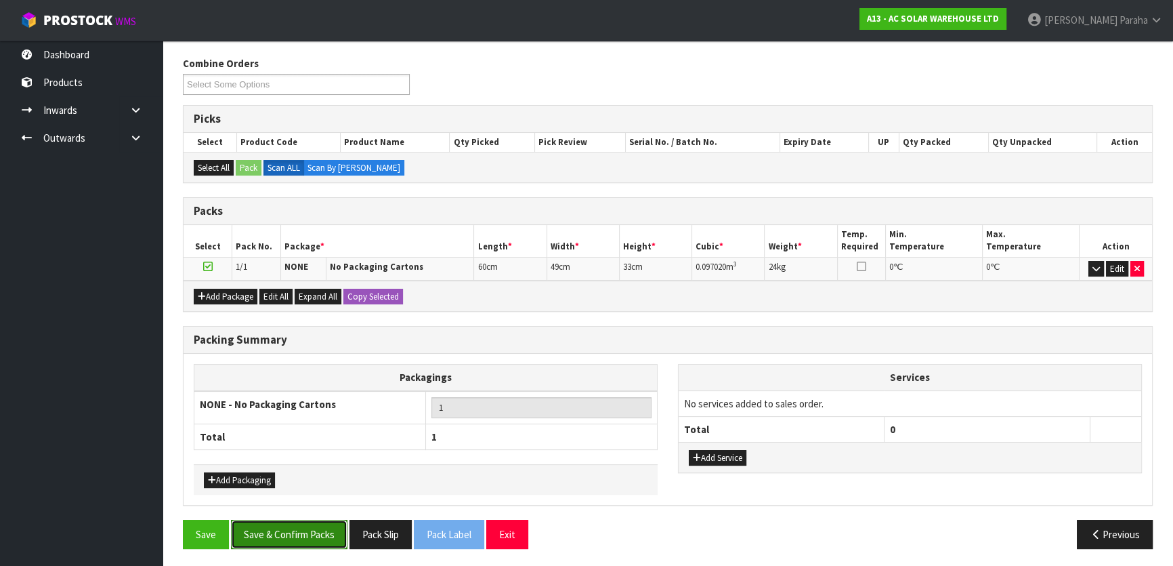
click at [308, 530] on button "Save & Confirm Packs" at bounding box center [289, 533] width 116 height 29
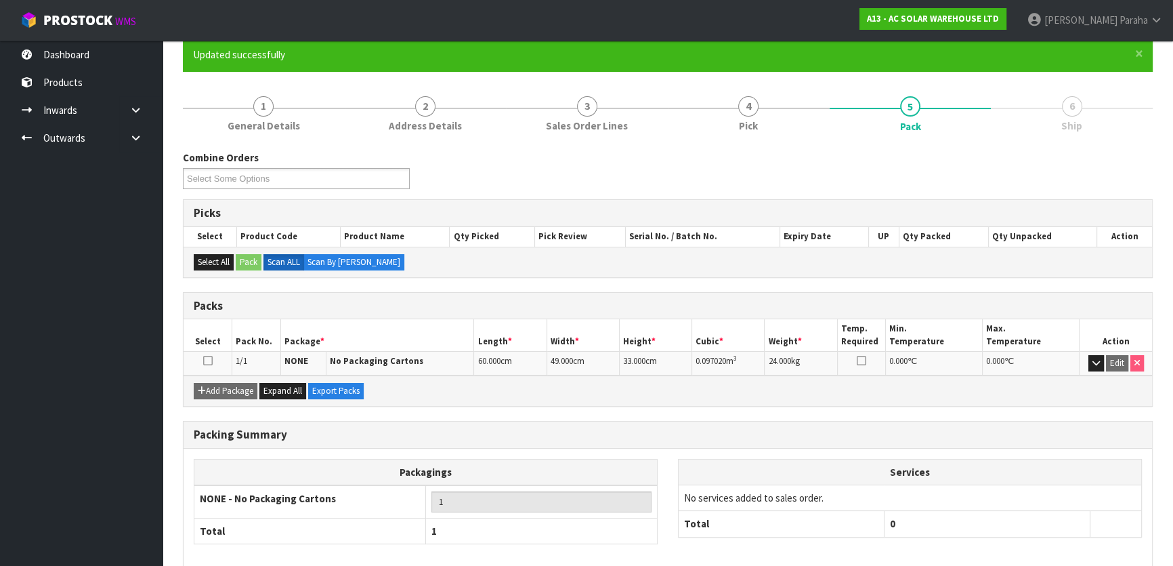
scroll to position [179, 0]
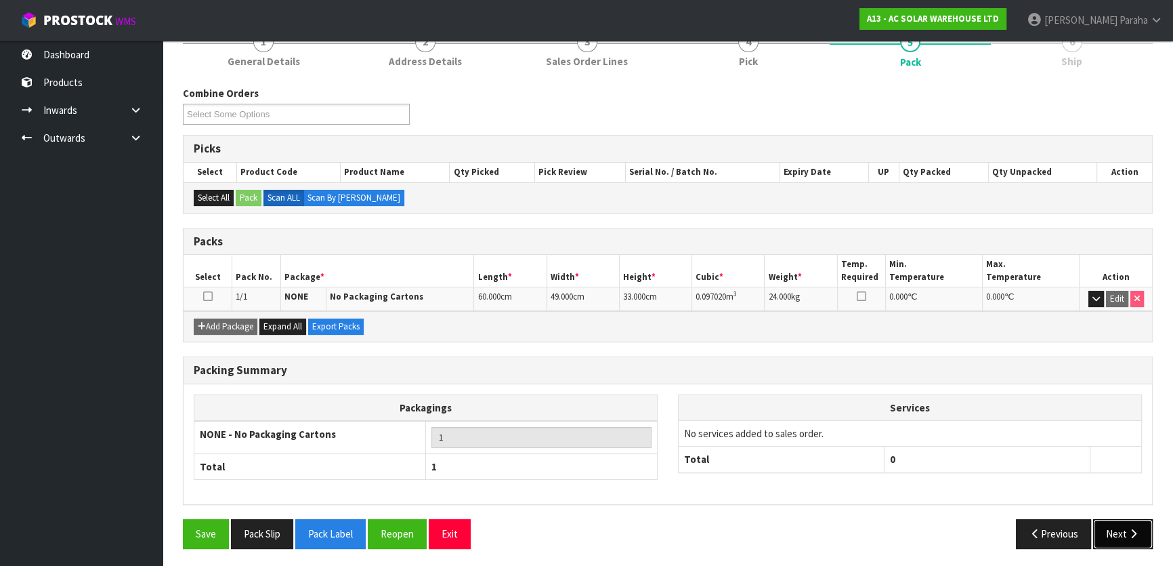
click at [1124, 522] on button "Next" at bounding box center [1123, 533] width 60 height 29
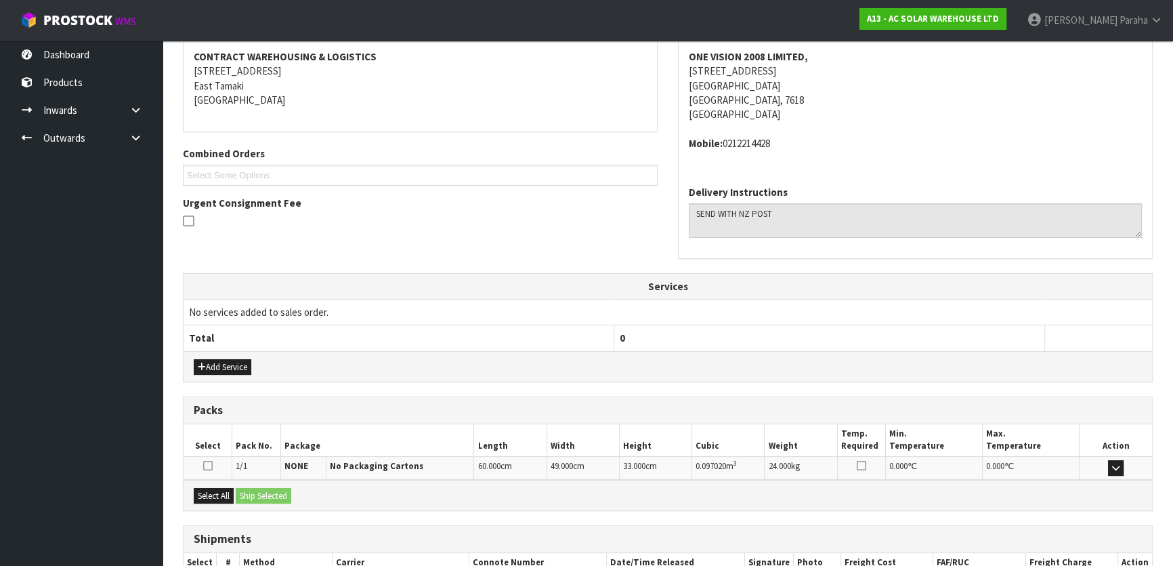
scroll to position [341, 0]
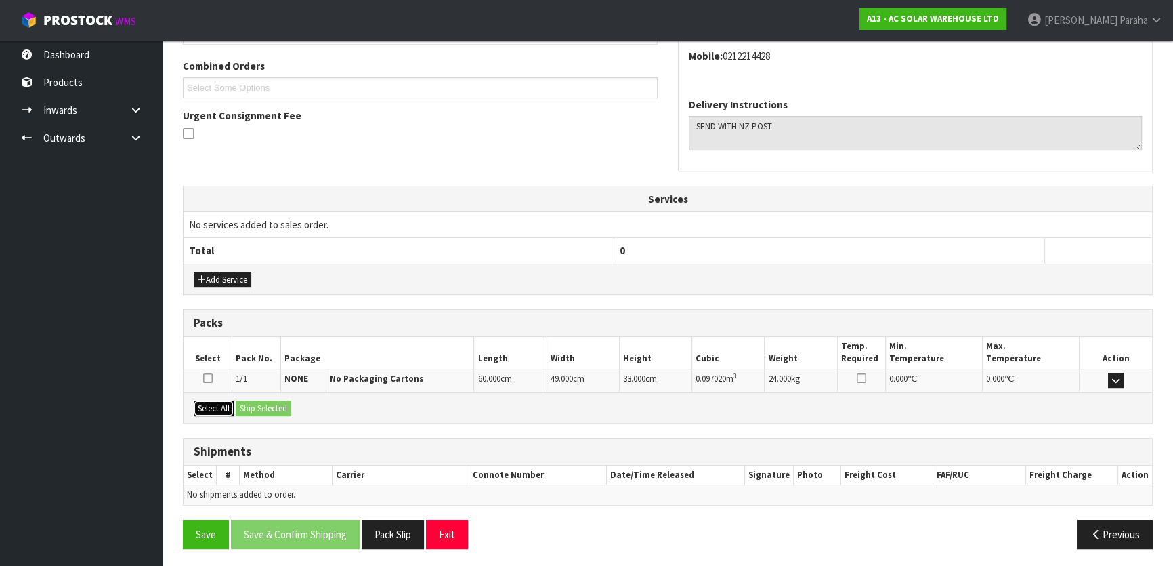
drag, startPoint x: 207, startPoint y: 402, endPoint x: 289, endPoint y: 403, distance: 82.6
click at [232, 402] on button "Select All" at bounding box center [214, 408] width 40 height 16
click at [291, 406] on button "Ship Selected" at bounding box center [264, 408] width 56 height 16
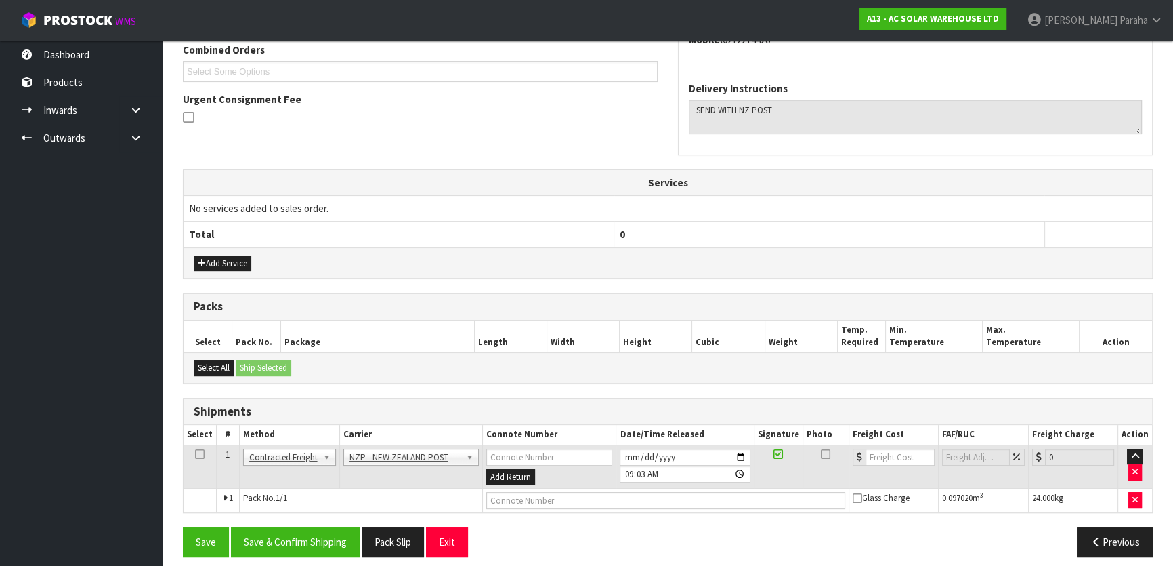
scroll to position [366, 0]
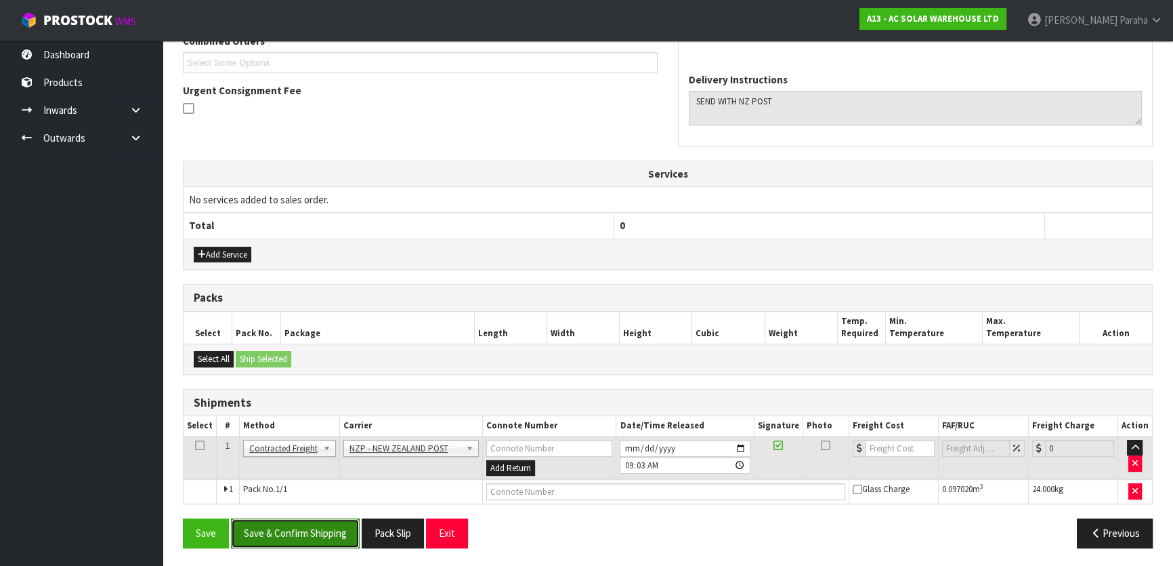
click at [342, 532] on button "Save & Confirm Shipping" at bounding box center [295, 532] width 129 height 29
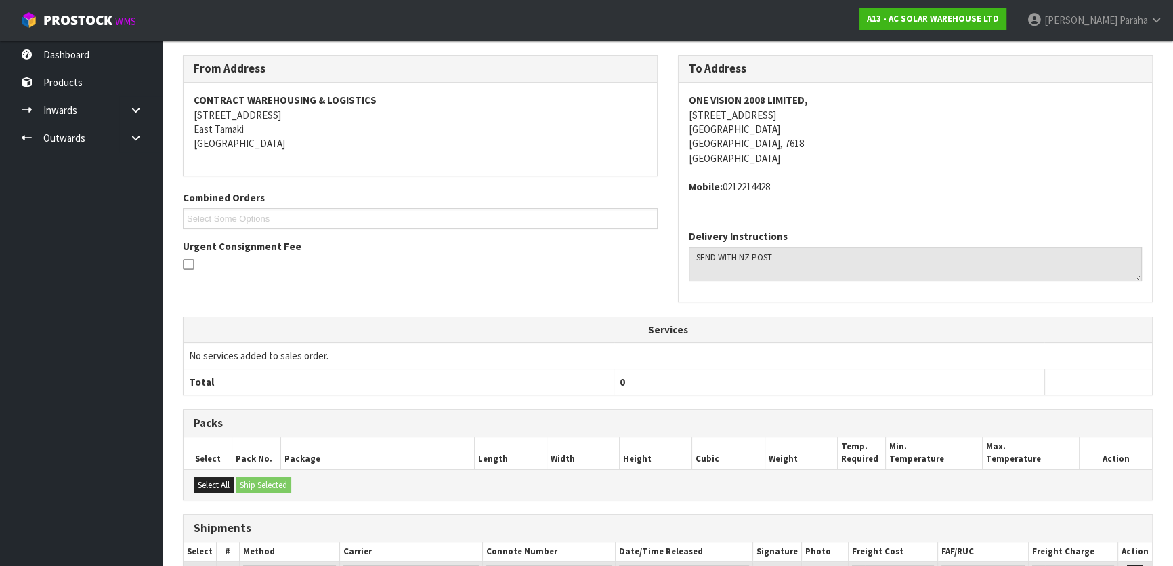
scroll to position [346, 0]
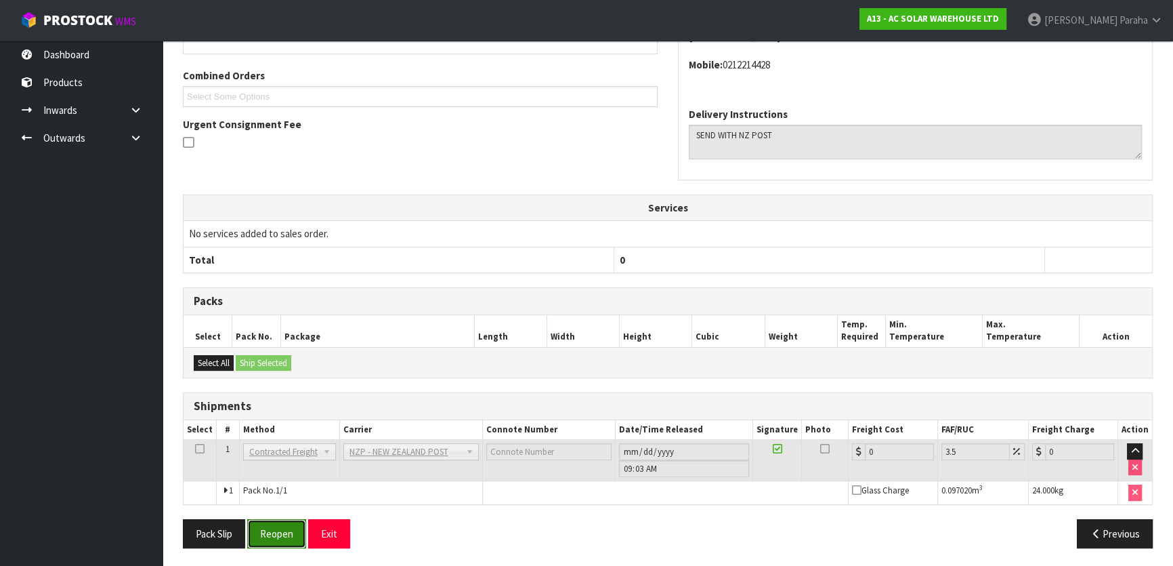
click at [277, 527] on button "Reopen" at bounding box center [276, 533] width 59 height 29
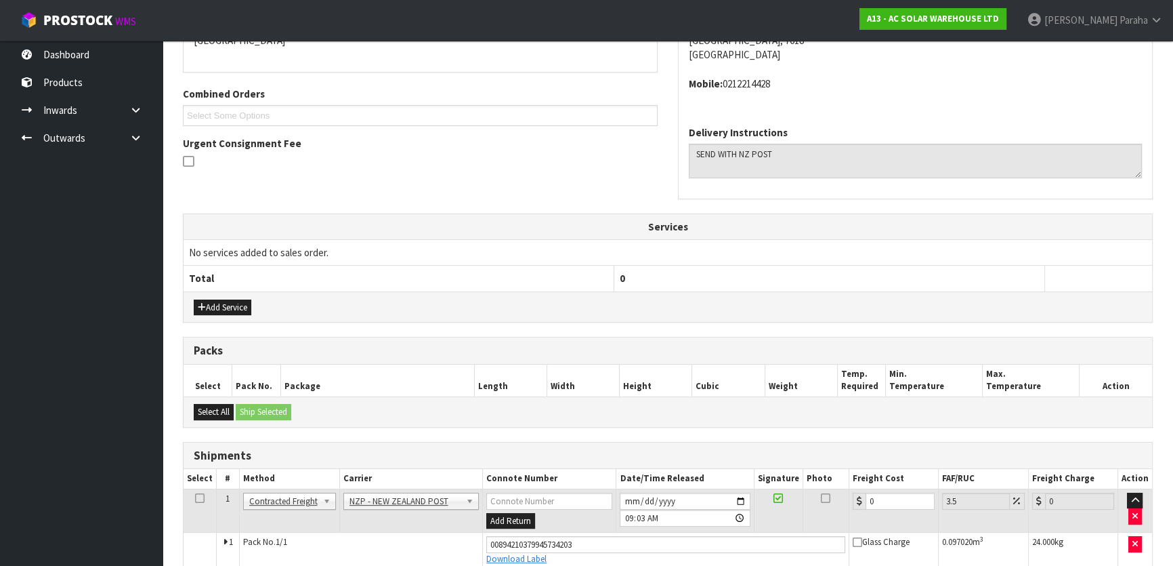
scroll to position [378, 0]
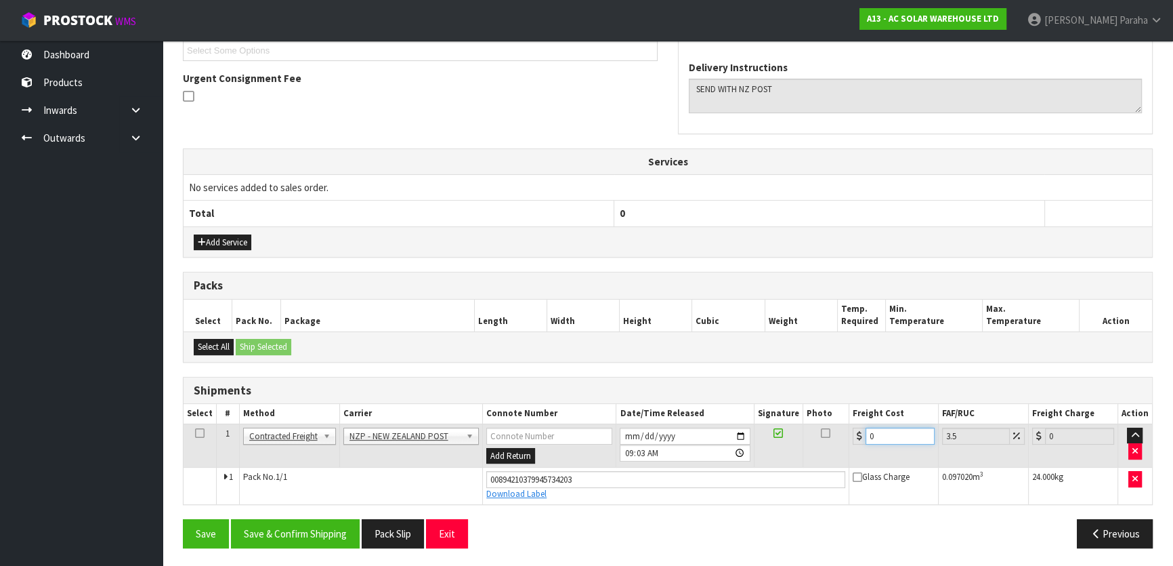
click at [876, 436] on input "0" at bounding box center [900, 435] width 69 height 17
type input "3"
type input "3.1"
type input "34"
type input "35.19"
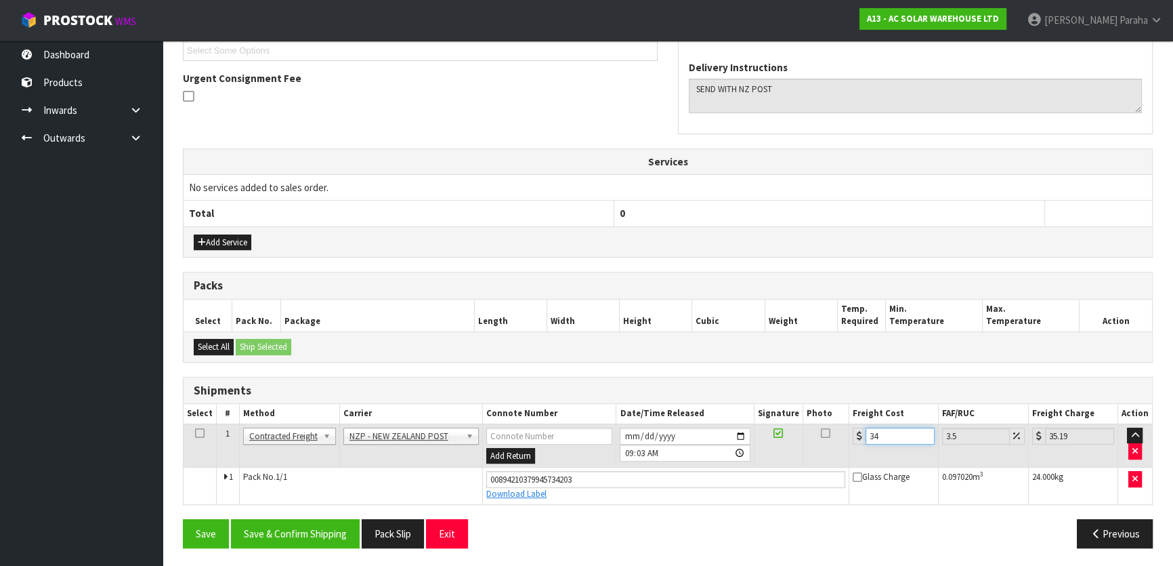
type input "34.9"
type input "36.12"
type input "34.95"
type input "36.17"
type input "34.95"
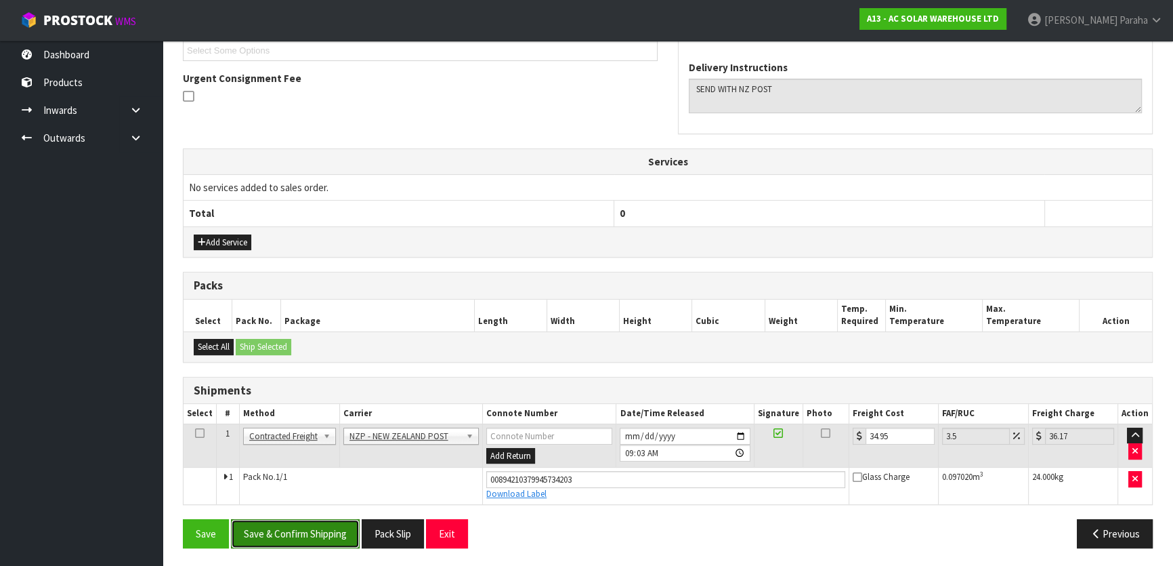
click at [292, 536] on button "Save & Confirm Shipping" at bounding box center [295, 533] width 129 height 29
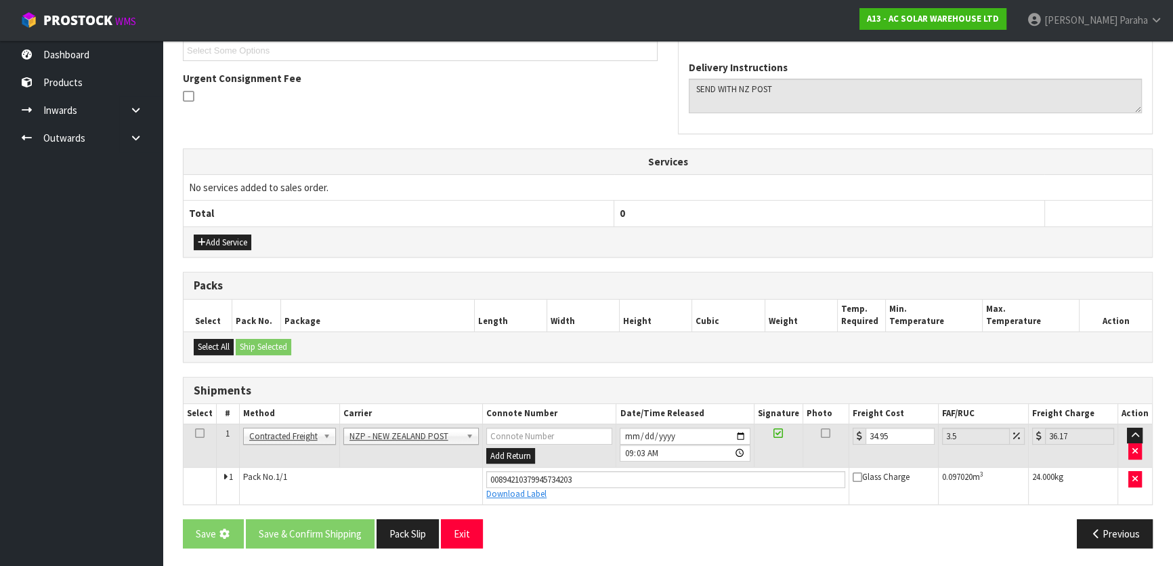
scroll to position [0, 0]
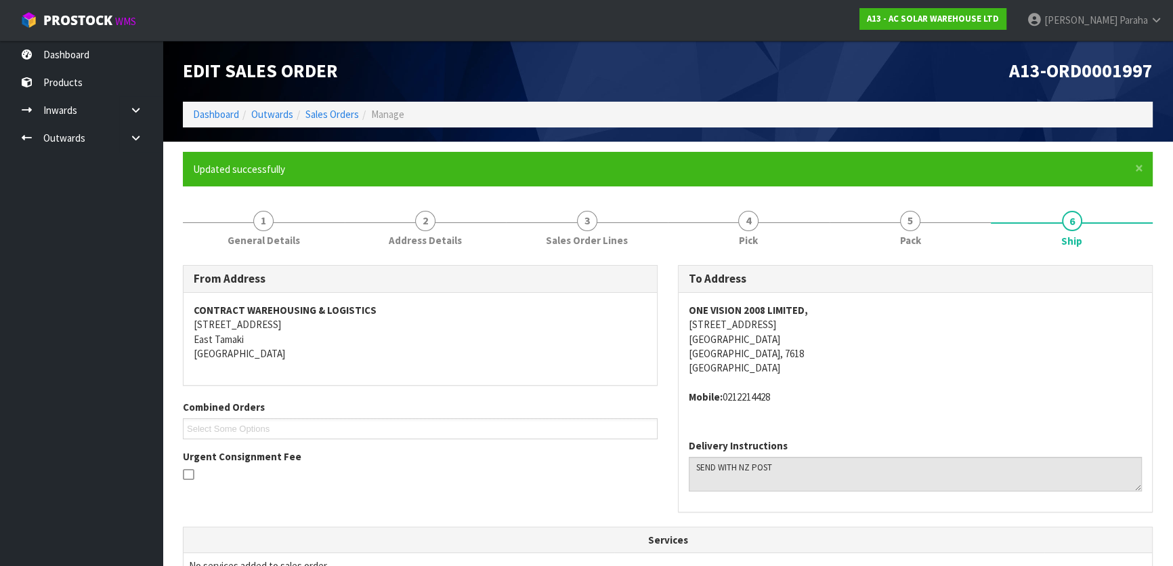
drag, startPoint x: 293, startPoint y: 536, endPoint x: 650, endPoint y: 184, distance: 501.4
click at [650, 184] on div "× Close Updated successfully" at bounding box center [668, 169] width 970 height 35
click at [224, 114] on link "Dashboard" at bounding box center [216, 114] width 46 height 13
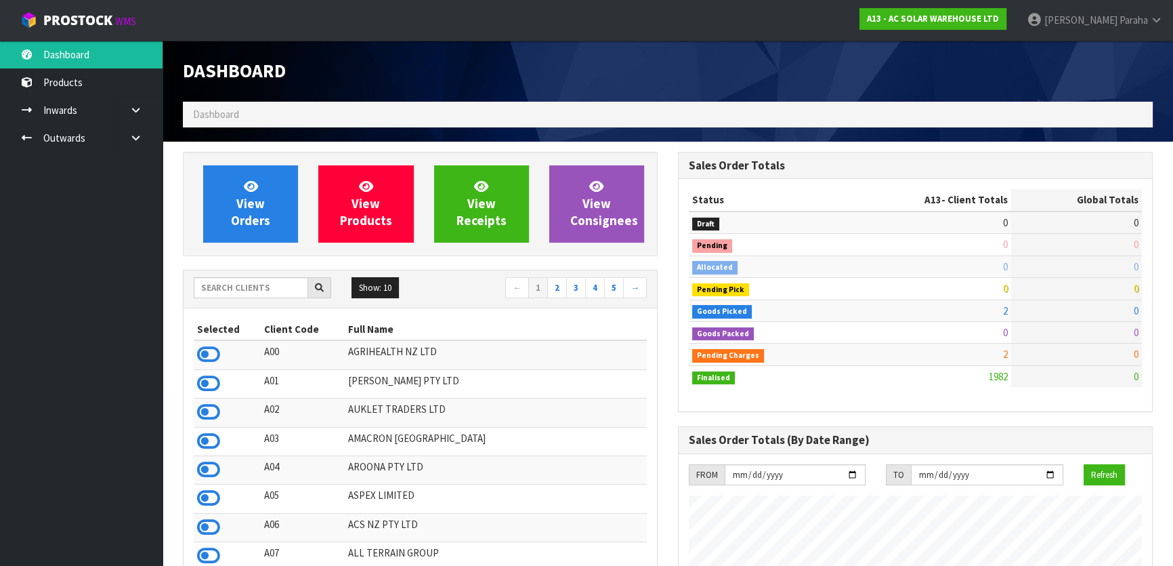
scroll to position [1082, 494]
click at [217, 287] on input "text" at bounding box center [251, 287] width 114 height 21
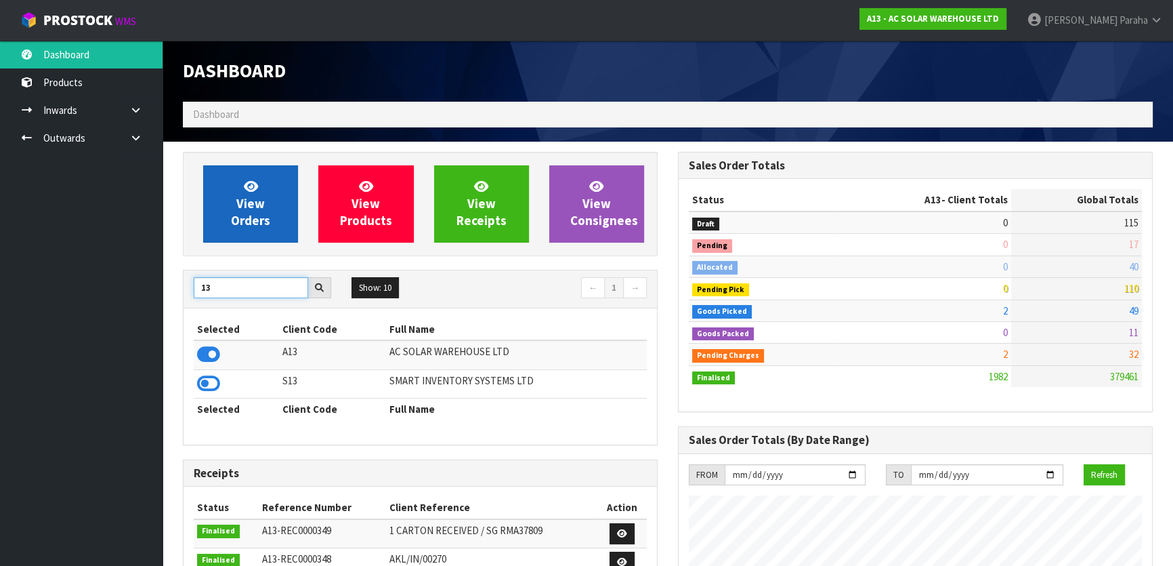
type input "13"
click at [239, 219] on span "View Orders" at bounding box center [250, 203] width 39 height 51
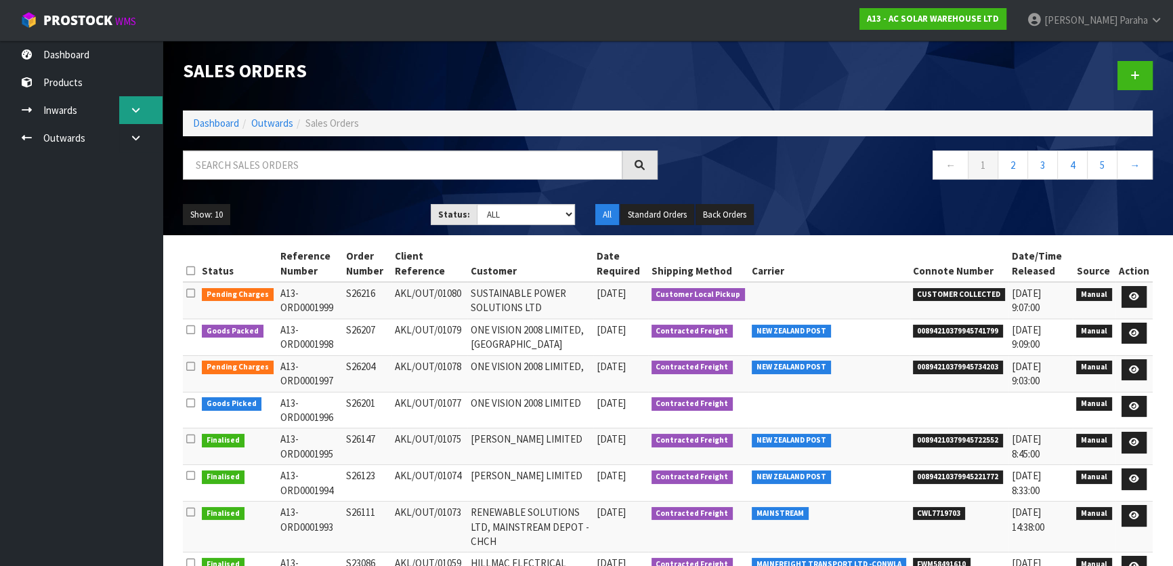
click at [139, 115] on link at bounding box center [140, 110] width 43 height 28
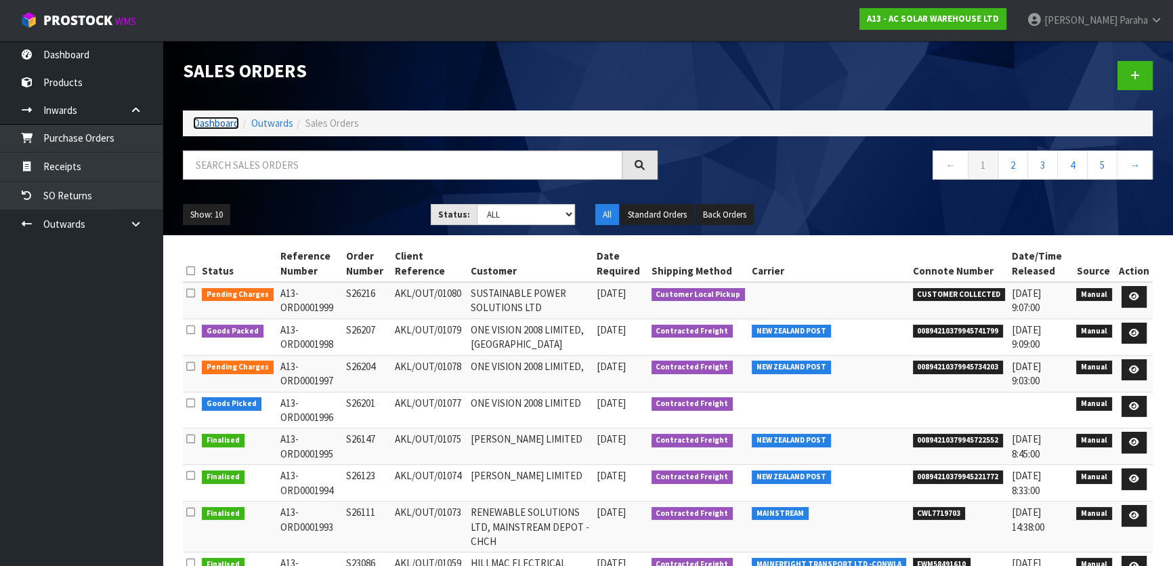
click at [211, 121] on link "Dashboard" at bounding box center [216, 122] width 46 height 13
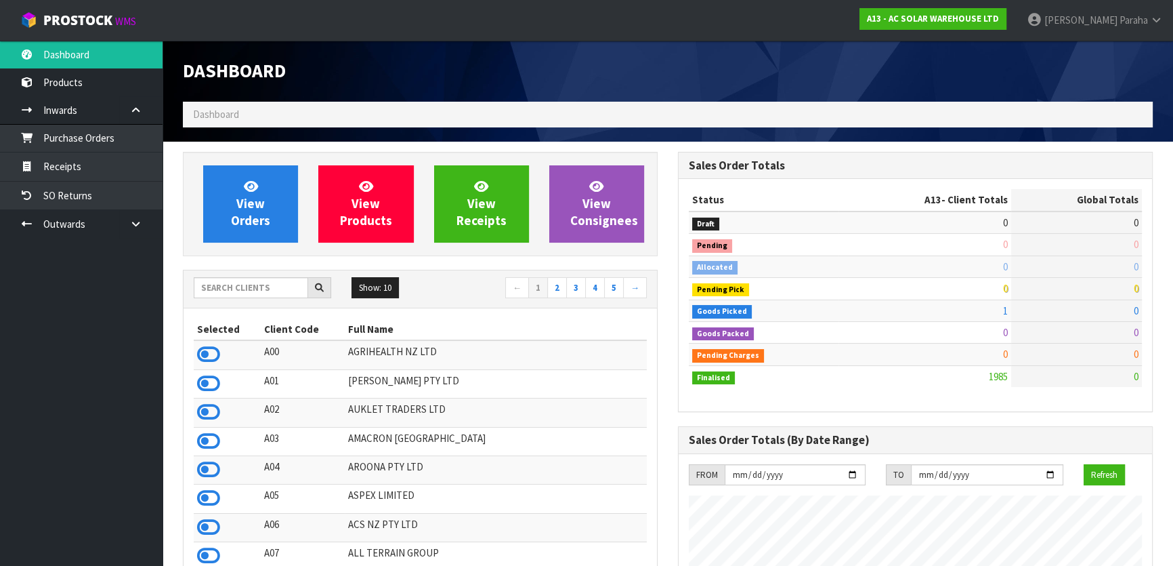
scroll to position [1082, 494]
click at [235, 286] on input "text" at bounding box center [251, 287] width 114 height 21
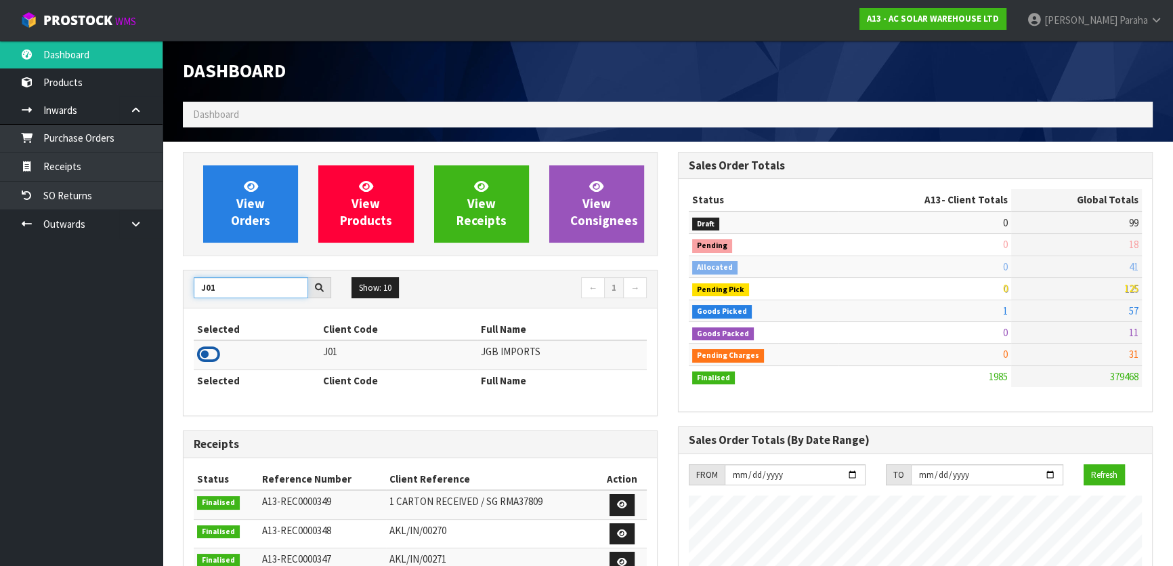
type input "J01"
click at [210, 353] on icon at bounding box center [208, 354] width 23 height 20
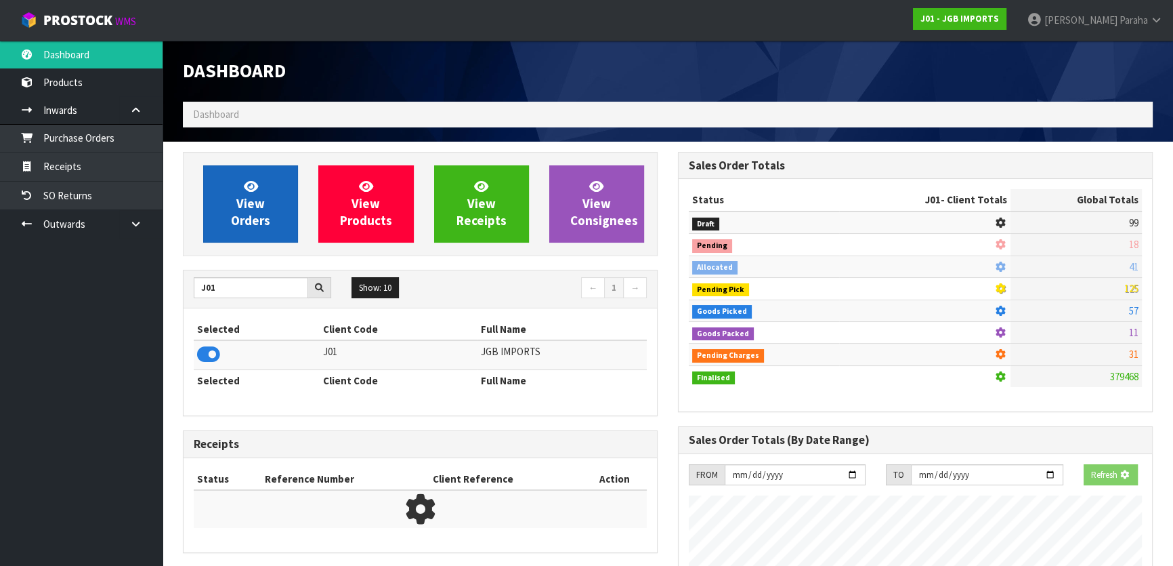
scroll to position [843, 494]
click at [274, 208] on link "View Orders" at bounding box center [250, 203] width 95 height 77
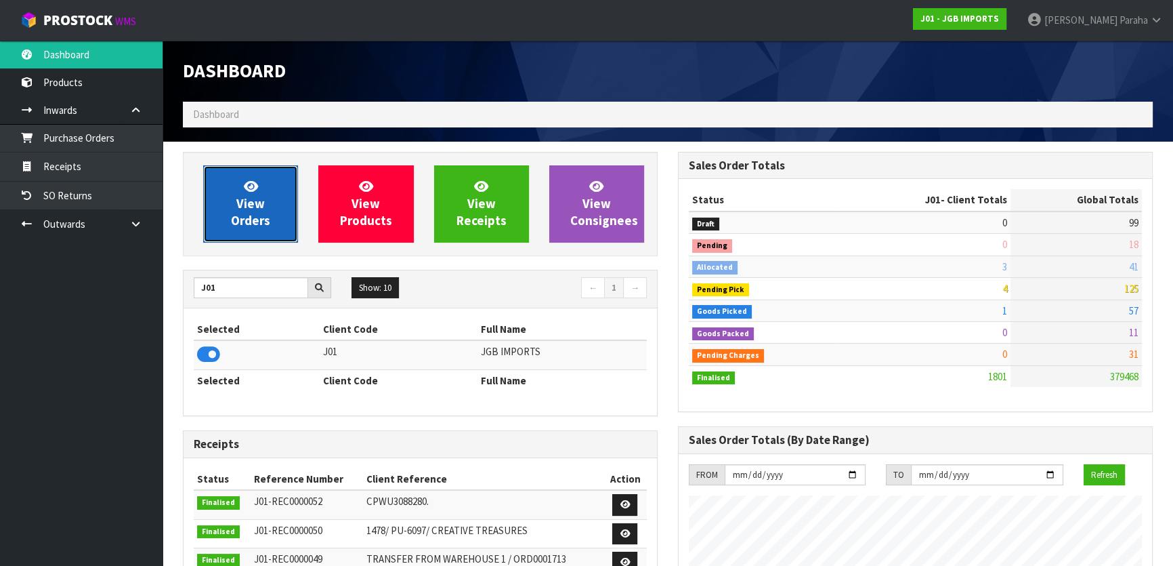
scroll to position [1024, 494]
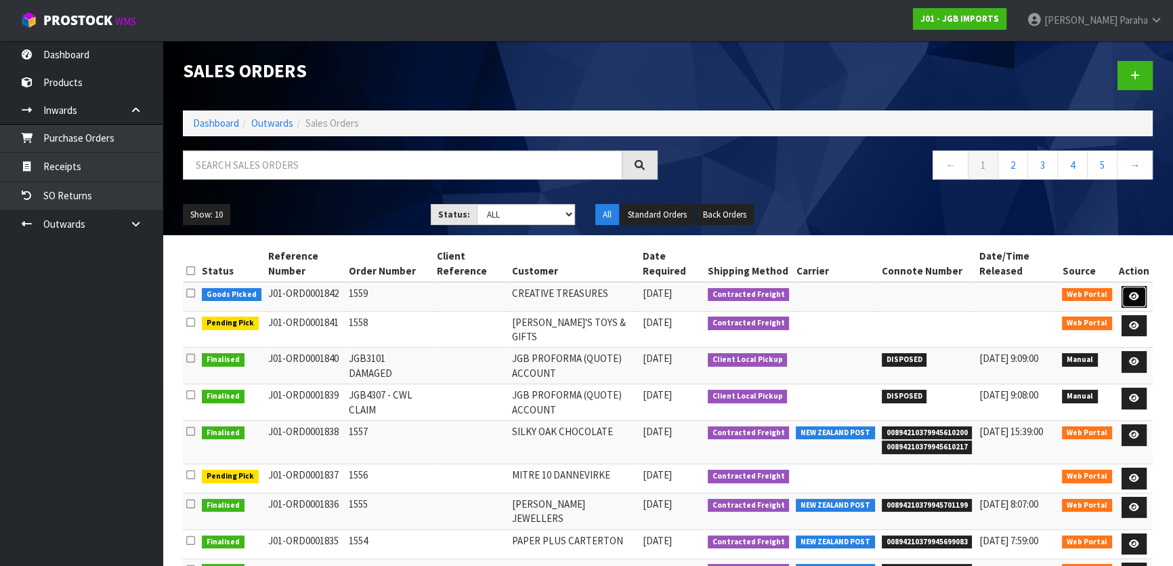
click at [1138, 294] on icon at bounding box center [1134, 296] width 10 height 9
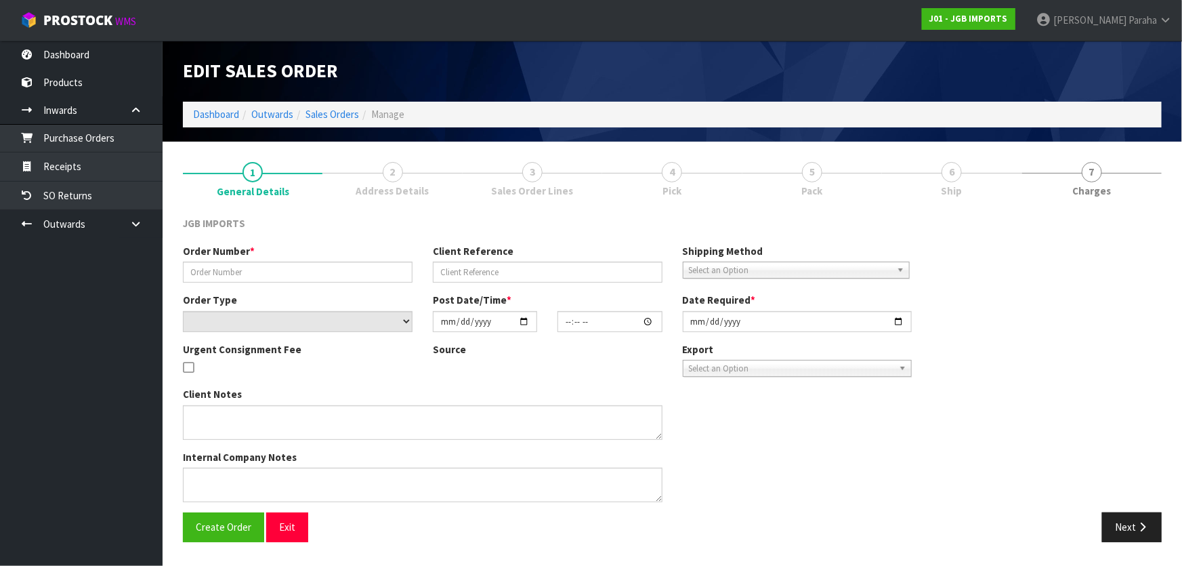
type input "1559"
select select "number:0"
type input "[DATE]"
type input "16:26:00.000"
type input "[DATE]"
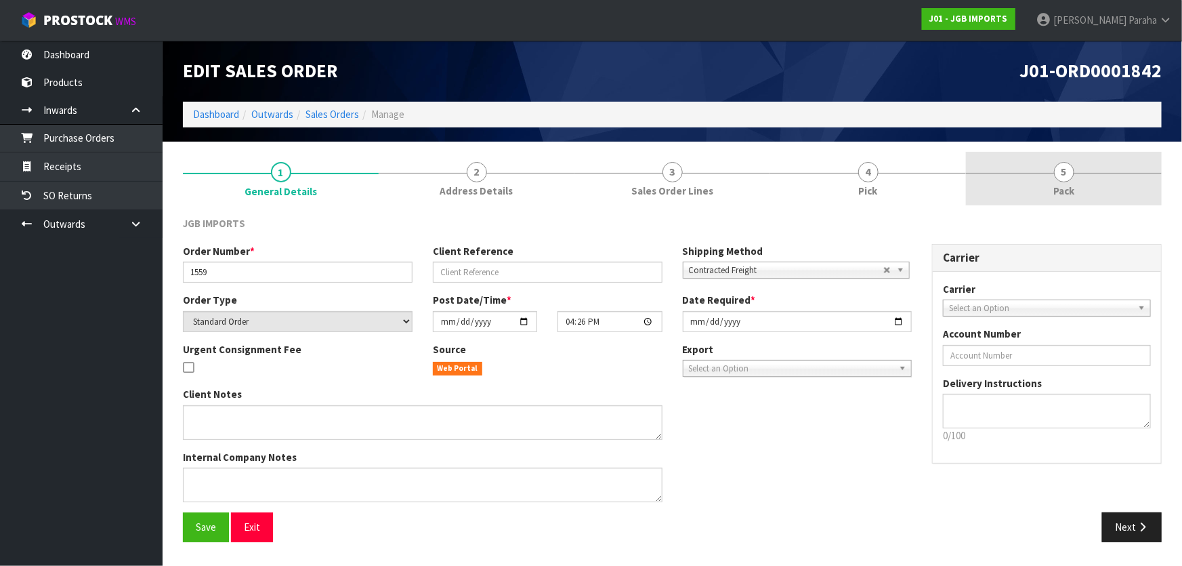
click at [1058, 169] on span "5" at bounding box center [1064, 172] width 20 height 20
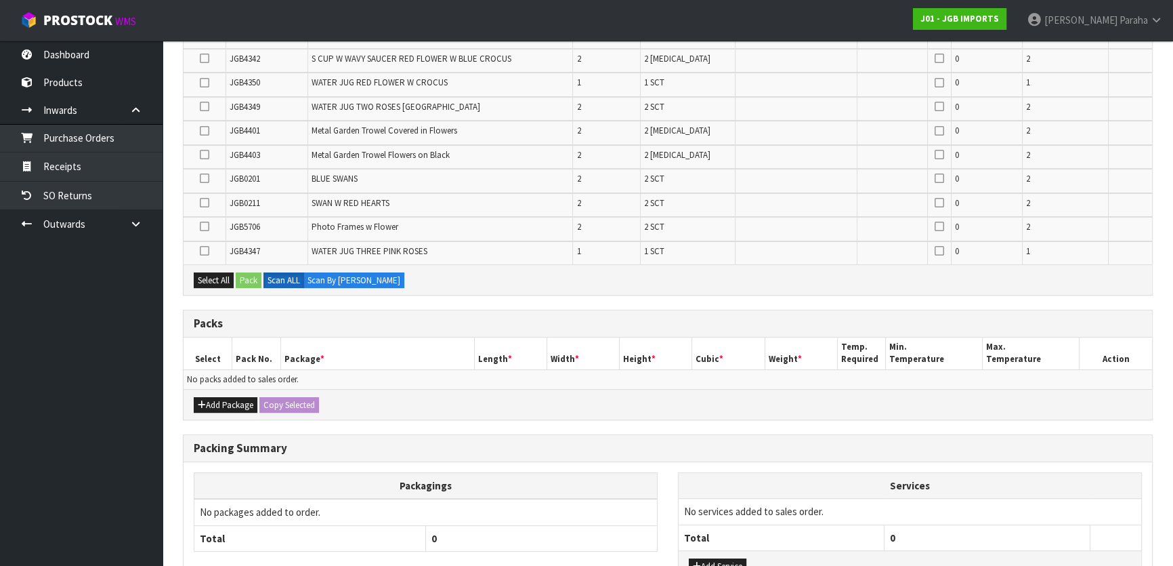
scroll to position [412, 0]
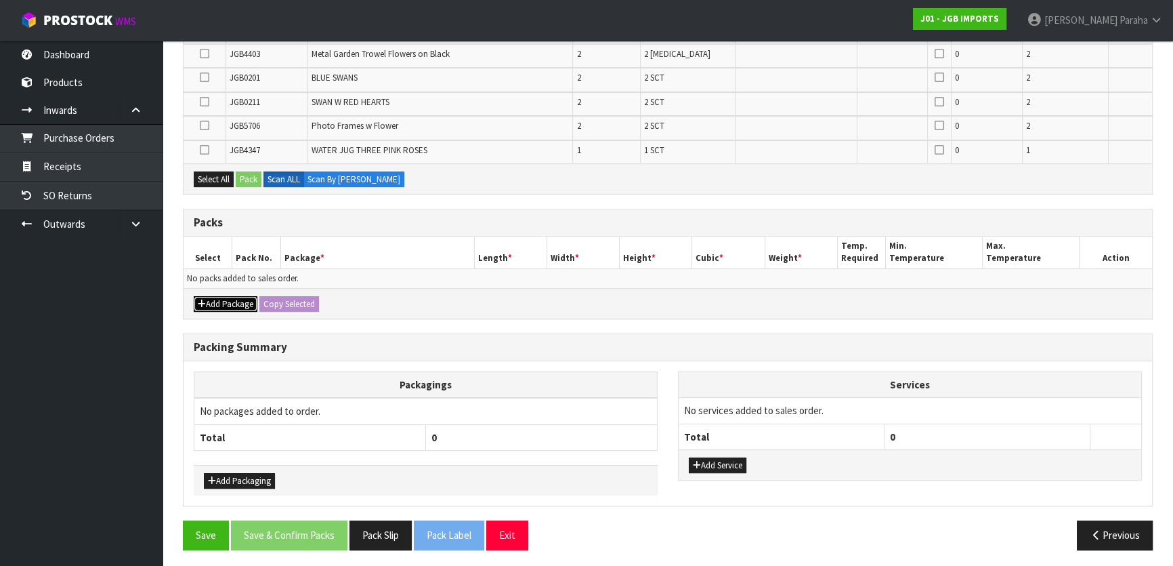
click at [221, 302] on button "Add Package" at bounding box center [226, 304] width 64 height 16
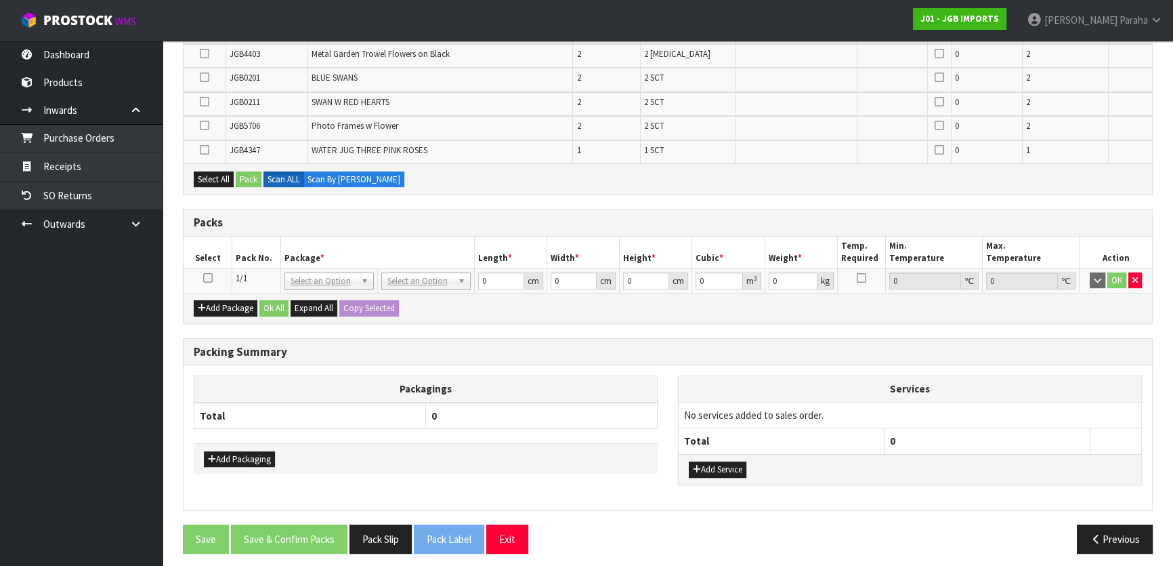
click at [210, 278] on icon at bounding box center [207, 278] width 9 height 1
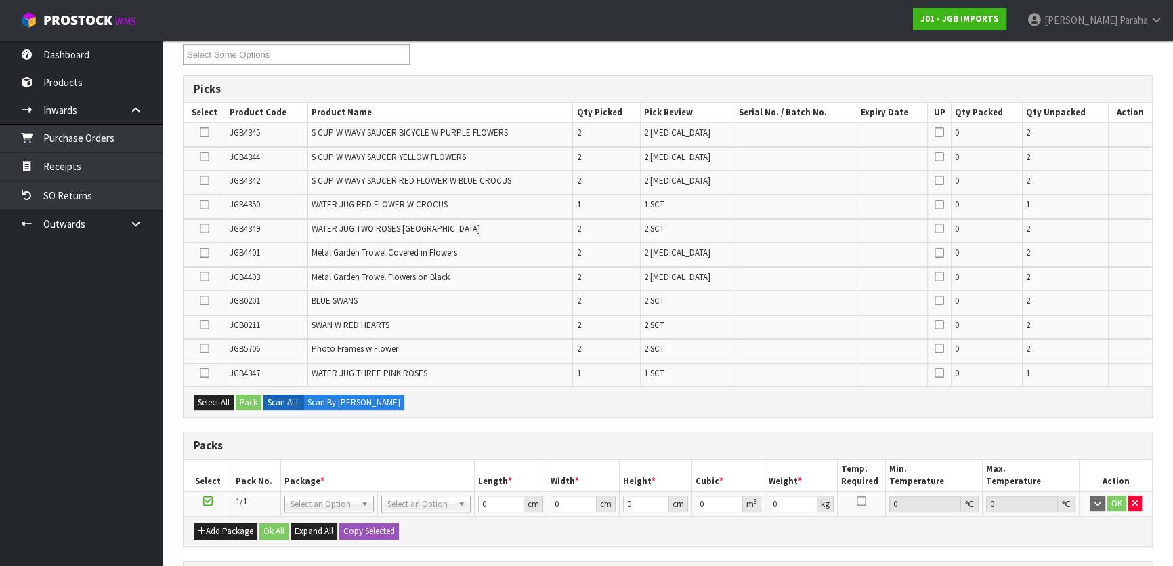
scroll to position [166, 0]
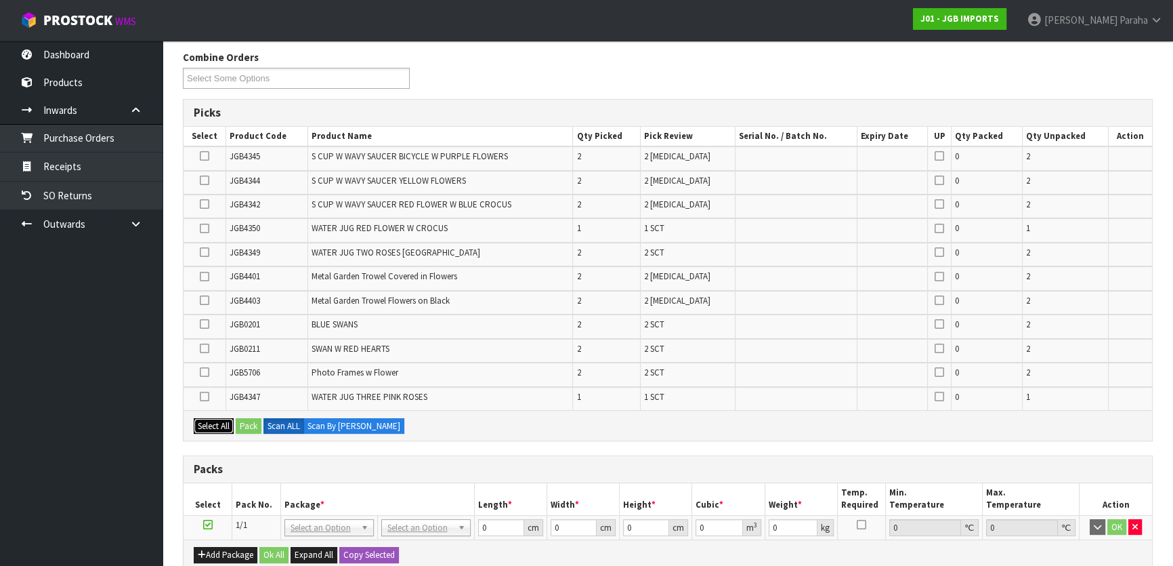
click at [211, 421] on button "Select All" at bounding box center [214, 426] width 40 height 16
click at [242, 418] on button "Pack" at bounding box center [249, 426] width 26 height 16
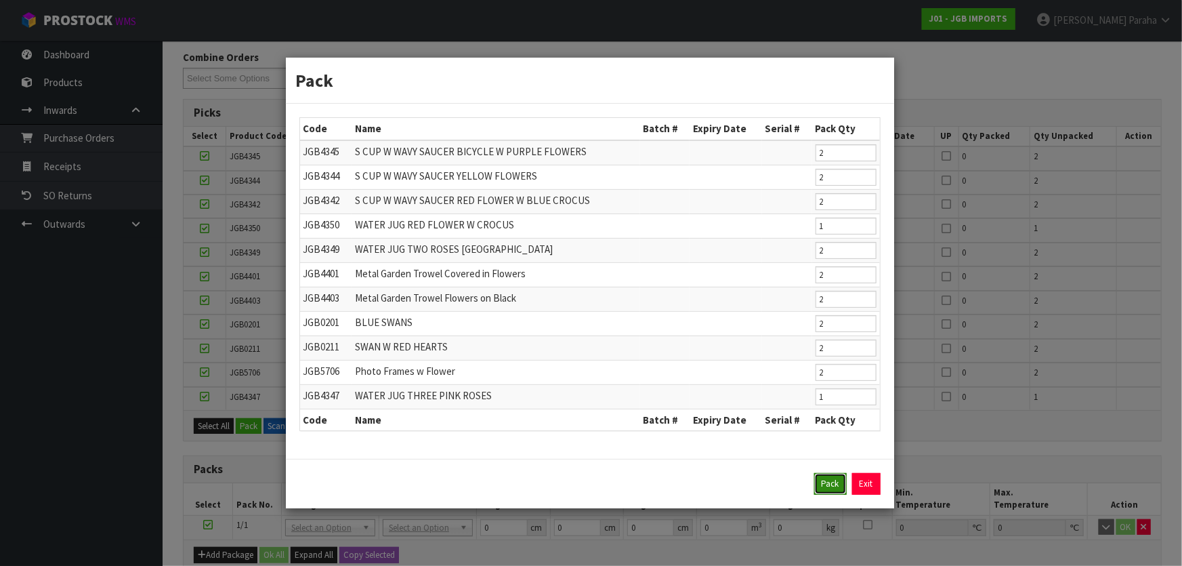
click at [832, 482] on button "Pack" at bounding box center [830, 484] width 33 height 22
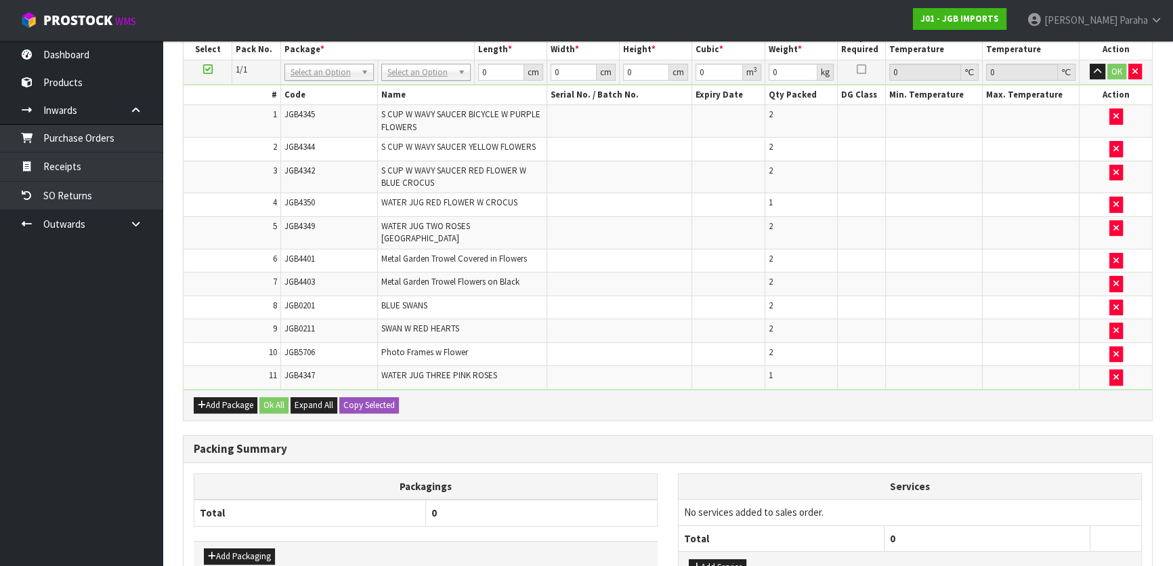
scroll to position [324, 0]
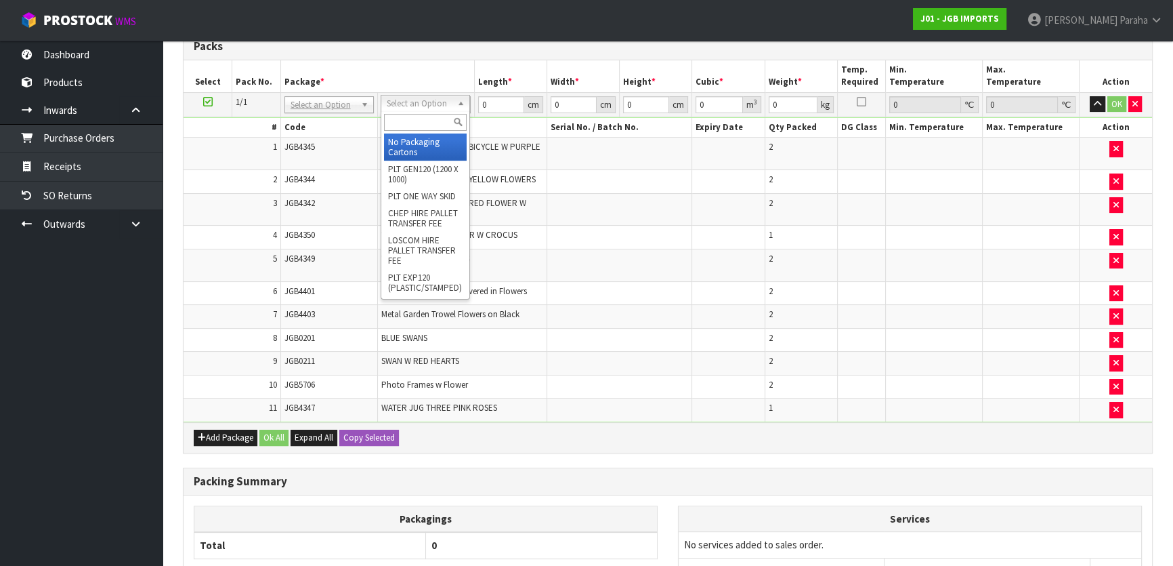
drag, startPoint x: 430, startPoint y: 111, endPoint x: 430, endPoint y: 124, distance: 12.9
click at [429, 118] on div at bounding box center [425, 122] width 88 height 22
click at [432, 127] on input "text" at bounding box center [425, 122] width 83 height 17
type input "CTN9"
type input "51"
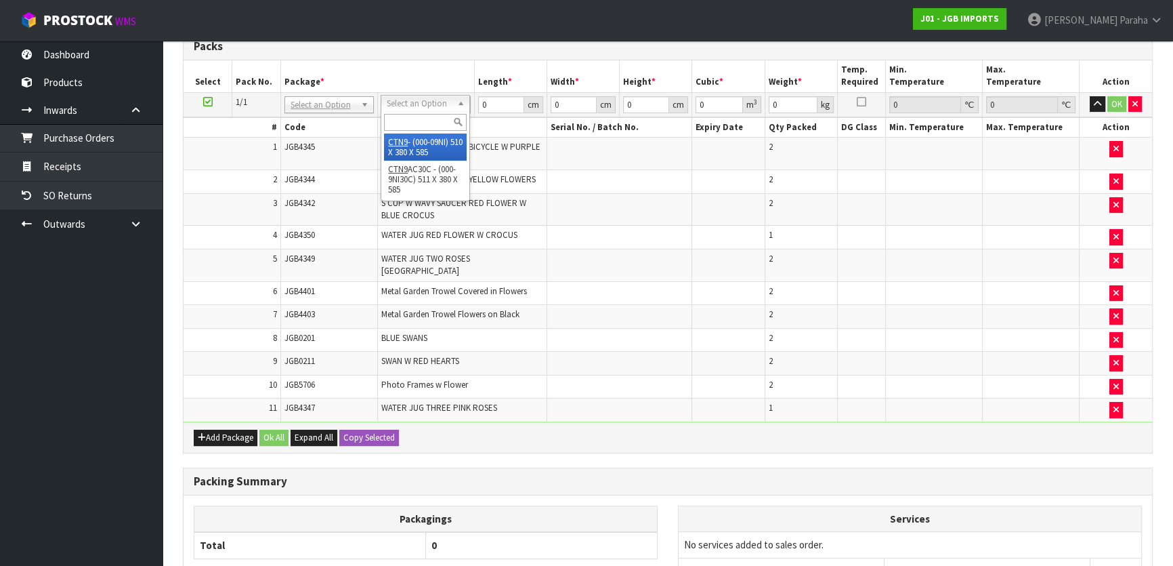
type input "38"
type input "58.5"
type input "0.113373"
type input "12.85"
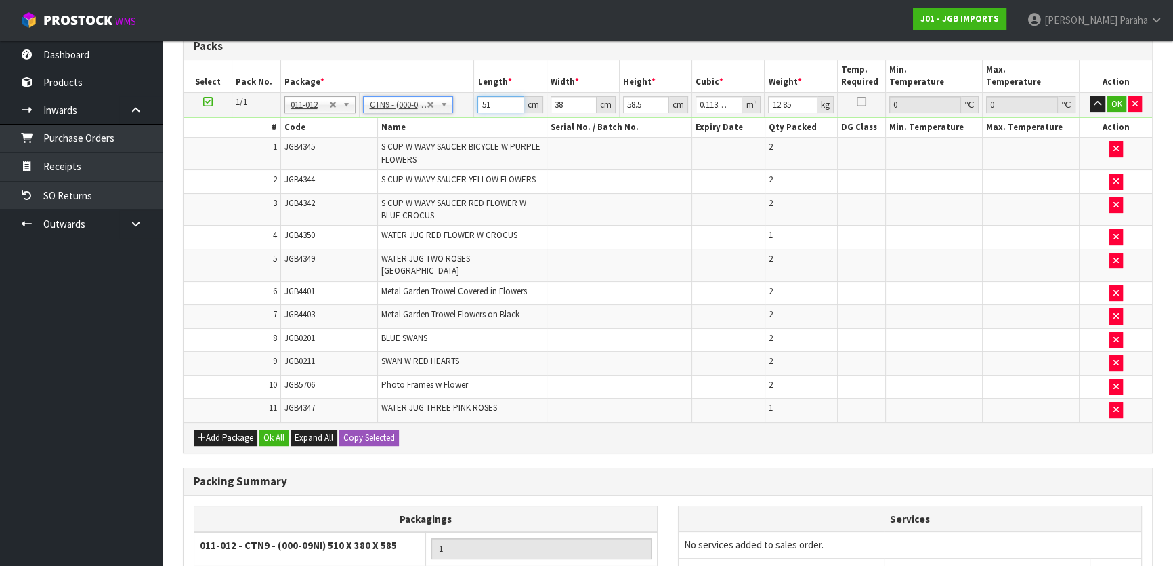
click at [493, 100] on input "51" at bounding box center [500, 104] width 46 height 17
type input "5"
type input "0.011115"
type input "52"
type input "0.115596"
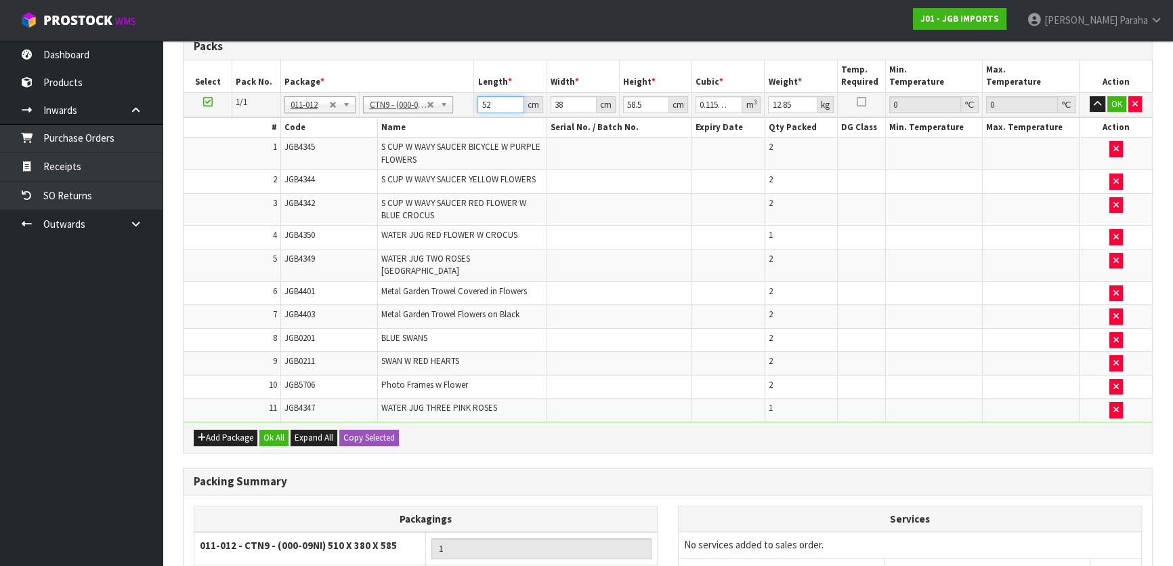
type input "52"
type input "4"
type input "0.012168"
type input "42"
type input "0.127764"
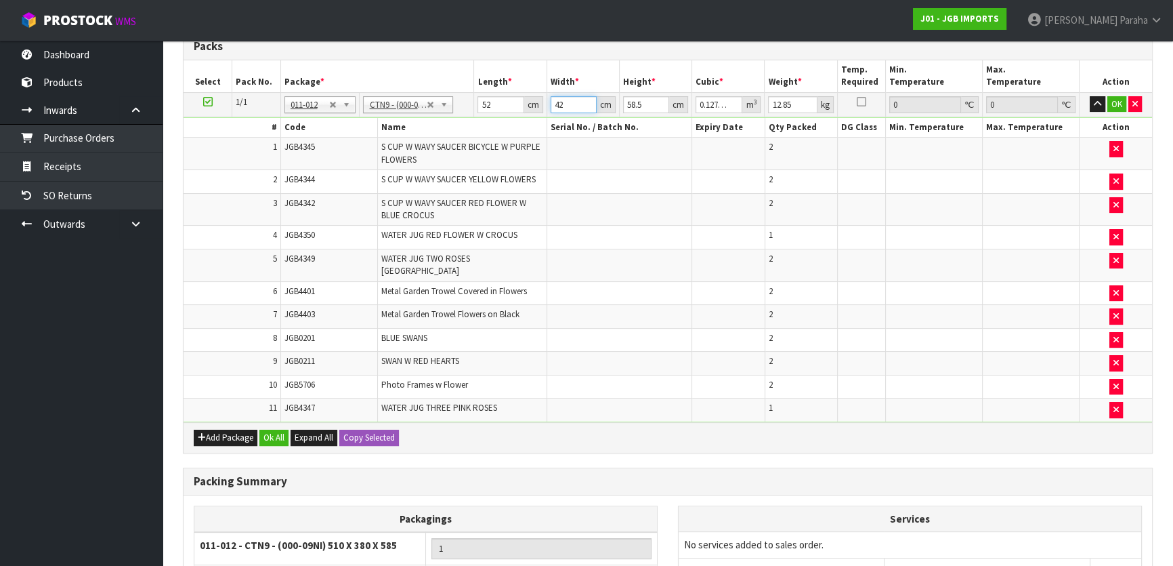
type input "42"
type input "4"
type input "0.008736"
type input "49"
type input "0.107016"
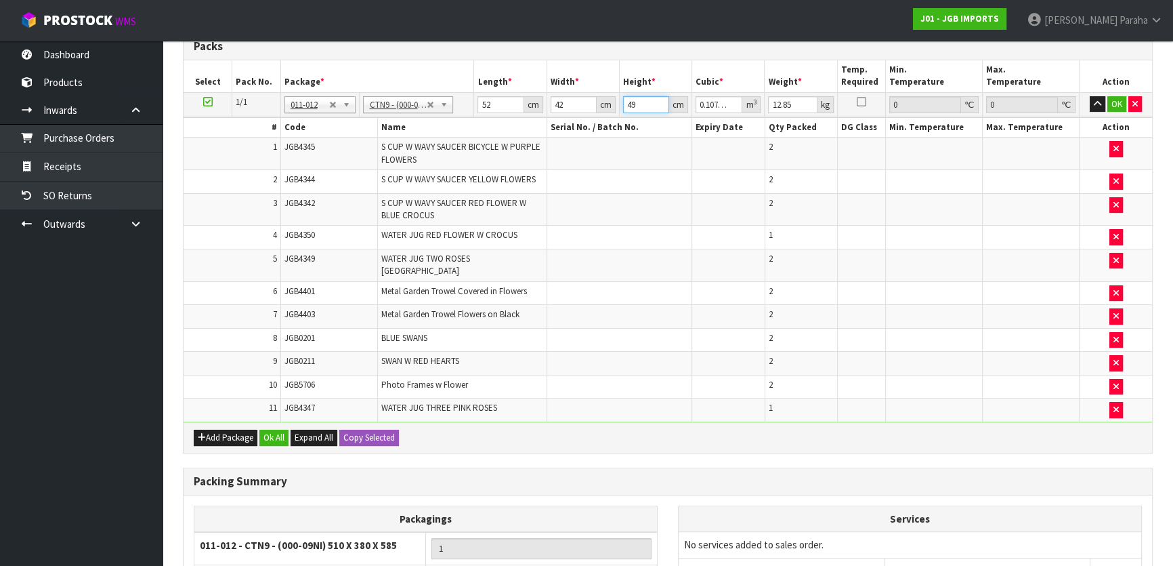
type input "49"
type input "14"
click at [1090, 96] on button "button" at bounding box center [1098, 104] width 16 height 16
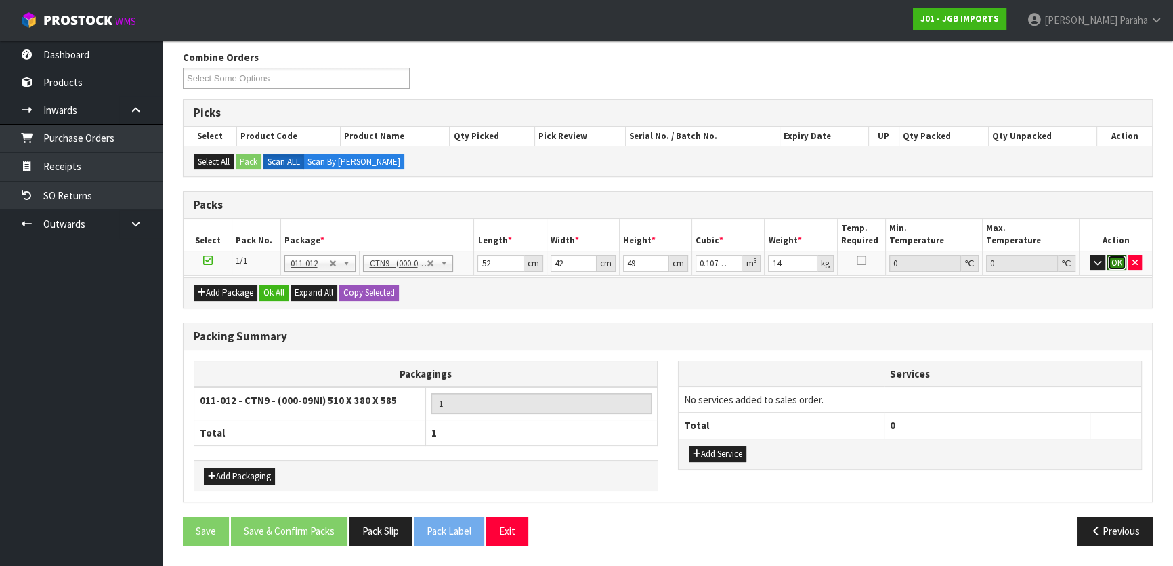
click button "OK" at bounding box center [1116, 263] width 19 height 16
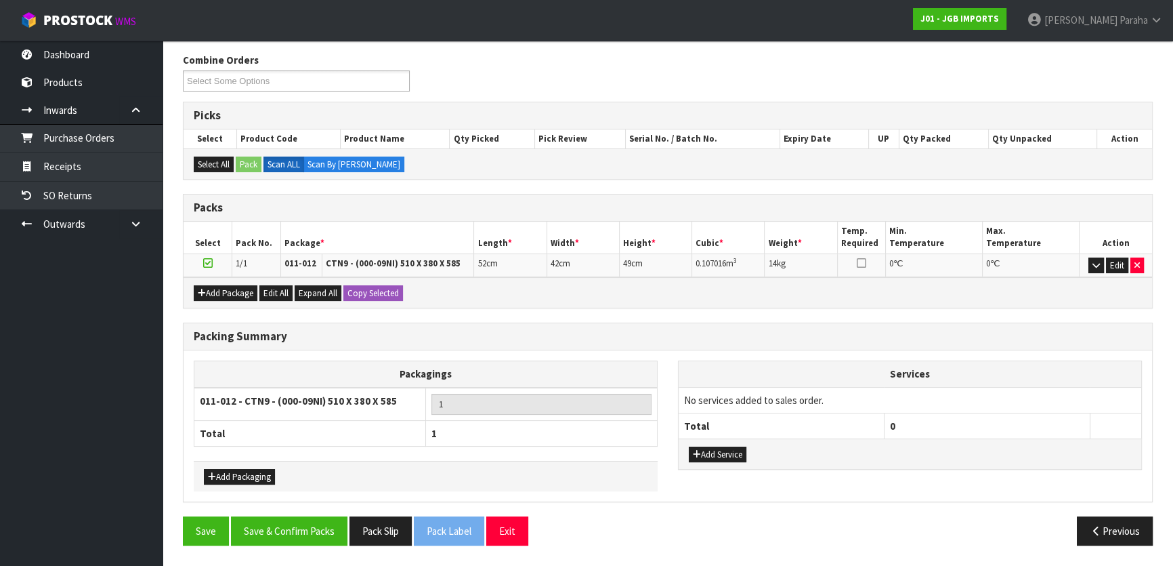
scroll to position [160, 0]
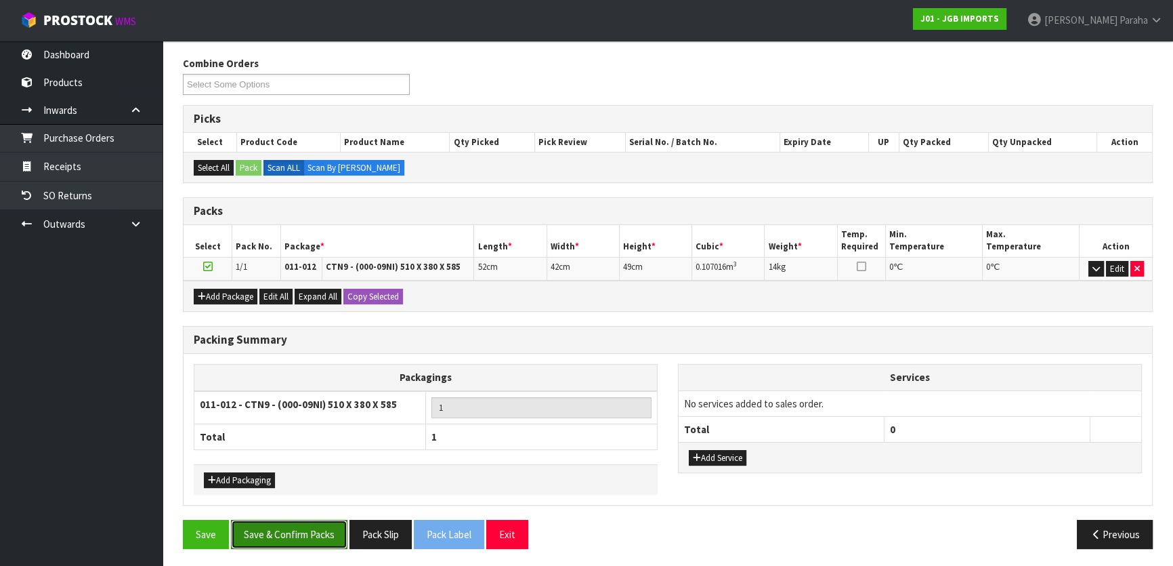
click at [314, 535] on button "Save & Confirm Packs" at bounding box center [289, 533] width 116 height 29
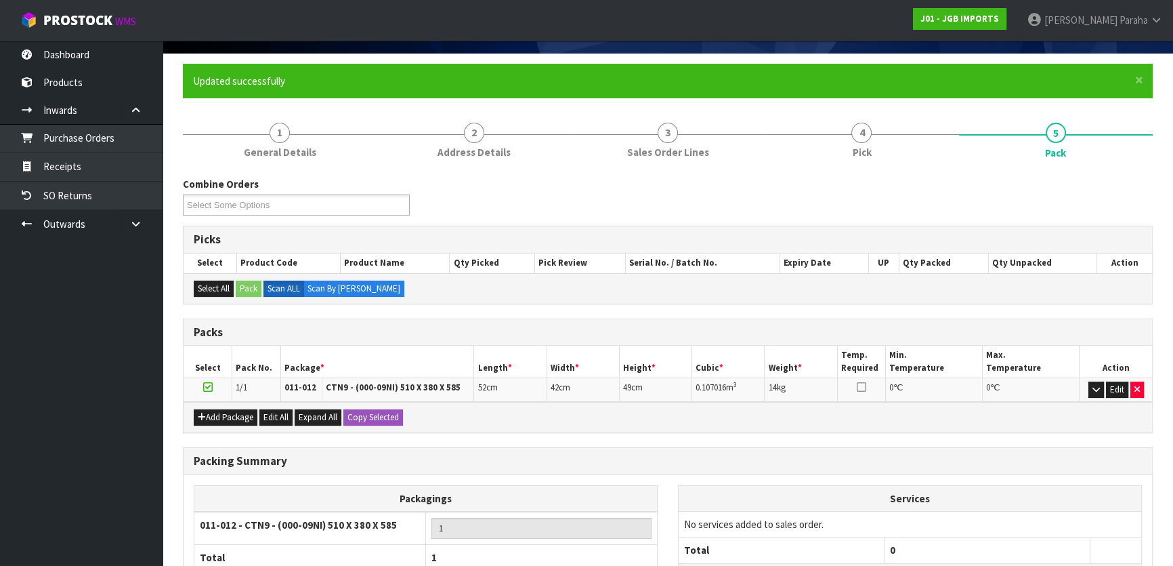
scroll to position [179, 0]
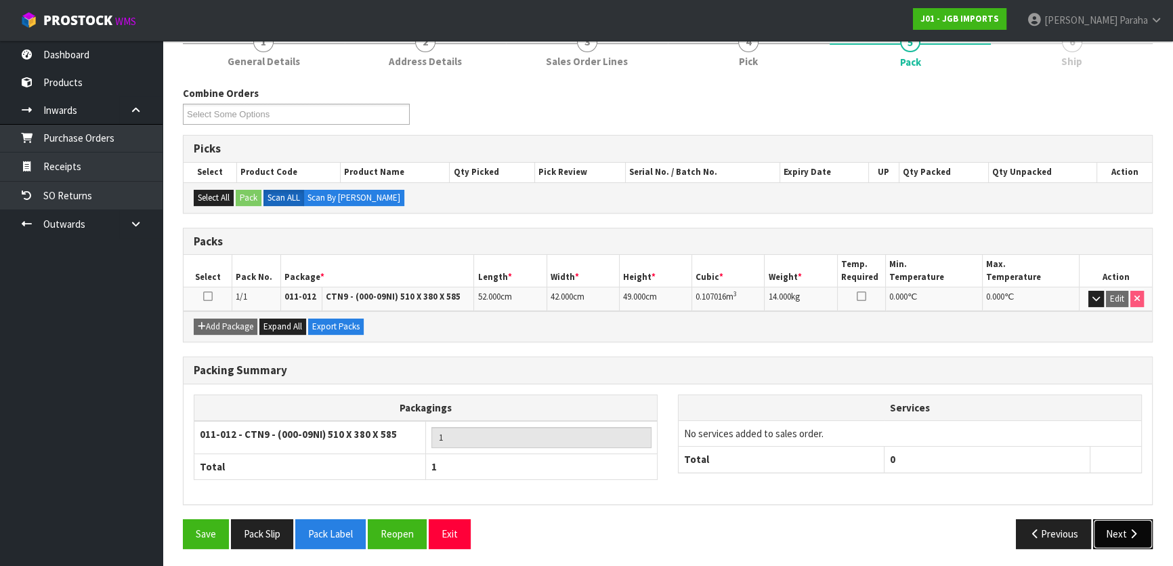
click at [1118, 522] on button "Next" at bounding box center [1123, 533] width 60 height 29
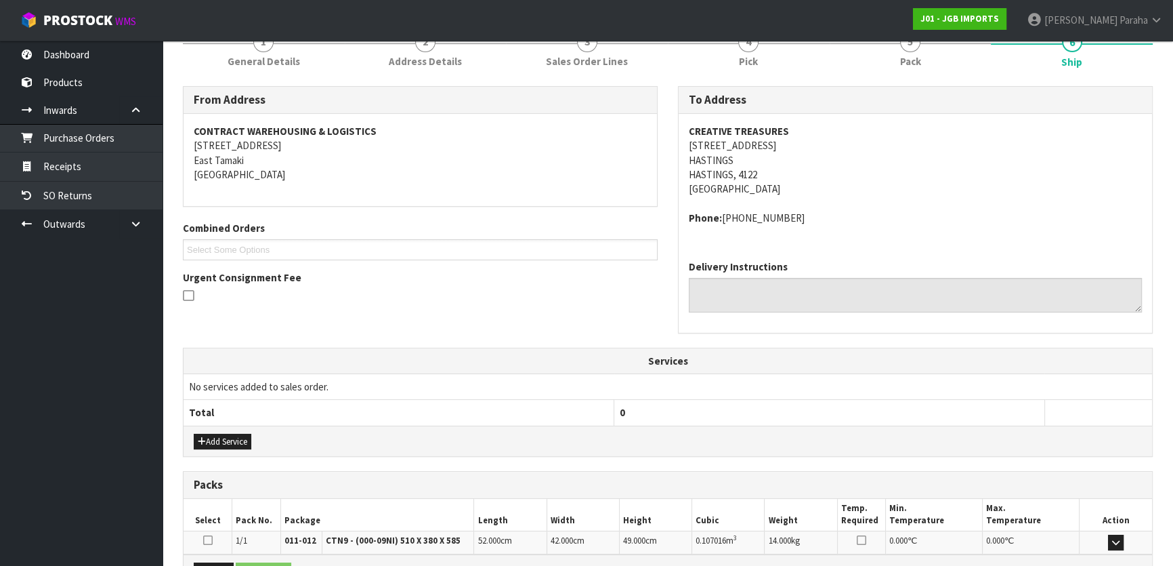
scroll to position [341, 0]
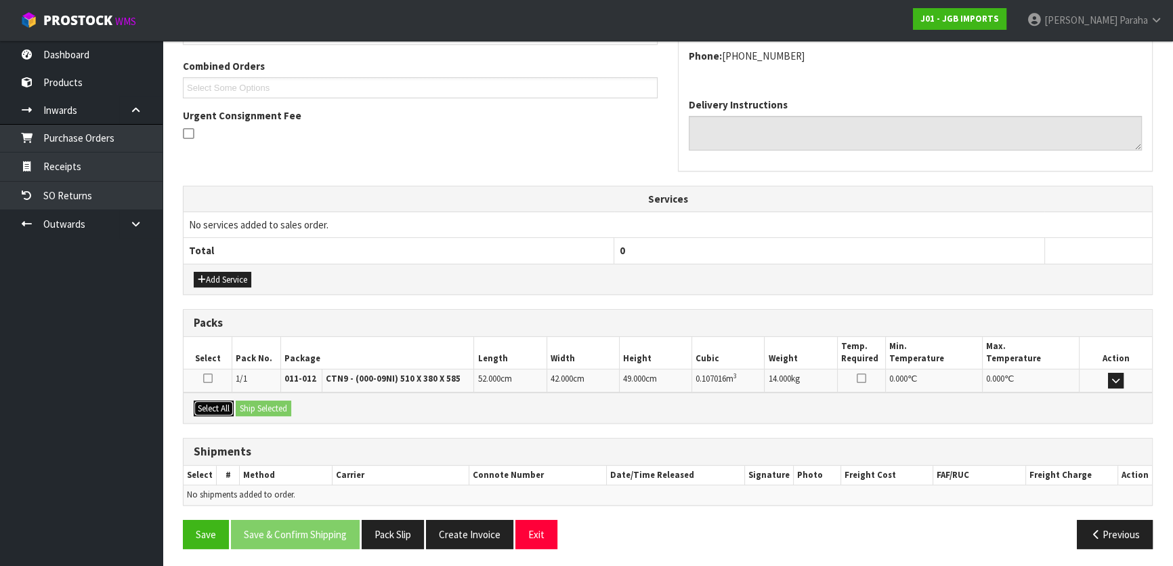
drag, startPoint x: 220, startPoint y: 409, endPoint x: 263, endPoint y: 406, distance: 42.8
click at [229, 406] on button "Select All" at bounding box center [214, 408] width 40 height 16
click at [263, 406] on button "Ship Selected" at bounding box center [264, 408] width 56 height 16
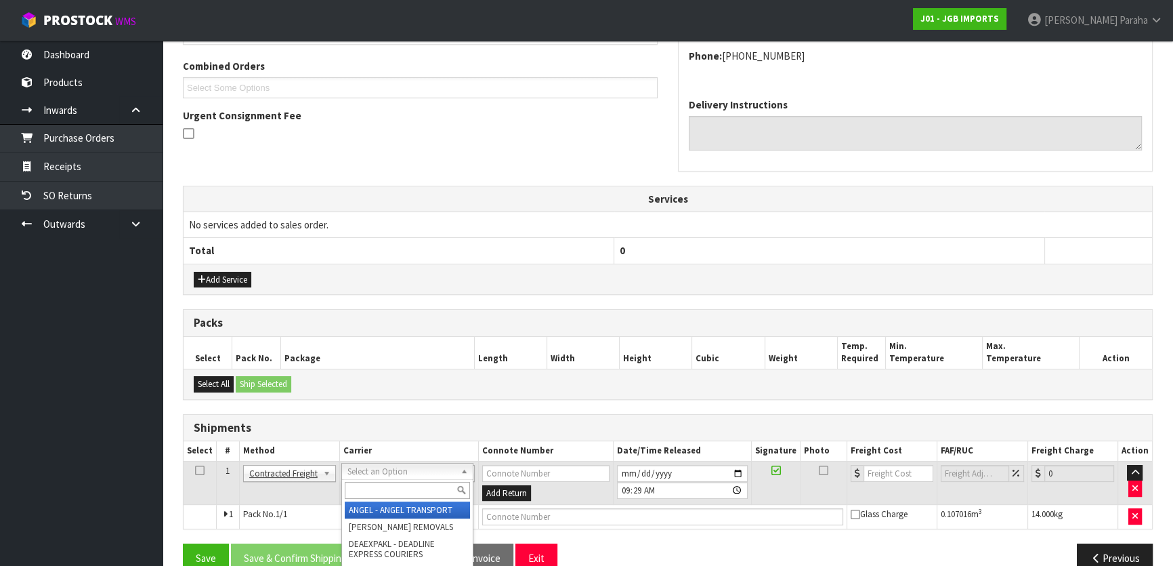
click at [426, 493] on input "text" at bounding box center [407, 490] width 125 height 17
type input "NZP"
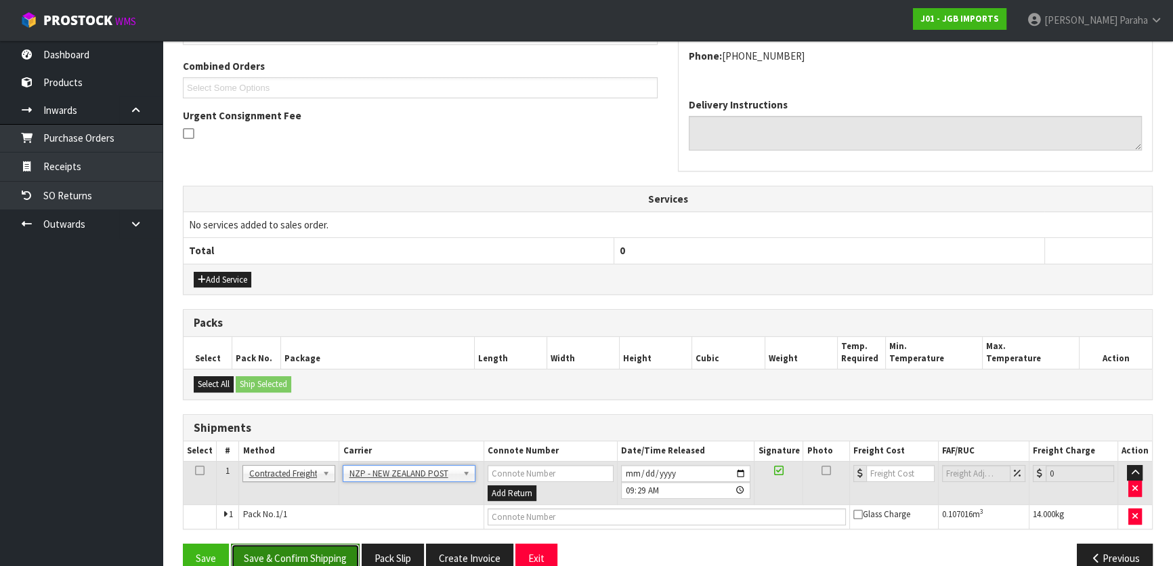
click at [309, 545] on button "Save & Confirm Shipping" at bounding box center [295, 557] width 129 height 29
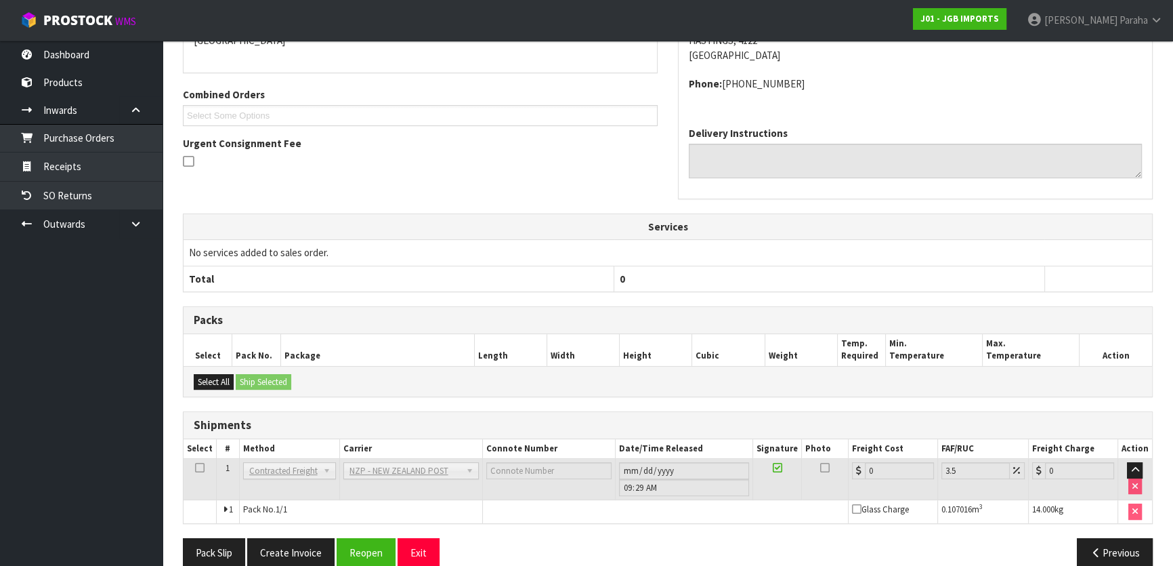
scroll to position [346, 0]
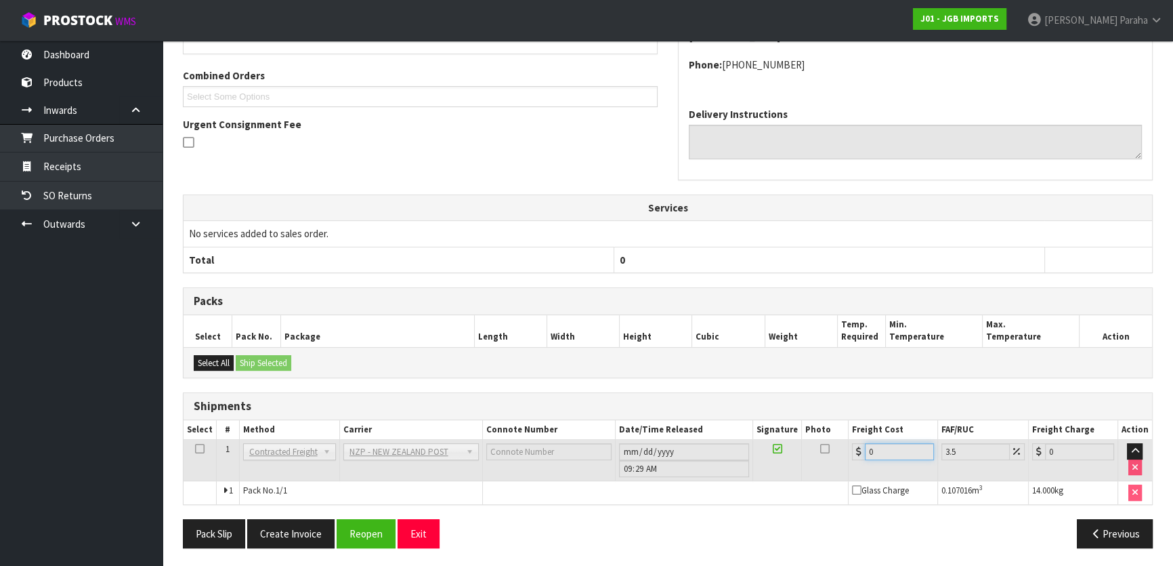
click at [889, 451] on input "0" at bounding box center [899, 451] width 69 height 17
click at [380, 533] on button "Reopen" at bounding box center [366, 533] width 59 height 29
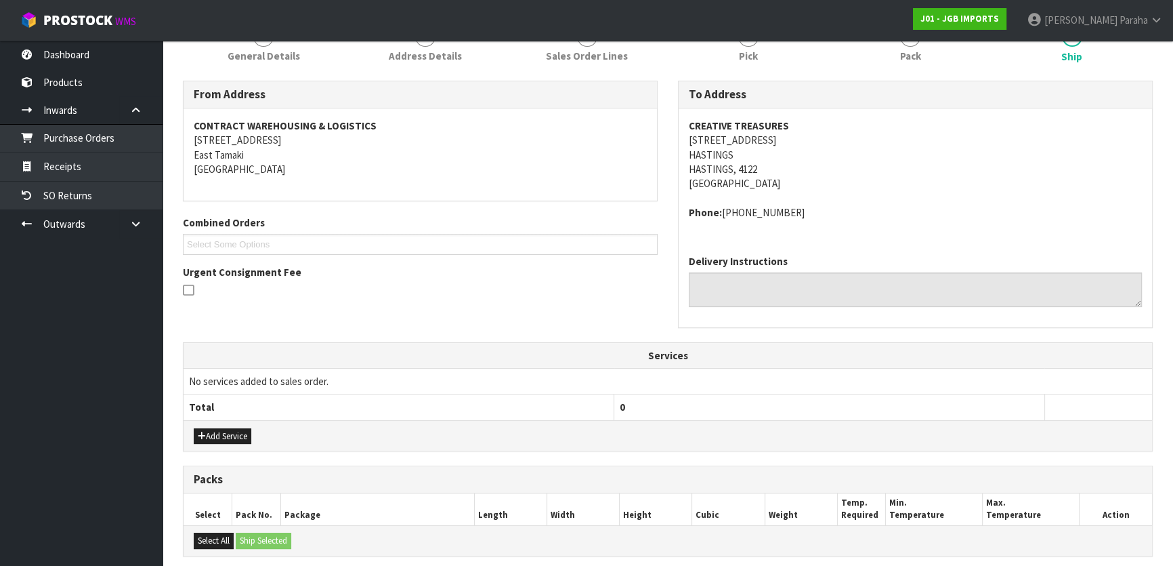
scroll to position [369, 0]
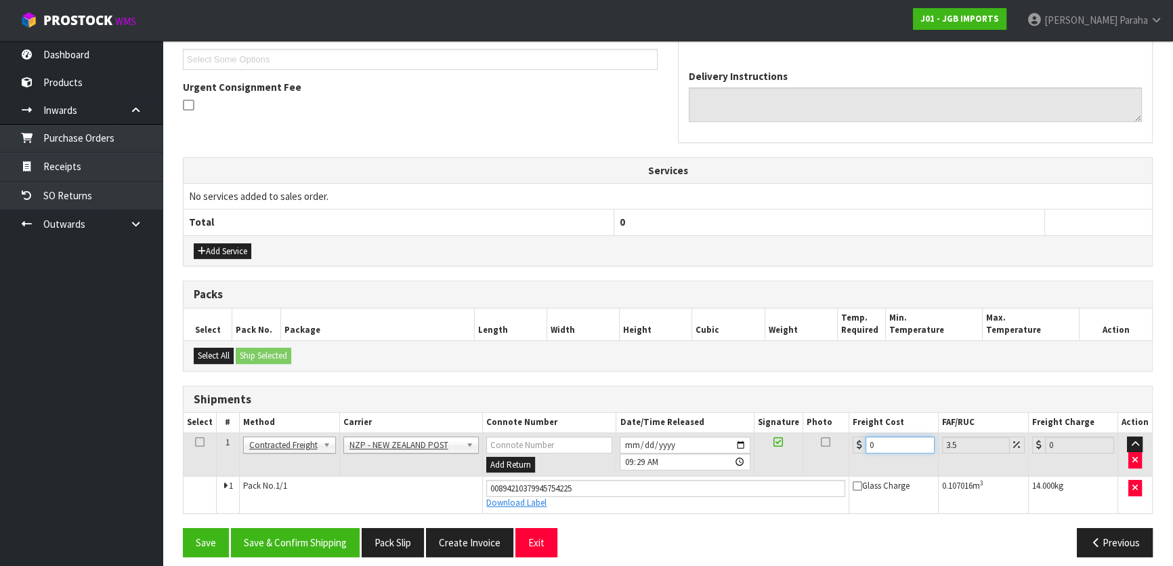
click at [891, 440] on input "0" at bounding box center [900, 444] width 69 height 17
type input "1"
type input "1.03"
type input "18"
type input "18.63"
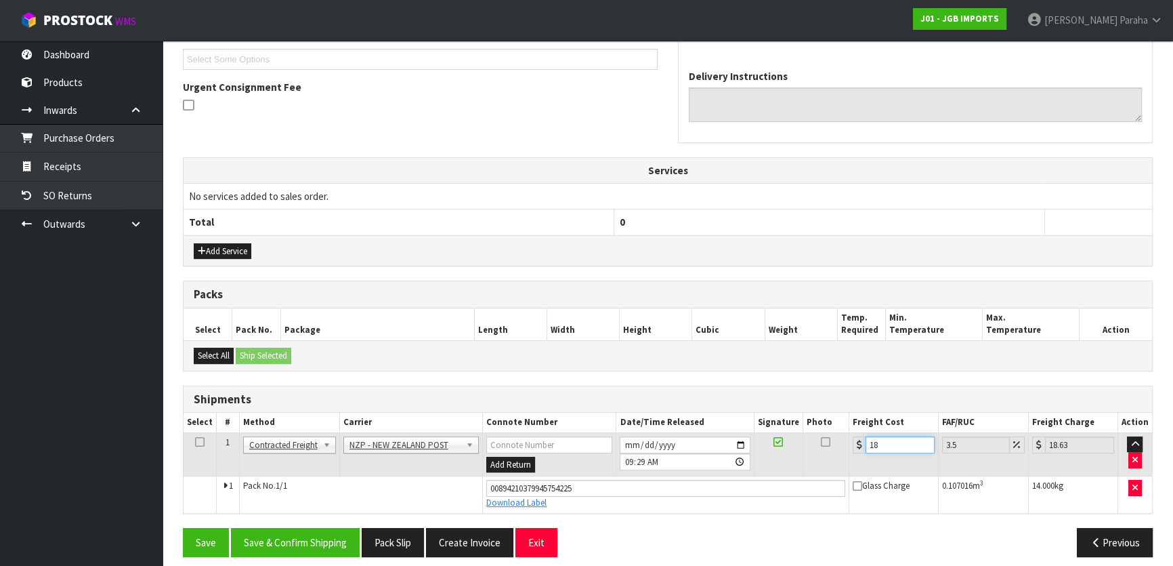
type input "184"
type input "190.44"
type input "18"
type input "18.63"
type input "180"
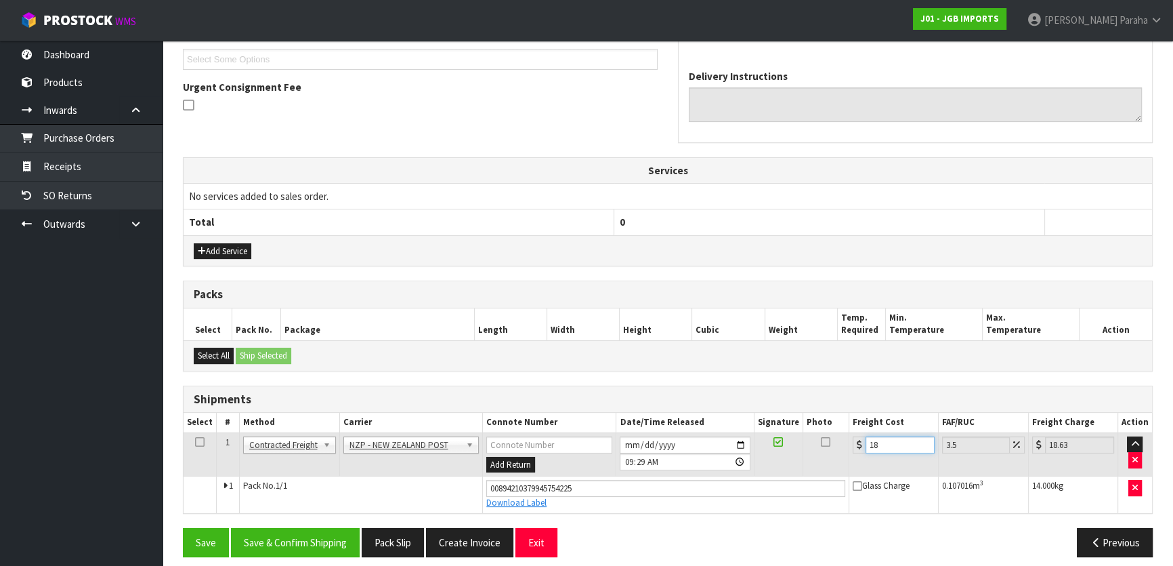
type input "186.3"
type input "1804"
type input "1867.14"
type input "18042"
type input "18673.47"
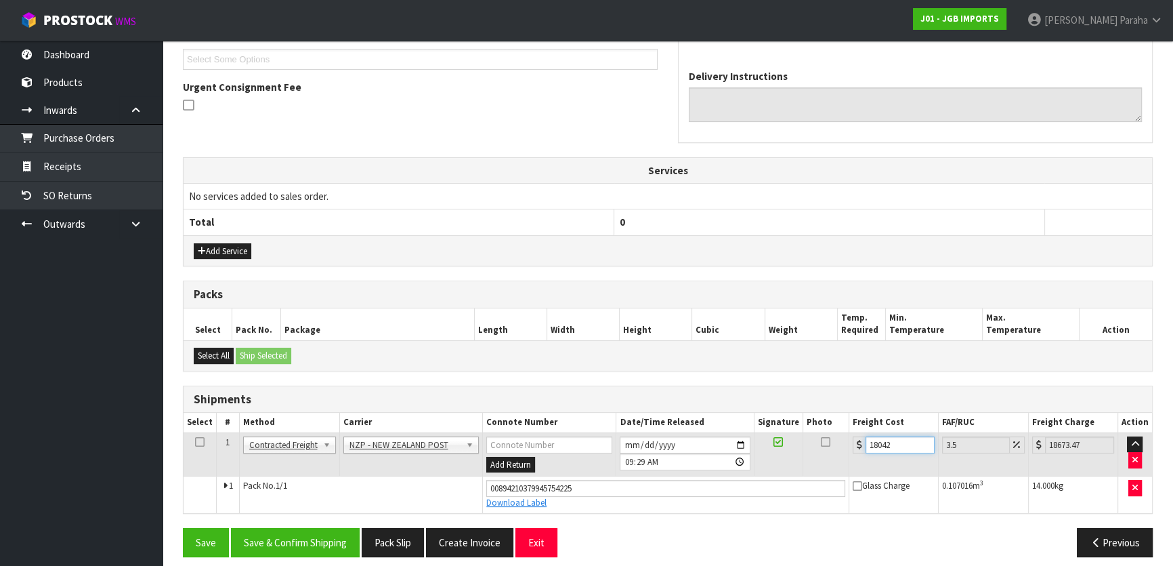
type input "1804"
type input "1867.14"
type input "180"
type input "186.3"
type input "18"
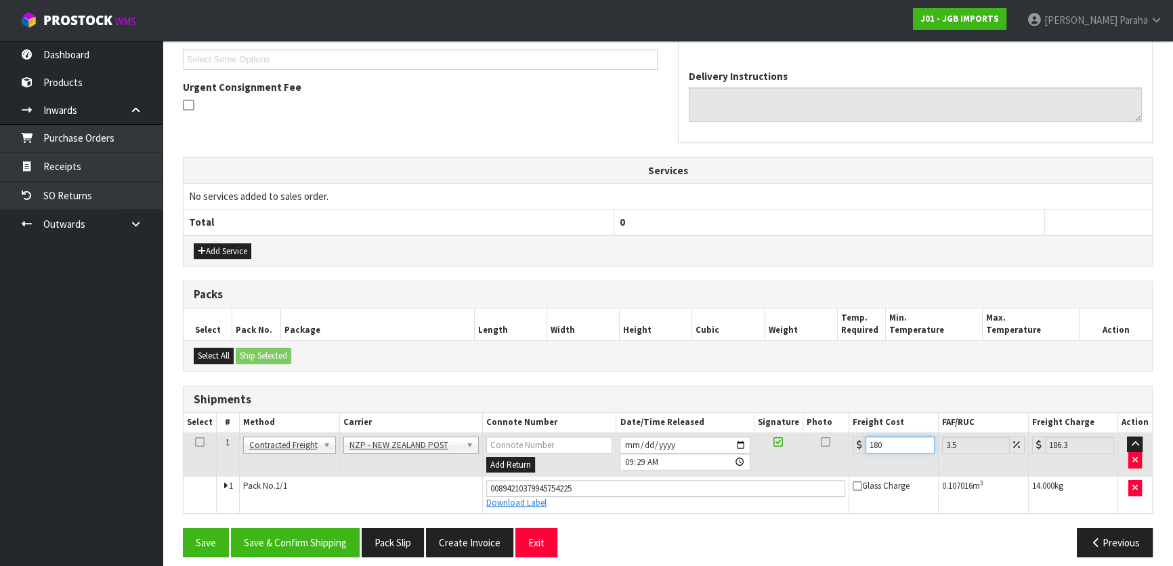
type input "18.63"
type input "18.4"
type input "19.04"
type input "18.42"
type input "19.06"
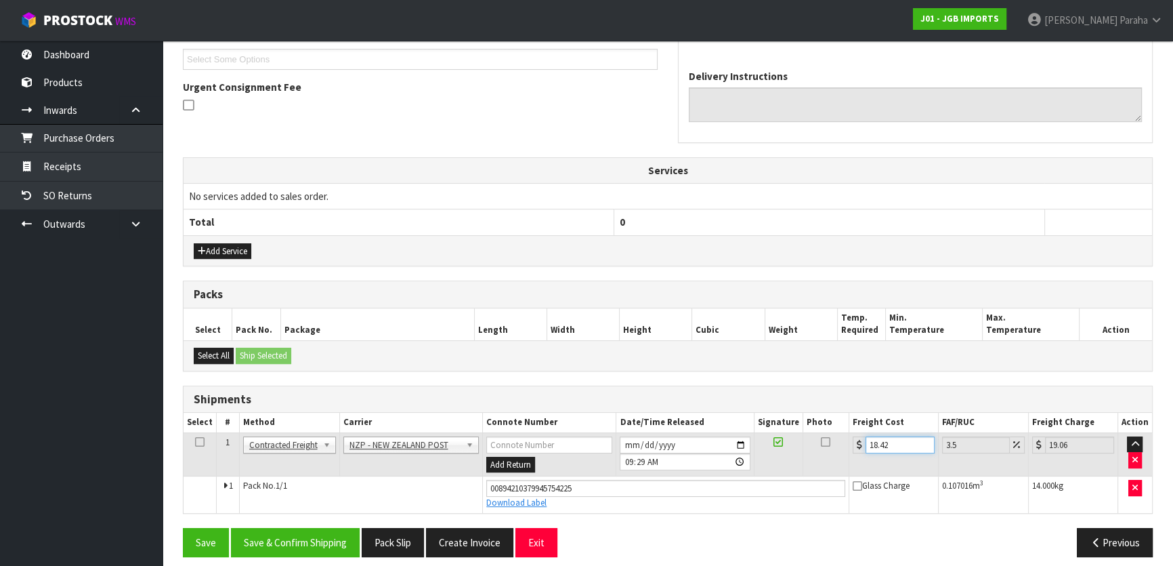
type input "18.4"
type input "19.04"
type input "18"
type input "18.63"
type input "18.2"
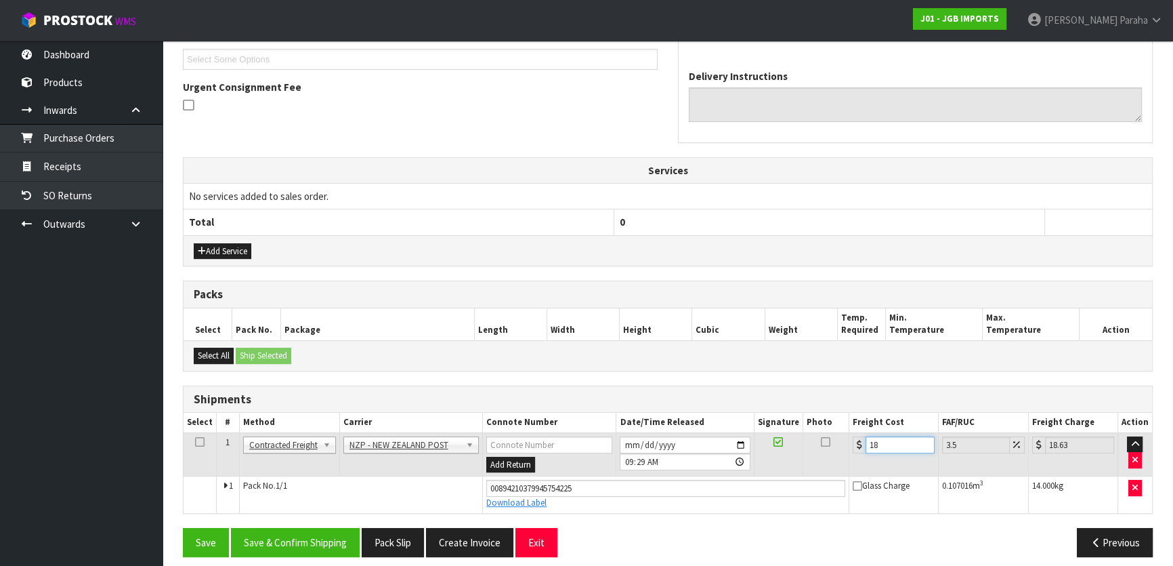
type input "18.84"
type input "18.20"
click at [300, 540] on button "Save & Confirm Shipping" at bounding box center [295, 542] width 129 height 29
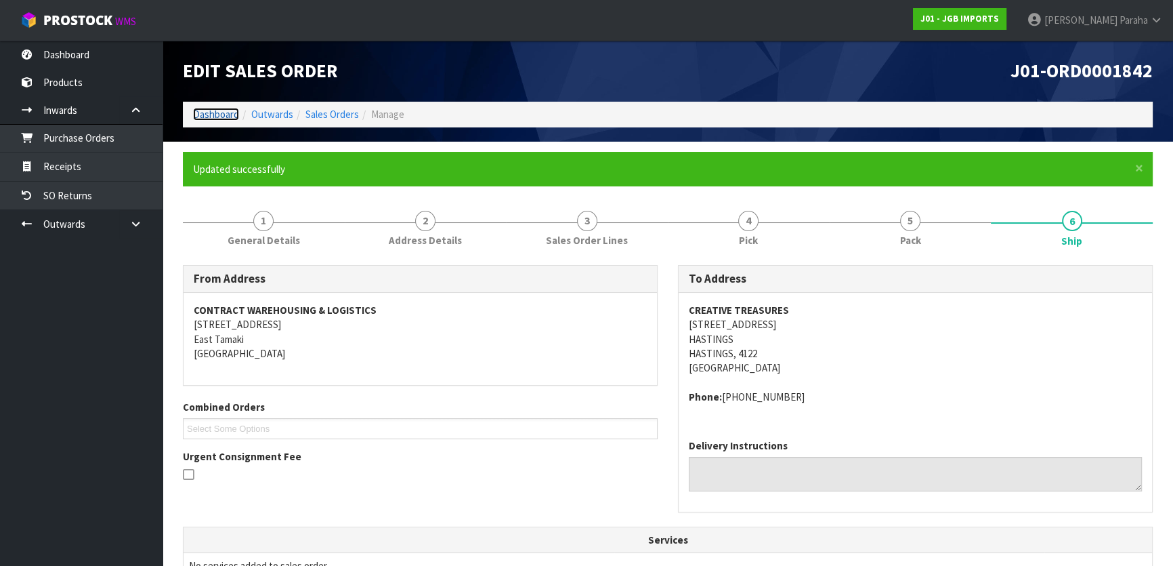
click at [226, 116] on link "Dashboard" at bounding box center [216, 114] width 46 height 13
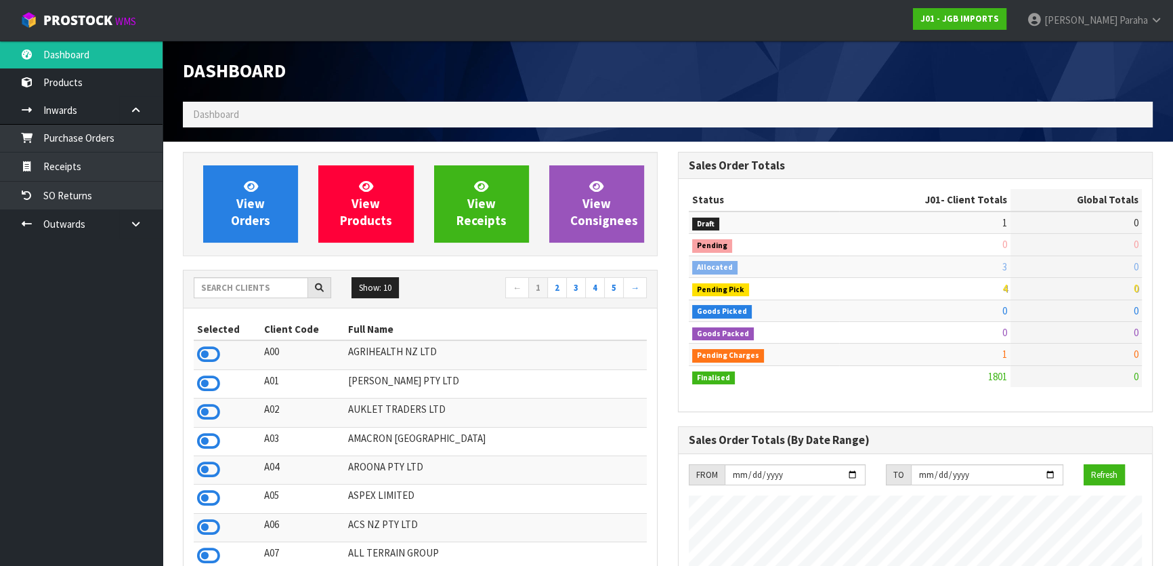
scroll to position [1024, 494]
click at [251, 284] on input "text" at bounding box center [251, 287] width 114 height 21
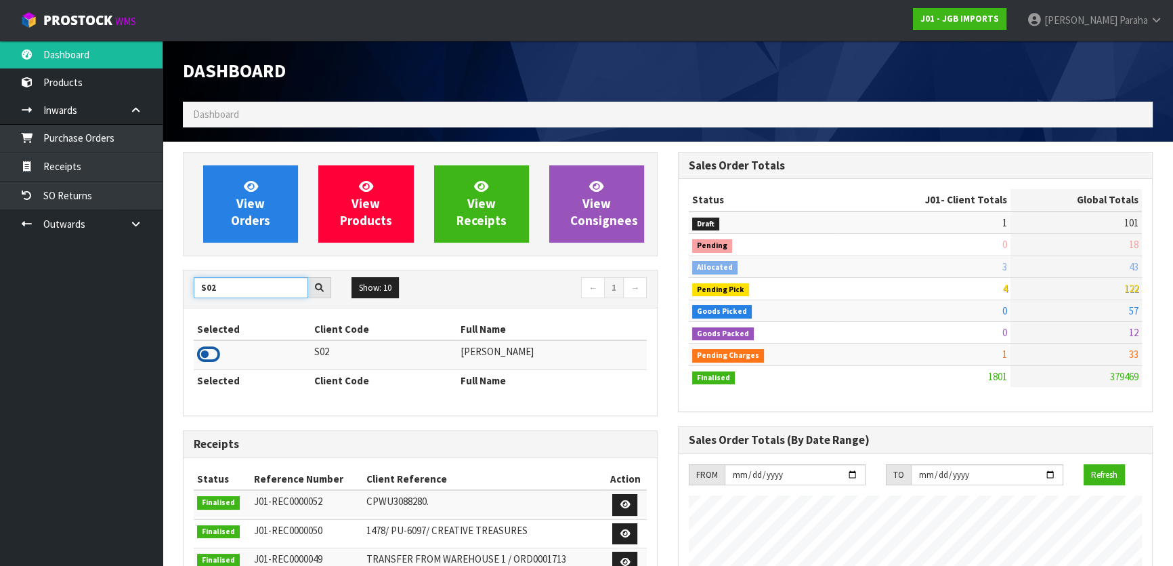
type input "S02"
click at [216, 355] on icon at bounding box center [208, 354] width 23 height 20
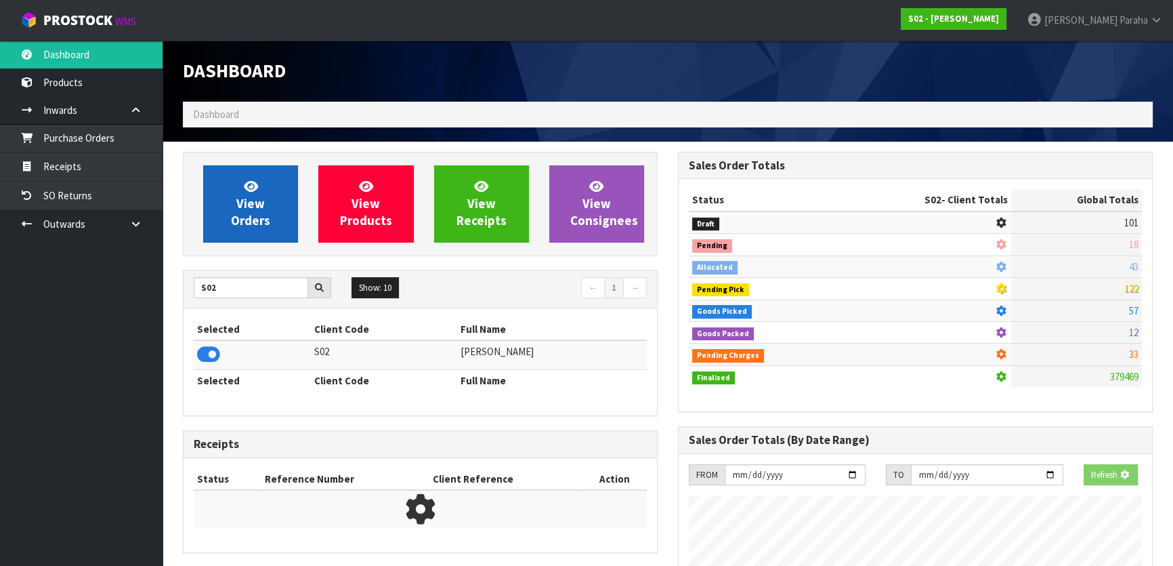
scroll to position [843, 494]
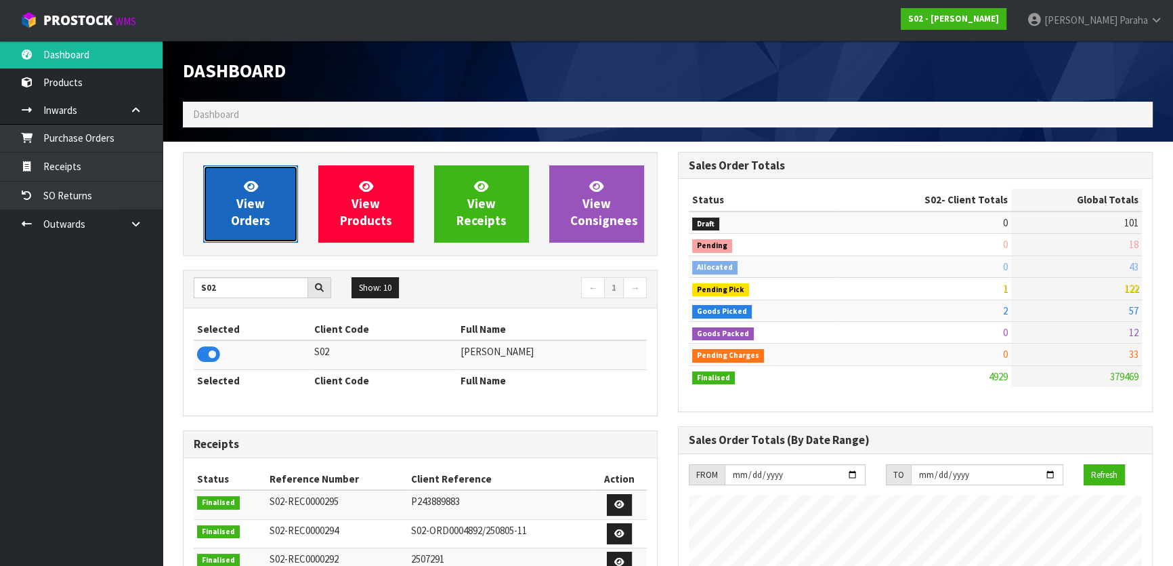
click at [237, 223] on span "View Orders" at bounding box center [250, 203] width 39 height 51
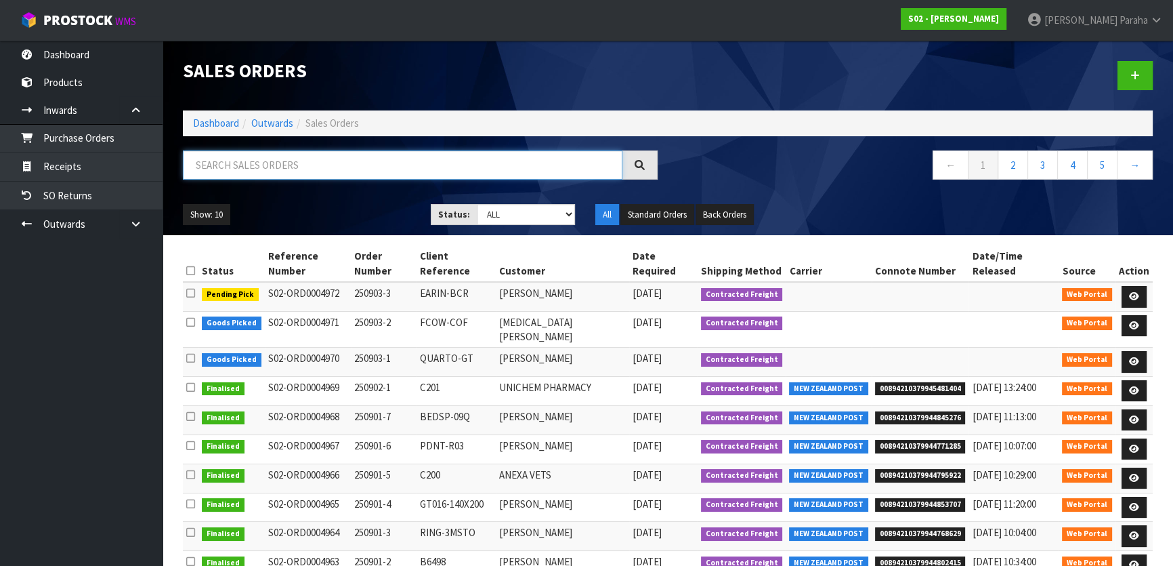
click at [253, 161] on input "text" at bounding box center [403, 164] width 440 height 29
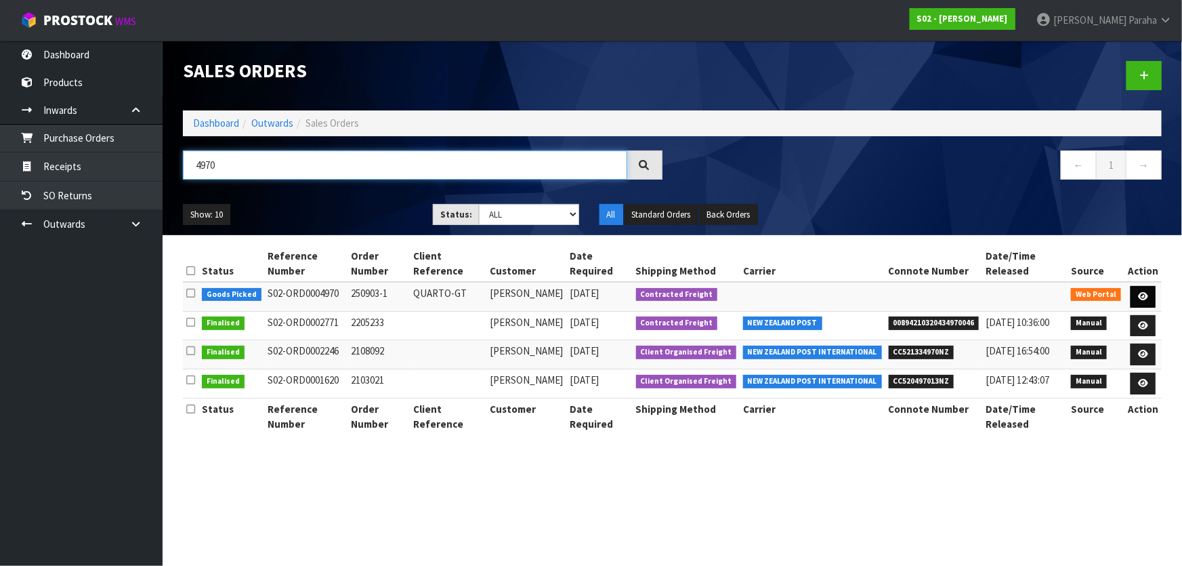
type input "4970"
click at [1139, 292] on icon at bounding box center [1143, 296] width 10 height 9
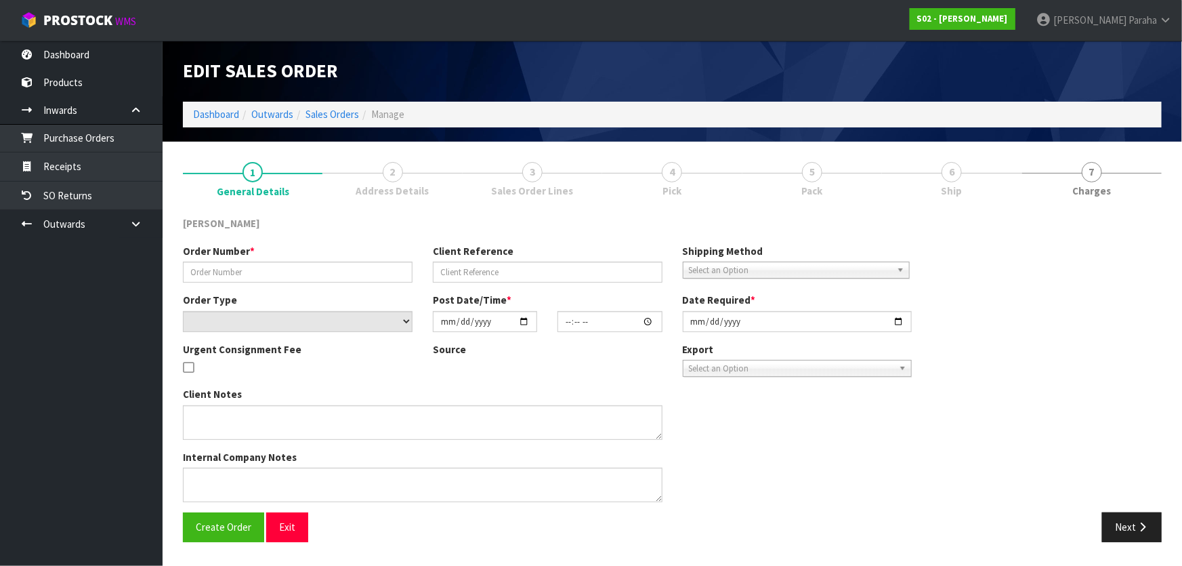
type input "250903-1"
type input "QUARTO-GT"
select select "number:0"
type input "[DATE]"
type input "17:48:00.000"
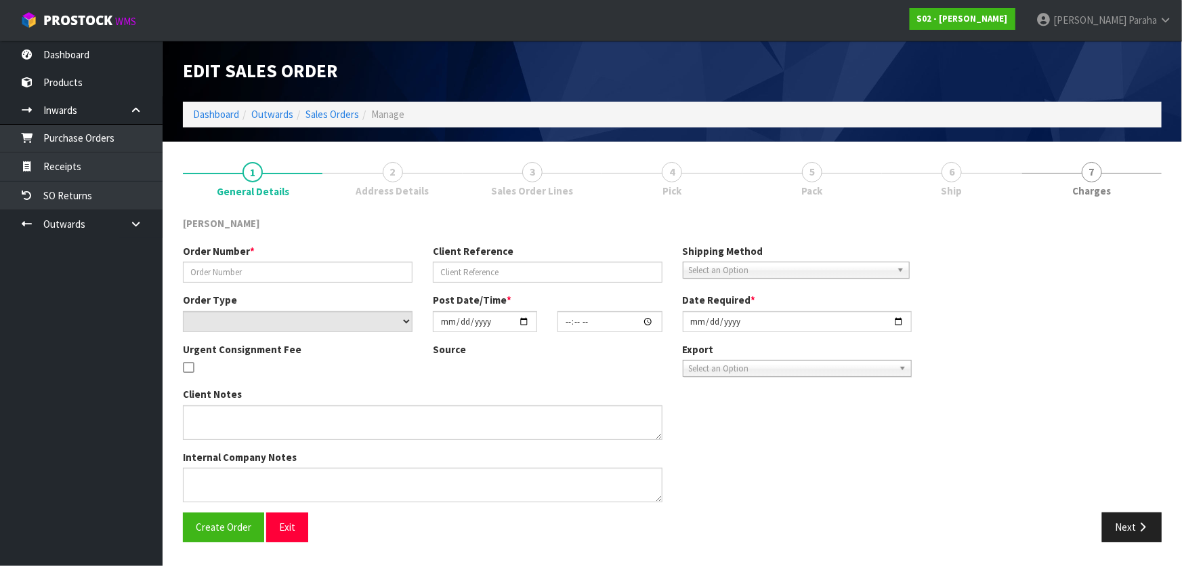
type input "[DATE]"
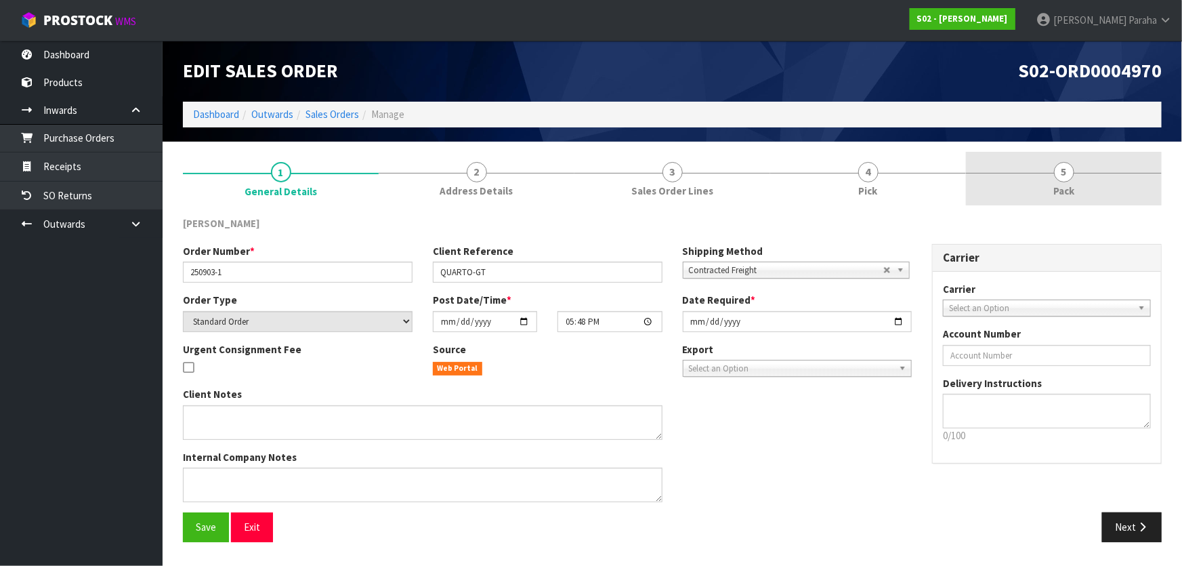
click at [1075, 169] on link "5 Pack" at bounding box center [1064, 179] width 196 height 54
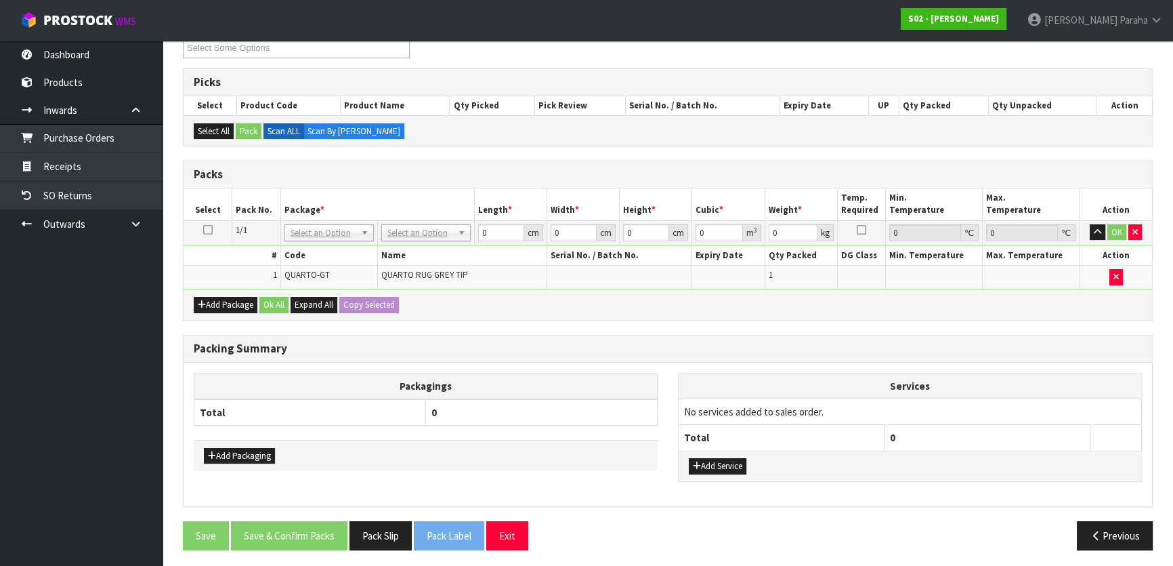
scroll to position [197, 0]
click at [614, 167] on h3 "Packs" at bounding box center [668, 173] width 948 height 13
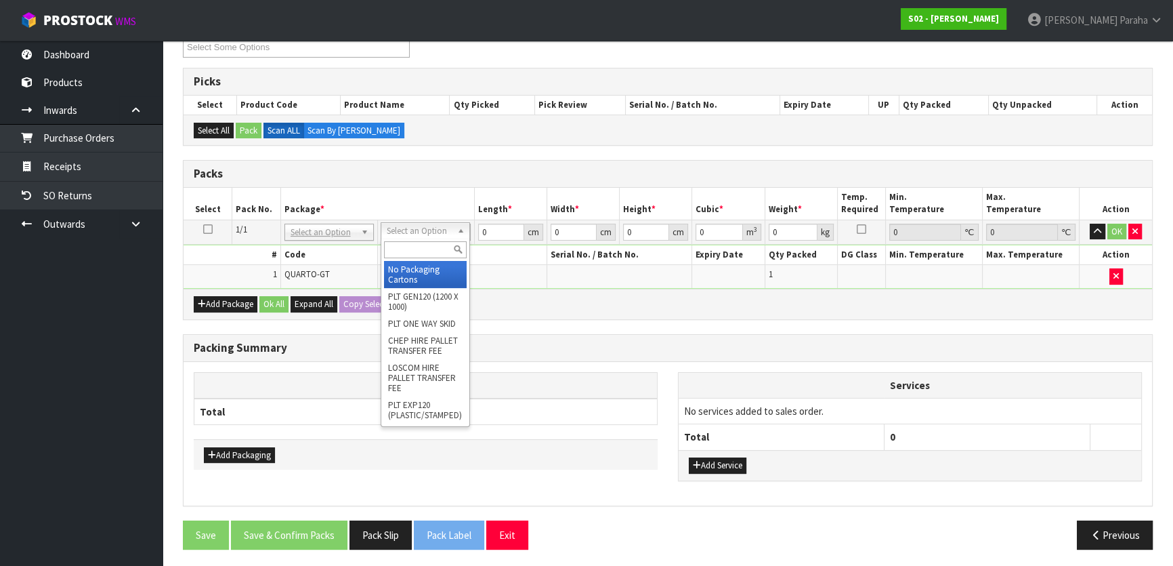
click at [448, 245] on input "text" at bounding box center [425, 249] width 83 height 17
type input "CTN6"
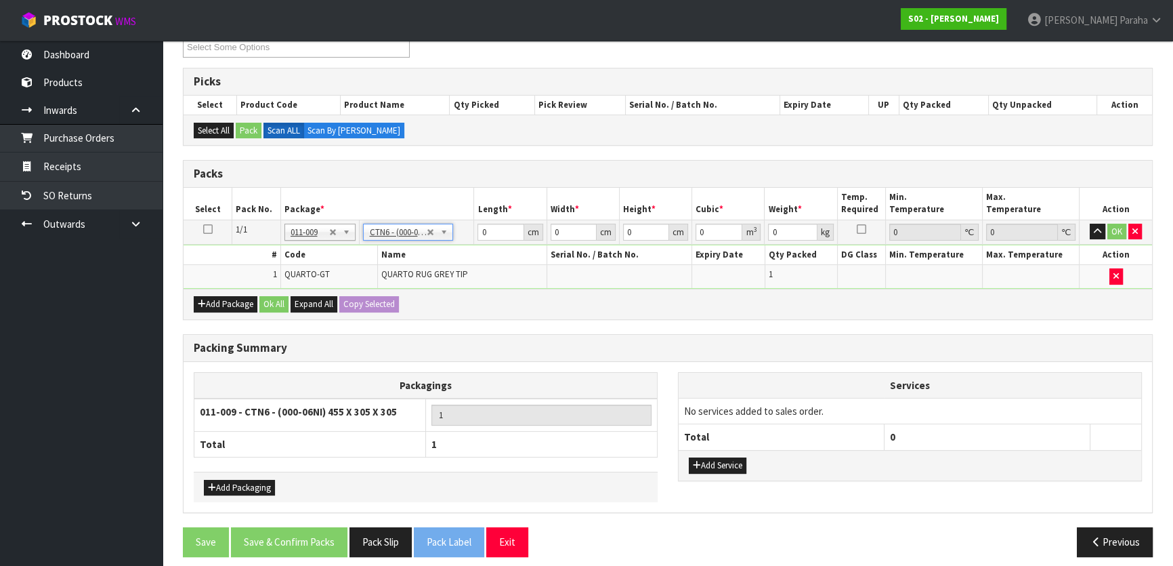
type input "45.5"
type input "30.5"
type input "0.042326"
type input "3.35"
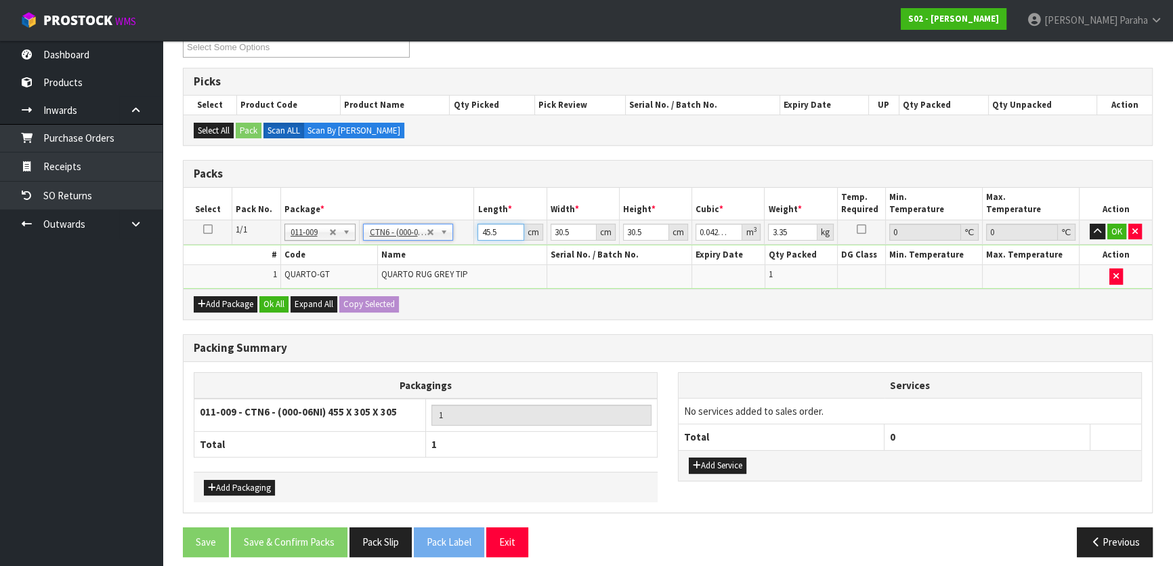
click at [498, 228] on input "45.5" at bounding box center [500, 232] width 46 height 17
type input "45"
type input "0.041861"
type input "4"
type input "0.003721"
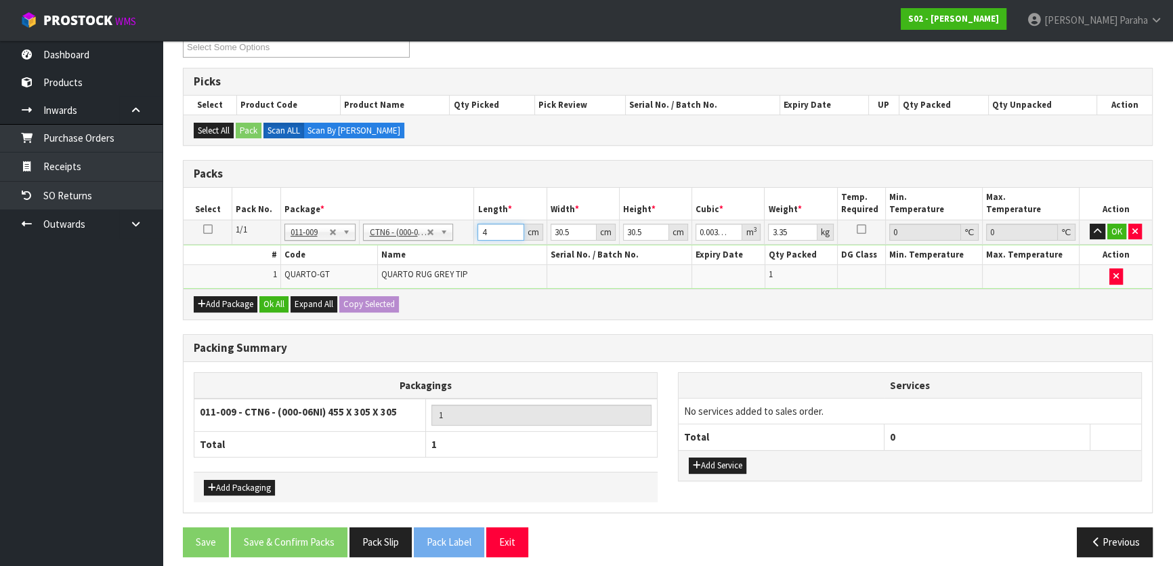
type input "47"
type input "0.043722"
type input "47"
type input "4"
type input "0.005734"
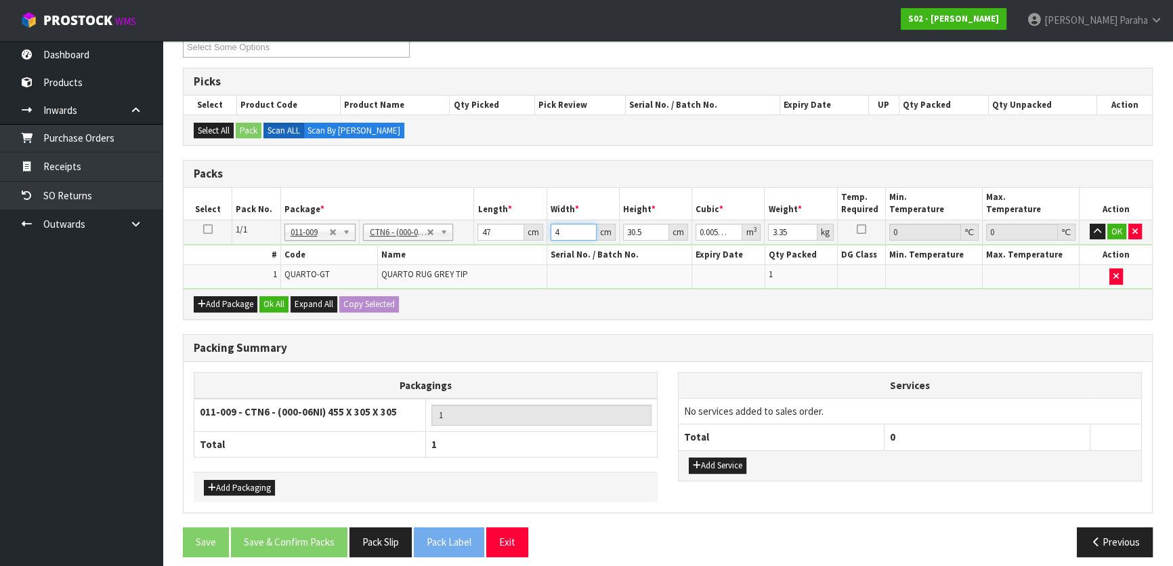
type input "43"
type input "0.06164"
type input "43"
type input "3"
type input "0.006063"
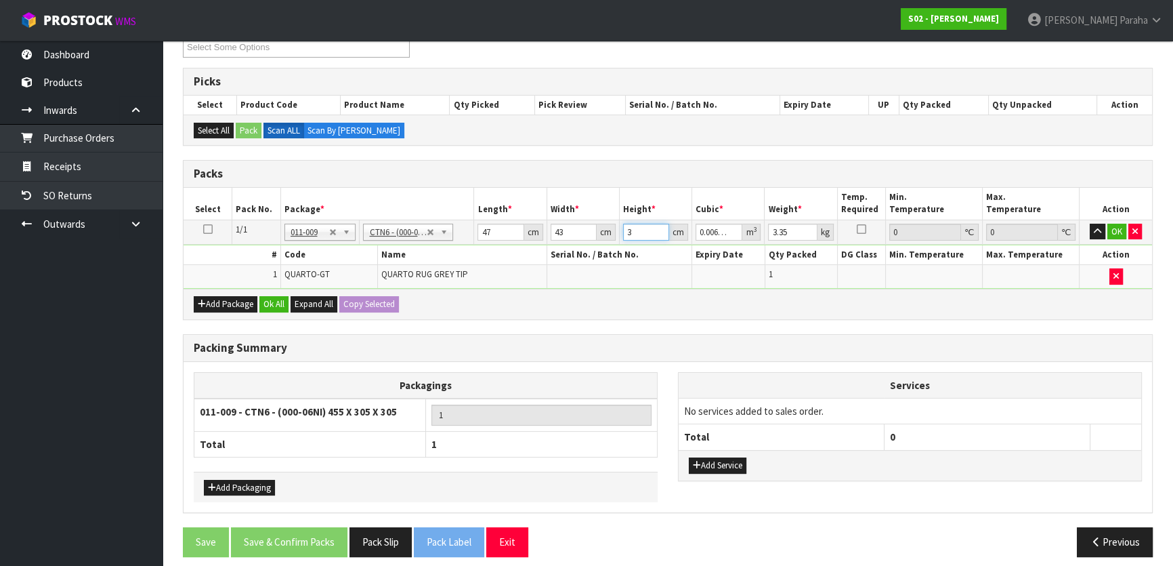
type input "34"
type input "0.068714"
type input "34"
type input "5"
click at [1090, 224] on button "button" at bounding box center [1098, 232] width 16 height 16
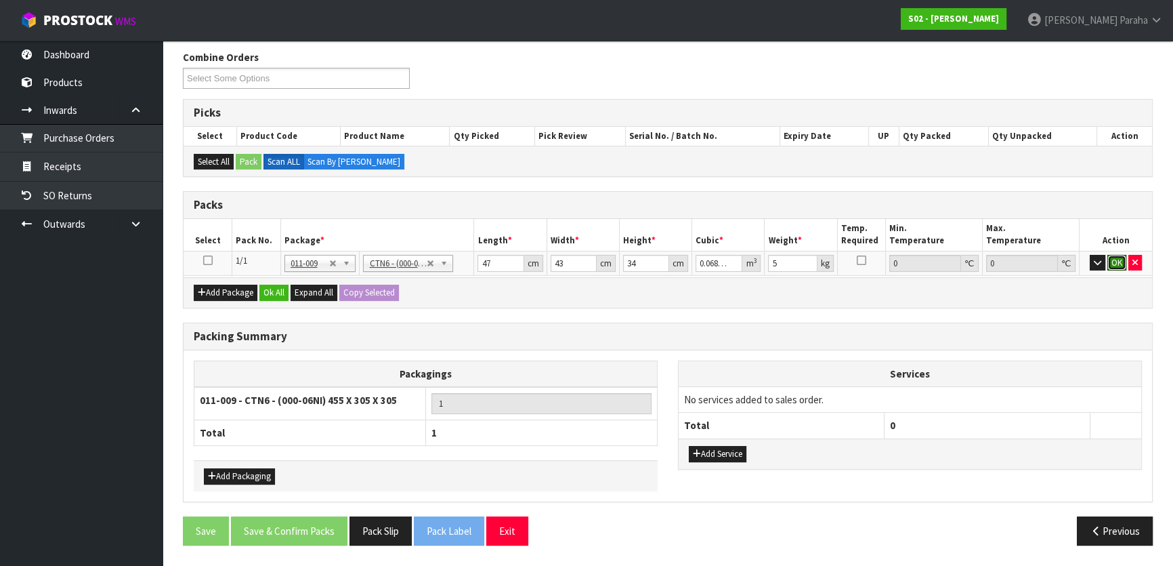
click button "OK" at bounding box center [1116, 263] width 19 height 16
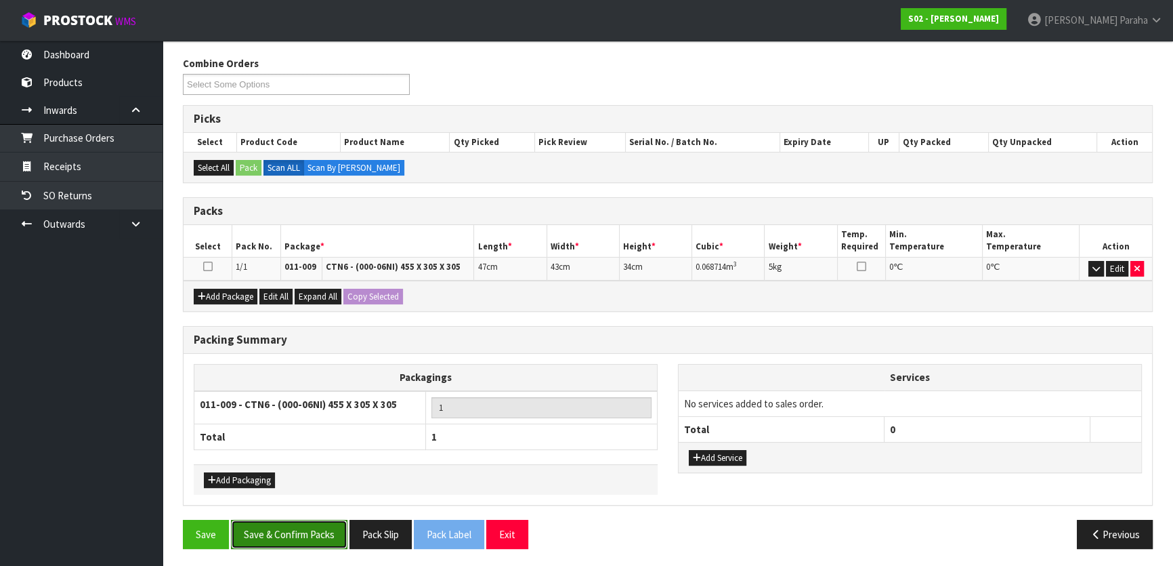
click at [318, 523] on button "Save & Confirm Packs" at bounding box center [289, 533] width 116 height 29
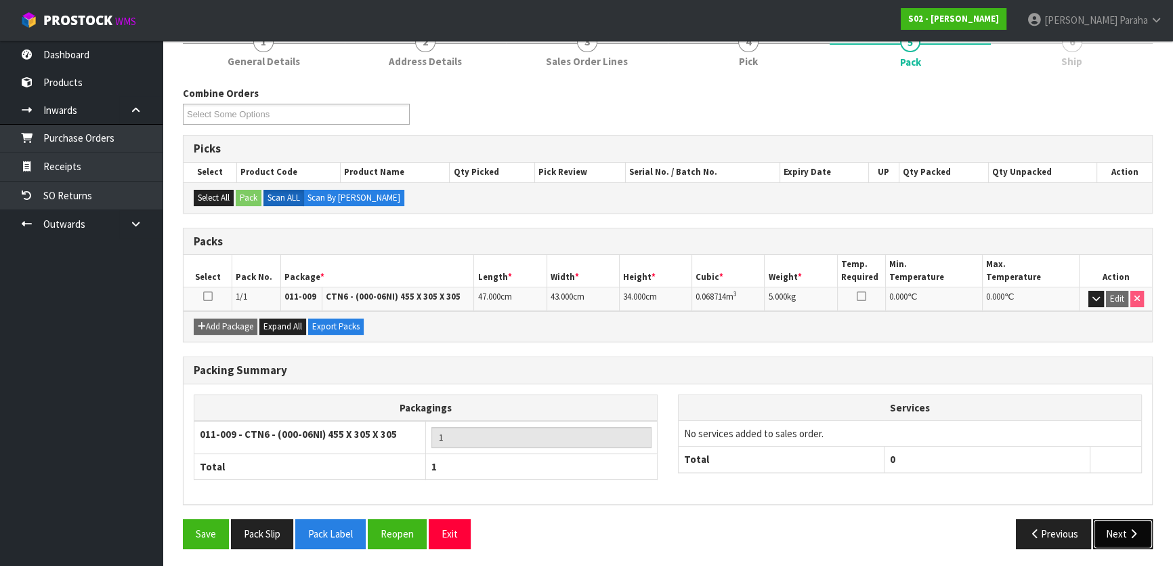
click at [1131, 528] on icon "button" at bounding box center [1133, 533] width 13 height 10
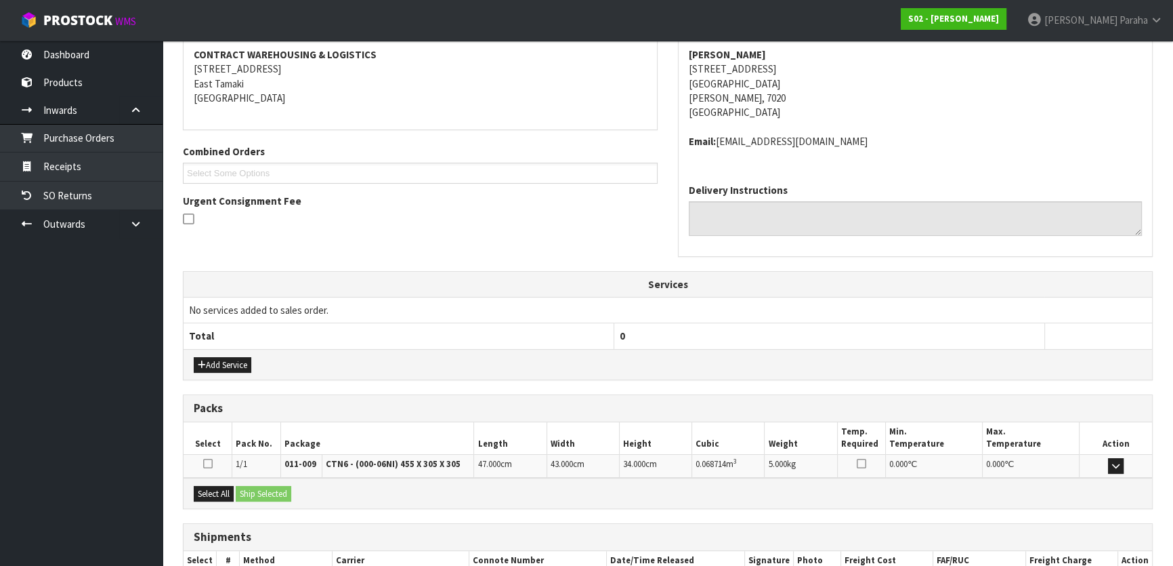
scroll to position [341, 0]
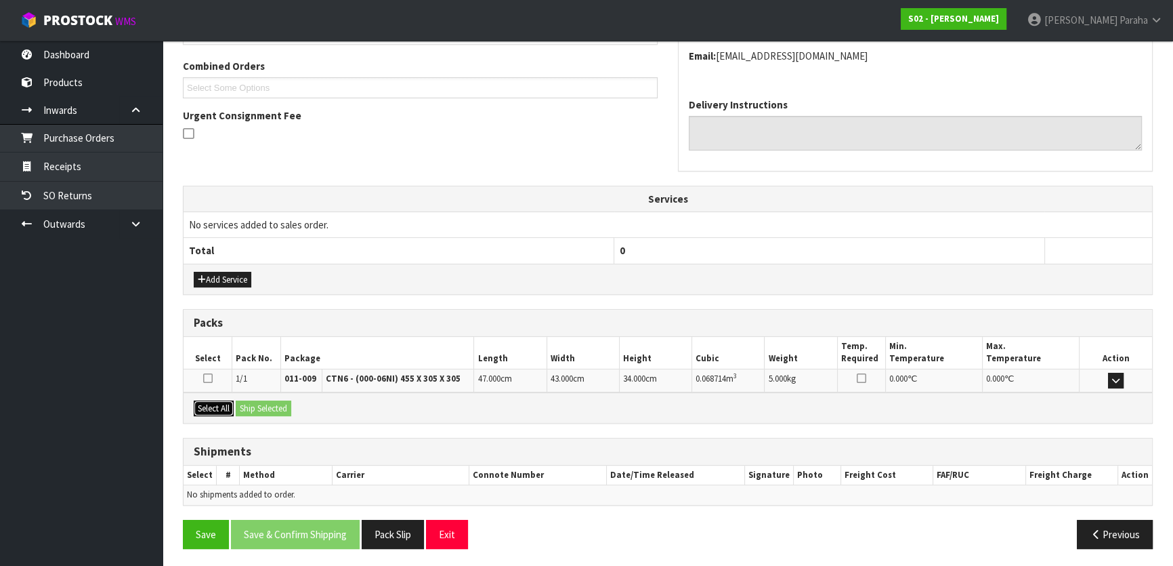
click at [220, 406] on button "Select All" at bounding box center [214, 408] width 40 height 16
click at [249, 406] on button "Ship Selected" at bounding box center [264, 408] width 56 height 16
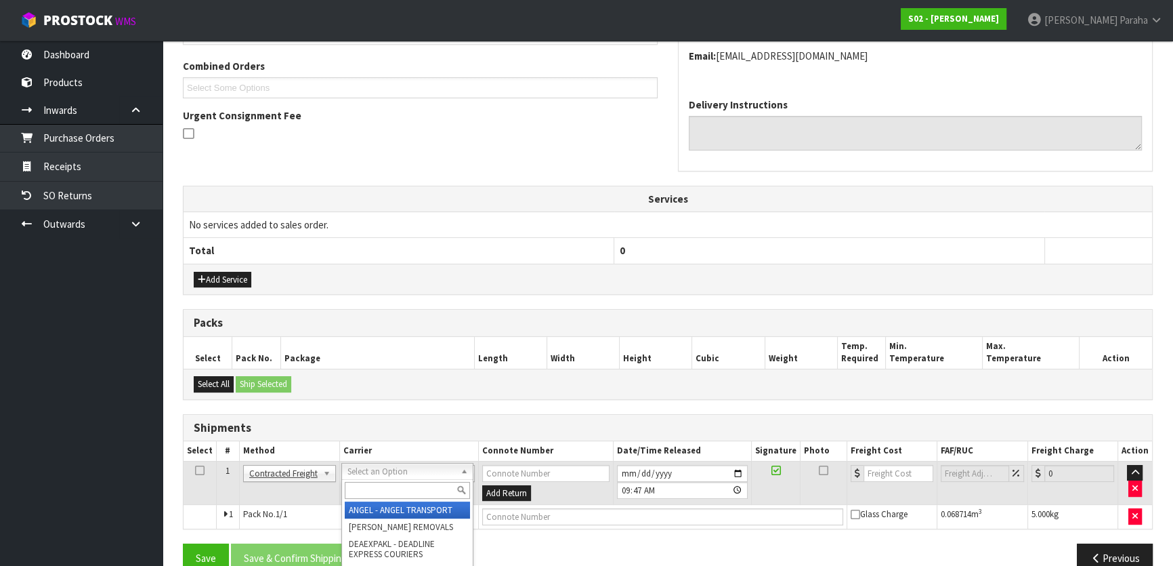
click at [383, 491] on input "text" at bounding box center [407, 490] width 125 height 17
type input "NZP"
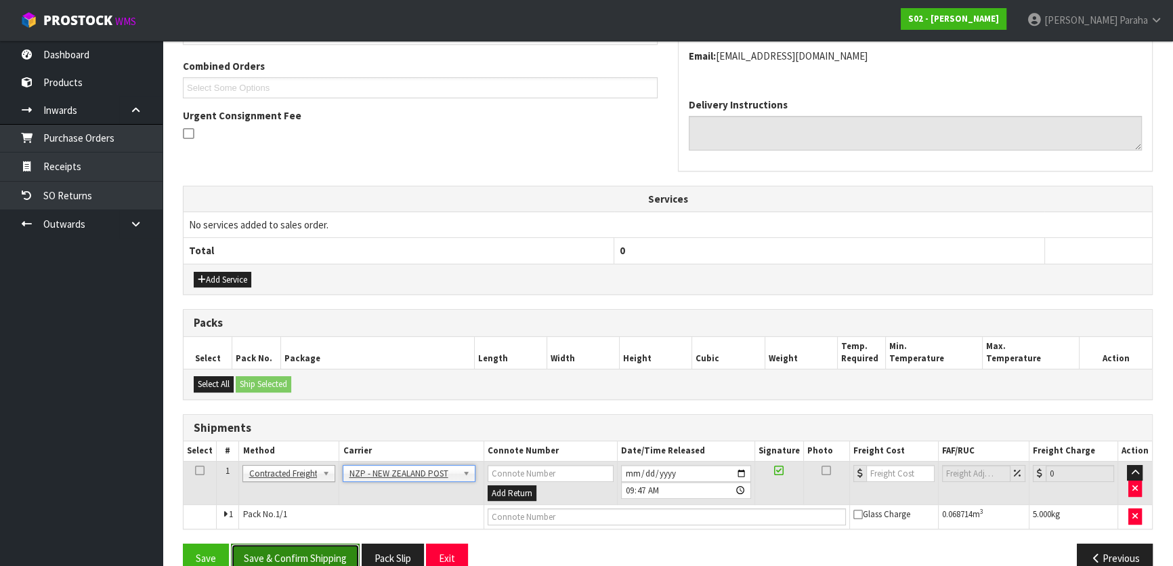
click at [289, 547] on button "Save & Confirm Shipping" at bounding box center [295, 557] width 129 height 29
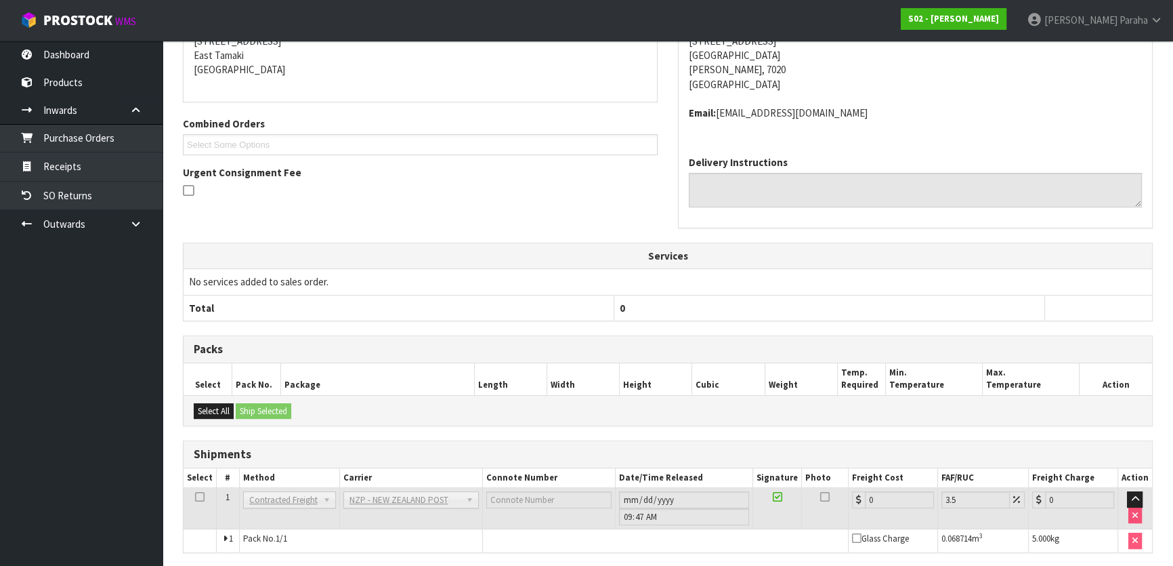
scroll to position [346, 0]
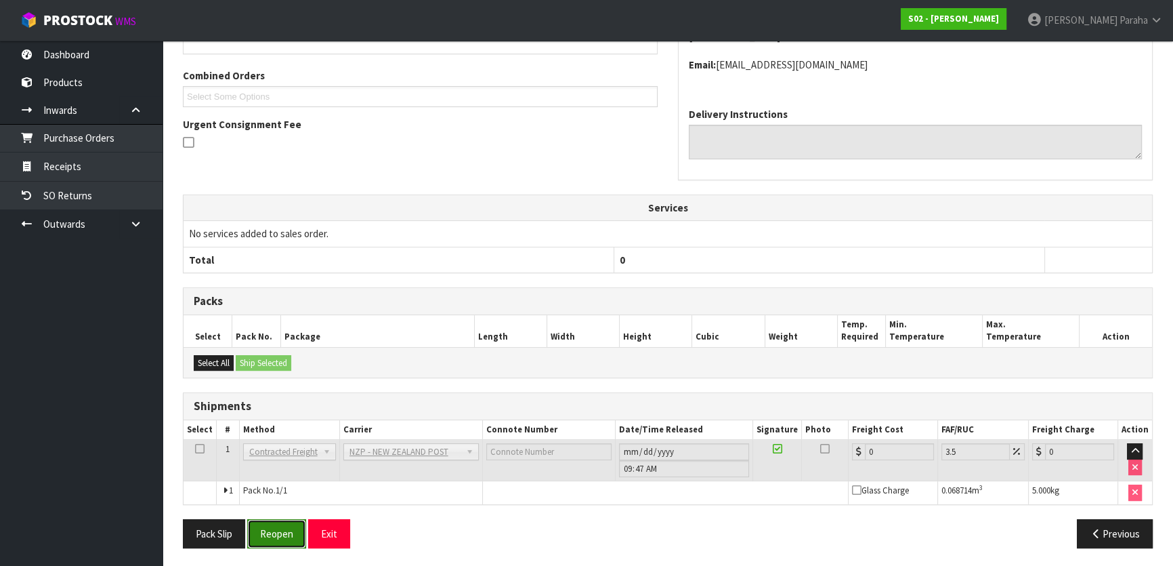
click at [280, 534] on button "Reopen" at bounding box center [276, 533] width 59 height 29
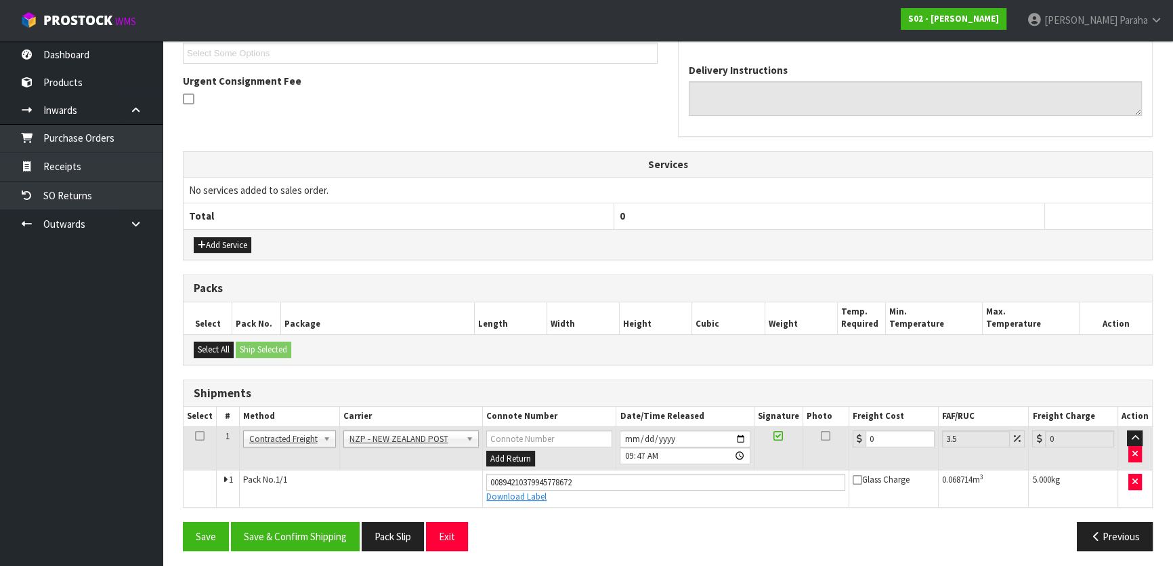
scroll to position [378, 0]
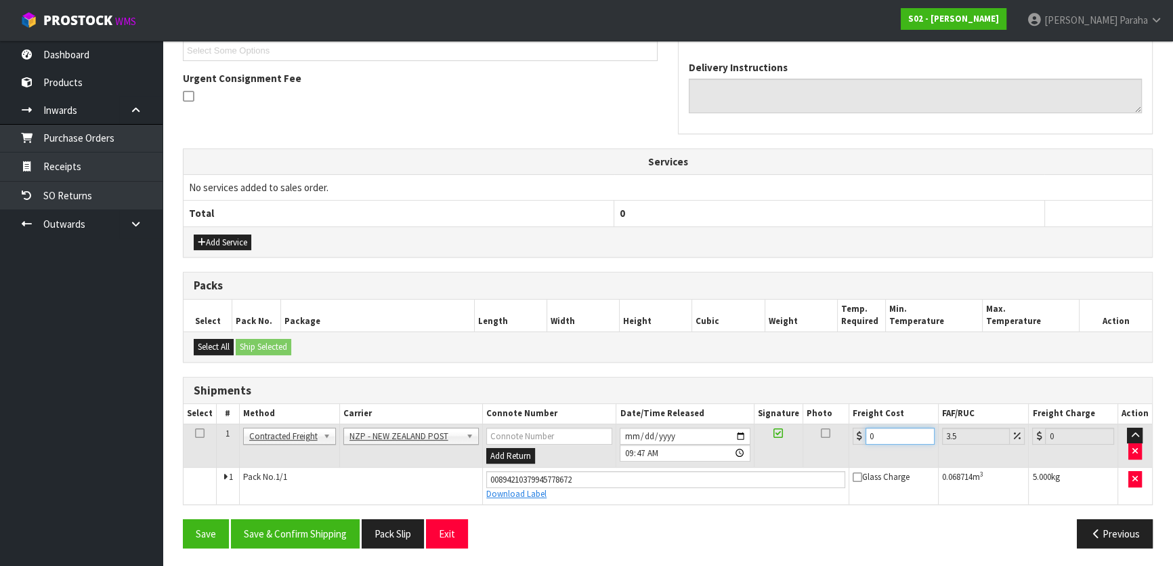
click at [894, 436] on input "0" at bounding box center [900, 435] width 69 height 17
type input "1"
type input "1.03"
click at [886, 433] on input "18" at bounding box center [900, 435] width 69 height 17
click at [893, 432] on input "18" at bounding box center [900, 435] width 69 height 17
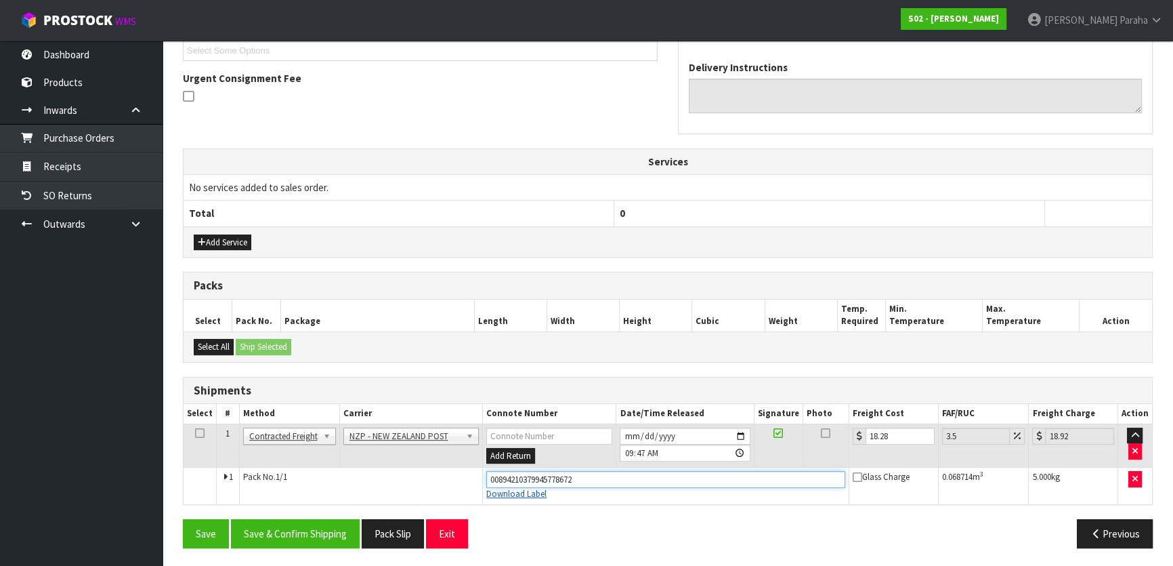
drag, startPoint x: 587, startPoint y: 479, endPoint x: 505, endPoint y: 458, distance: 84.6
click at [484, 488] on td "00894210379945778672 Download Label" at bounding box center [666, 485] width 366 height 37
click at [183, 519] on button "Save" at bounding box center [206, 533] width 46 height 29
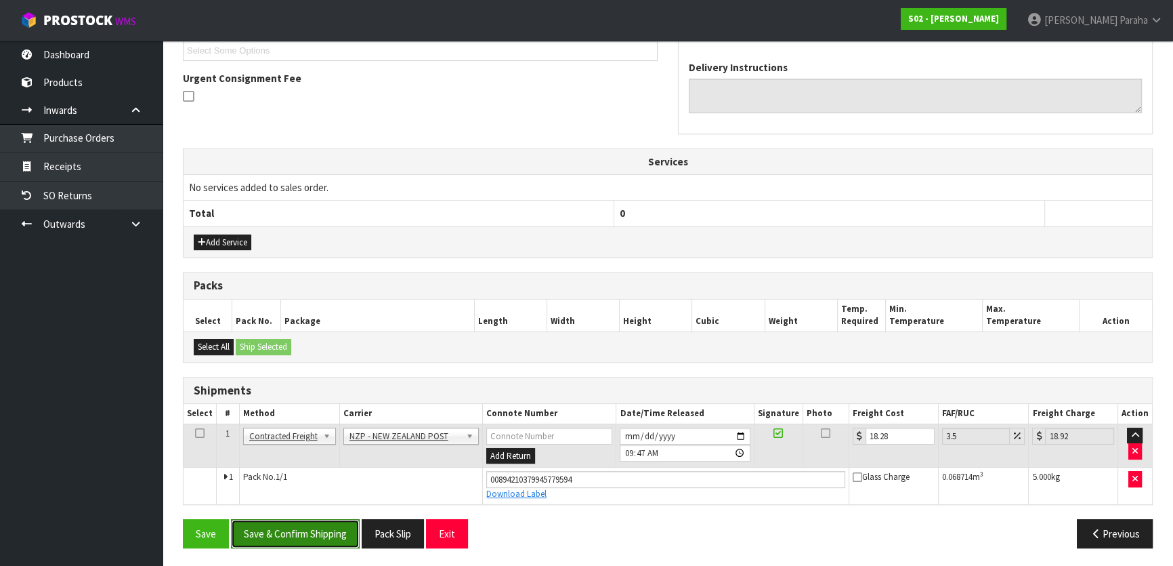
click at [312, 532] on button "Save & Confirm Shipping" at bounding box center [295, 533] width 129 height 29
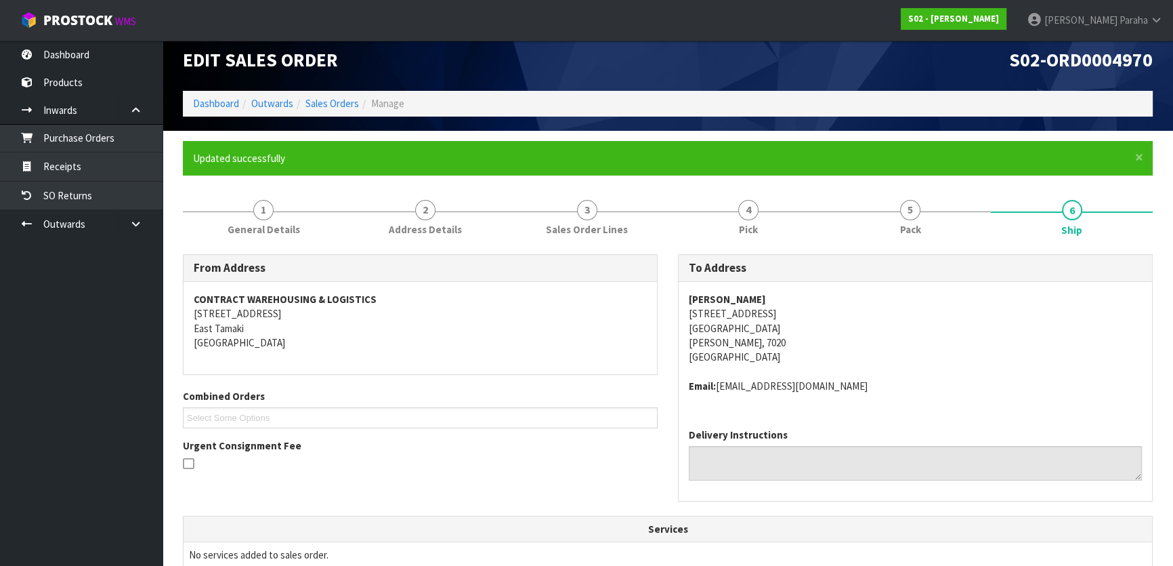
scroll to position [0, 0]
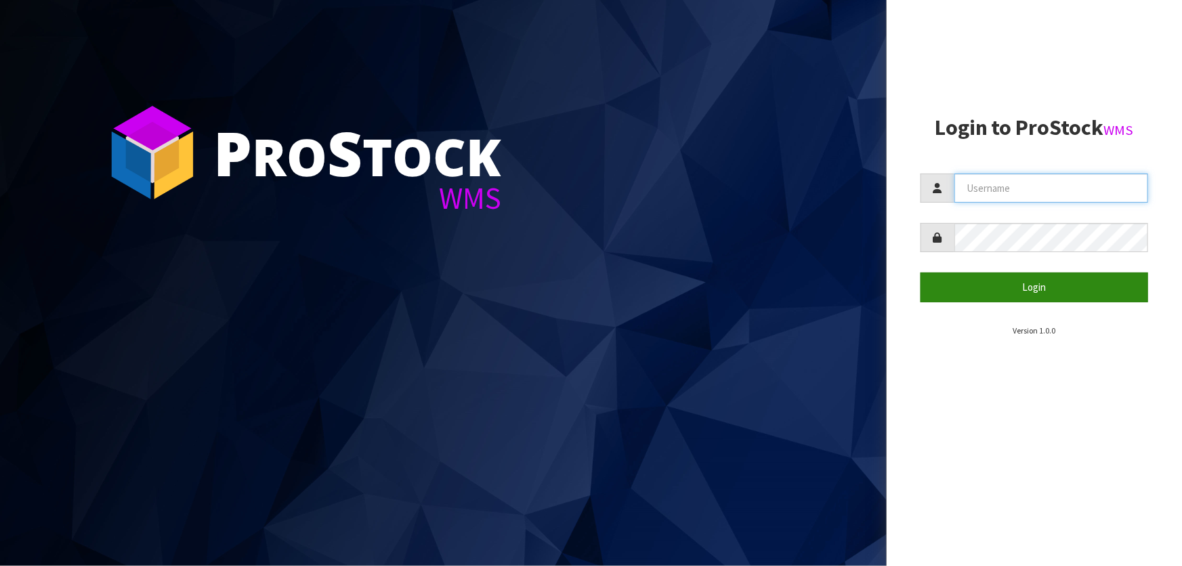
type input "[PERSON_NAME]"
click at [1057, 289] on button "Login" at bounding box center [1034, 286] width 228 height 29
